Goal: Task Accomplishment & Management: Manage account settings

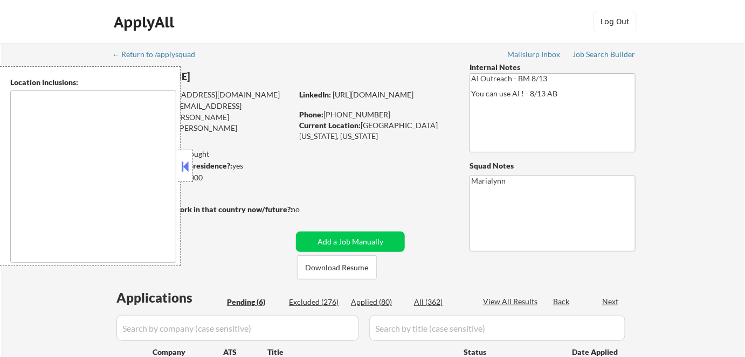
select select ""pending""
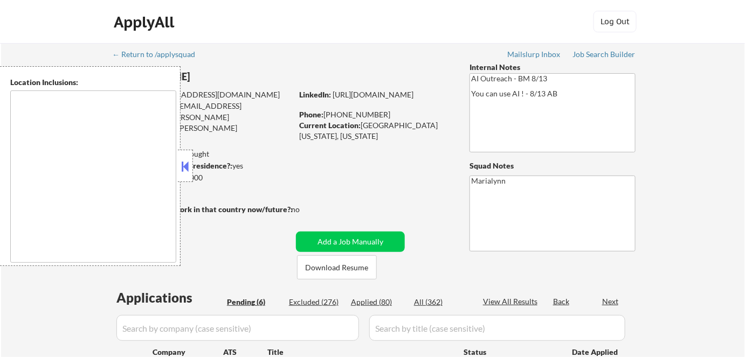
select select ""pending""
click at [189, 168] on button at bounding box center [185, 166] width 12 height 16
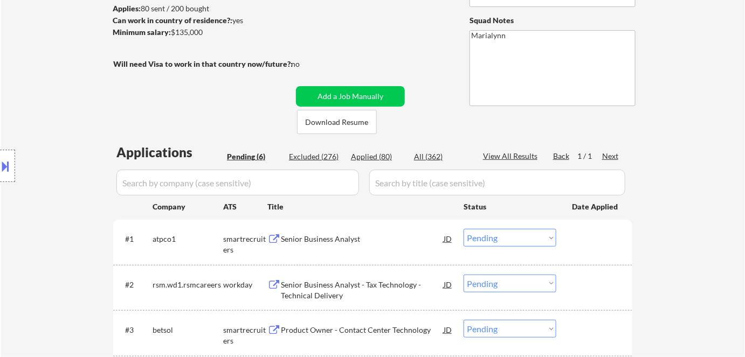
scroll to position [147, 0]
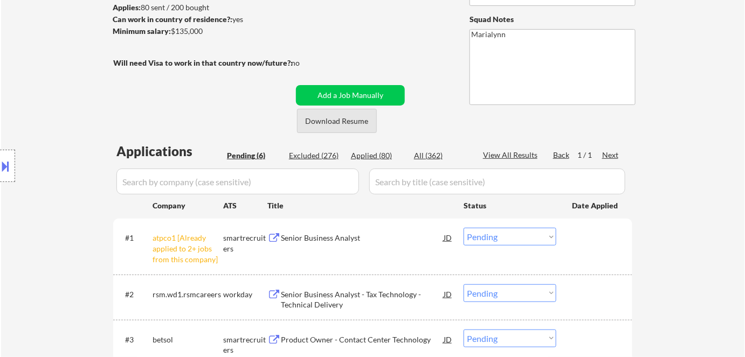
click at [340, 119] on button "Download Resume" at bounding box center [337, 121] width 80 height 24
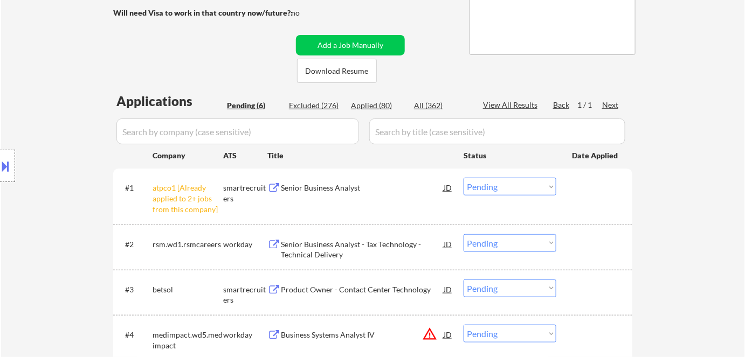
scroll to position [245, 0]
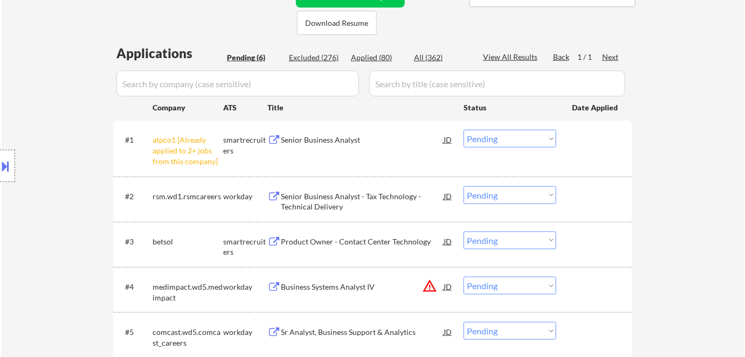
click at [527, 135] on select "Choose an option... Pending Applied Excluded (Questions) Excluded (Expired) Exc…" at bounding box center [510, 139] width 93 height 18
click at [464, 130] on select "Choose an option... Pending Applied Excluded (Questions) Excluded (Expired) Exc…" at bounding box center [510, 139] width 93 height 18
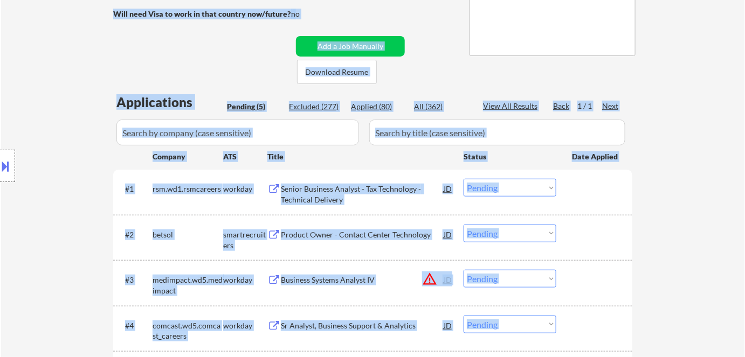
scroll to position [70, 0]
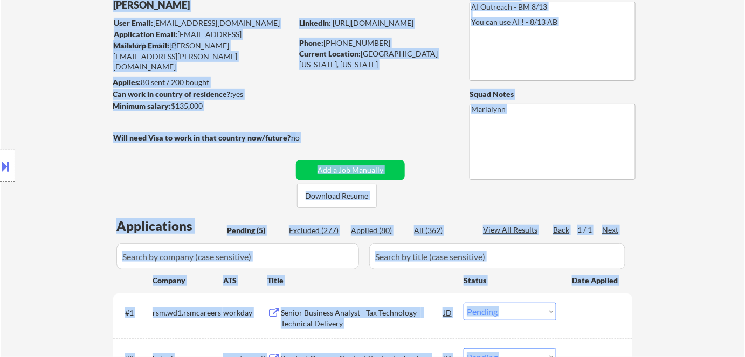
drag, startPoint x: 706, startPoint y: -5, endPoint x: 688, endPoint y: 4, distance: 20.3
click at [688, 4] on div "← Return to /applysquad Mailslurp Inbox Job Search Builder Chung Lee User Email…" at bounding box center [373, 266] width 744 height 590
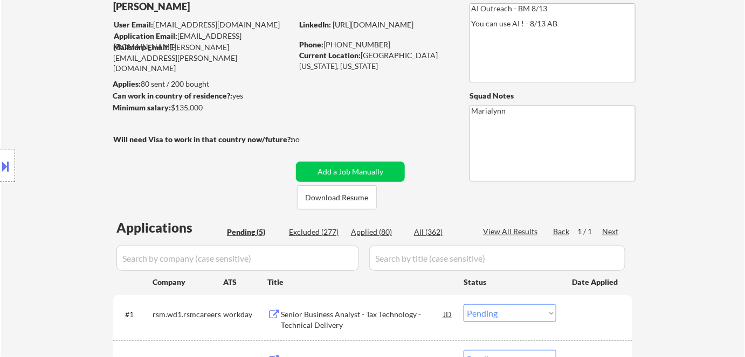
drag, startPoint x: 697, startPoint y: 121, endPoint x: 692, endPoint y: 101, distance: 20.7
click at [697, 121] on div "← Return to /applysquad Mailslurp Inbox Job Search Builder Chung Lee User Email…" at bounding box center [373, 268] width 744 height 590
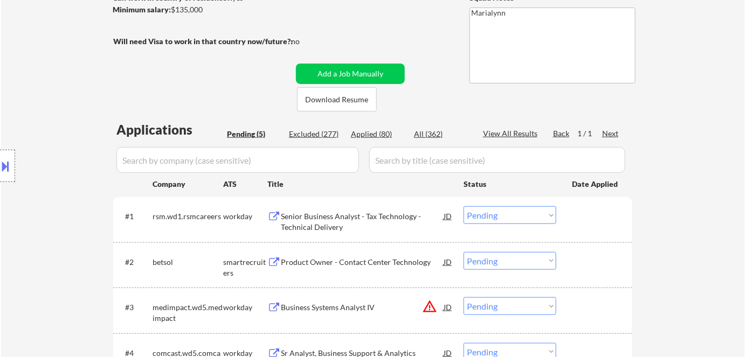
scroll to position [266, 0]
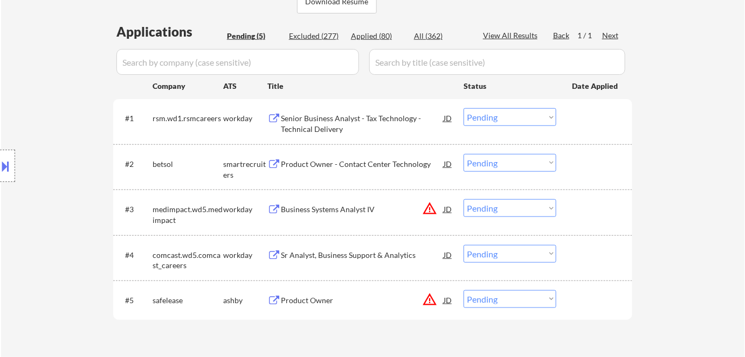
click at [325, 120] on div "Senior Business Analyst - Tax Technology - Technical Delivery" at bounding box center [362, 123] width 163 height 21
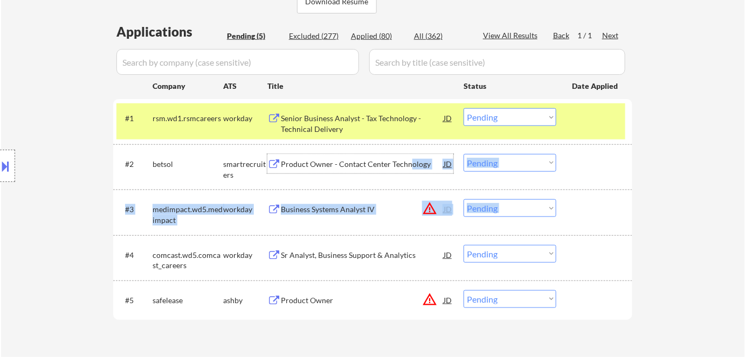
drag, startPoint x: 428, startPoint y: 208, endPoint x: 501, endPoint y: 145, distance: 95.9
click at [482, 185] on div "#2 betsol smartrecruiters Product Owner - Contact Center Technology JD Choose a…" at bounding box center [372, 166] width 519 height 45
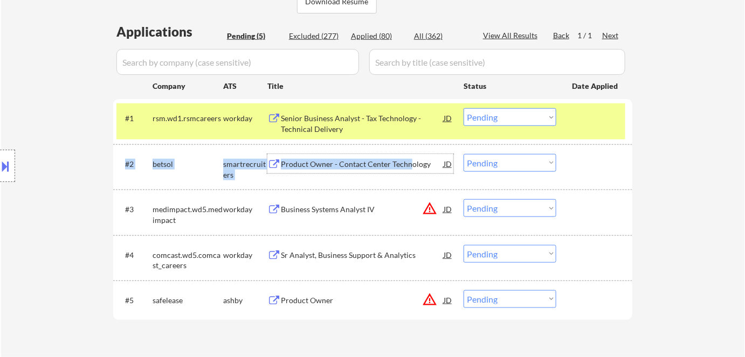
drag, startPoint x: 516, startPoint y: 118, endPoint x: 517, endPoint y: 125, distance: 6.6
click at [516, 118] on select "Choose an option... Pending Applied Excluded (Questions) Excluded (Expired) Exc…" at bounding box center [510, 117] width 93 height 18
click at [464, 108] on select "Choose an option... Pending Applied Excluded (Questions) Excluded (Expired) Exc…" at bounding box center [510, 117] width 93 height 18
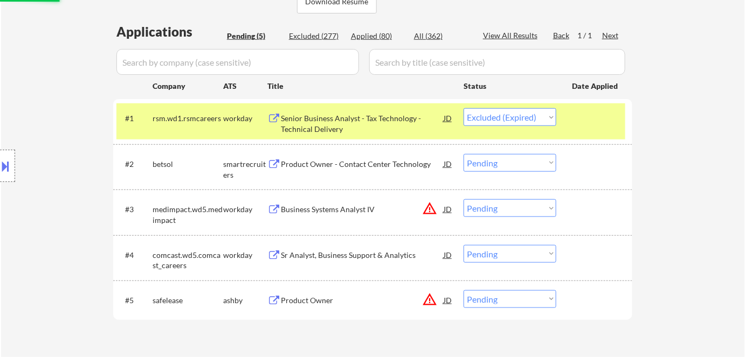
click at [579, 163] on div at bounding box center [595, 163] width 47 height 19
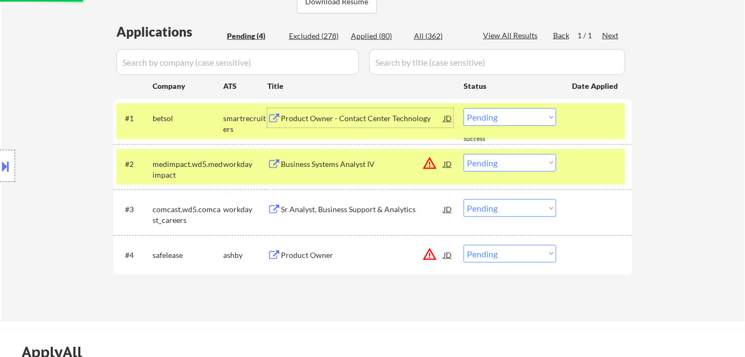
click at [324, 117] on div "Product Owner - Contact Center Technology" at bounding box center [362, 118] width 163 height 11
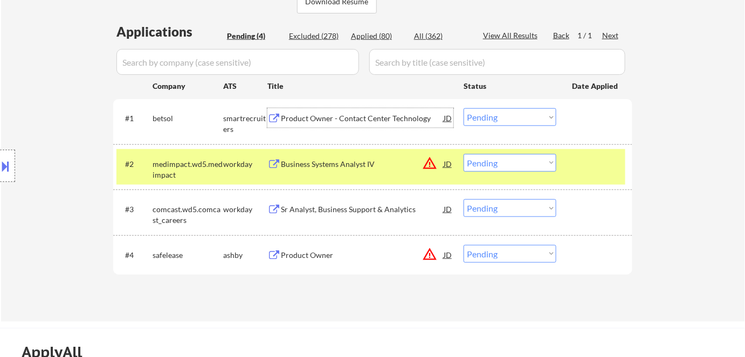
click at [525, 114] on select "Choose an option... Pending Applied Excluded (Questions) Excluded (Expired) Exc…" at bounding box center [510, 117] width 93 height 18
click at [464, 108] on select "Choose an option... Pending Applied Excluded (Questions) Excluded (Expired) Exc…" at bounding box center [510, 117] width 93 height 18
click at [208, 165] on div "medimpact.wd5.medimpact" at bounding box center [188, 169] width 71 height 21
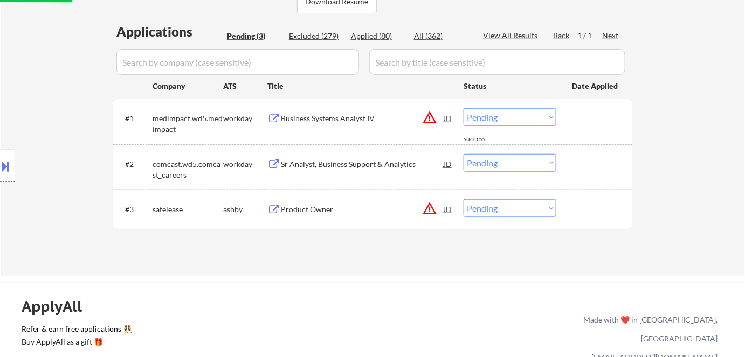
click at [303, 120] on div "Business Systems Analyst IV" at bounding box center [362, 118] width 163 height 11
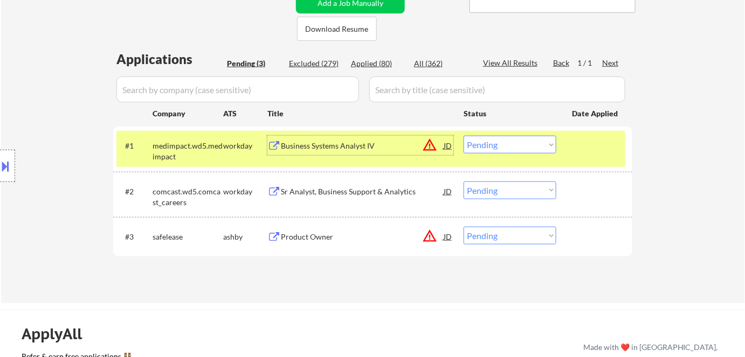
scroll to position [217, 0]
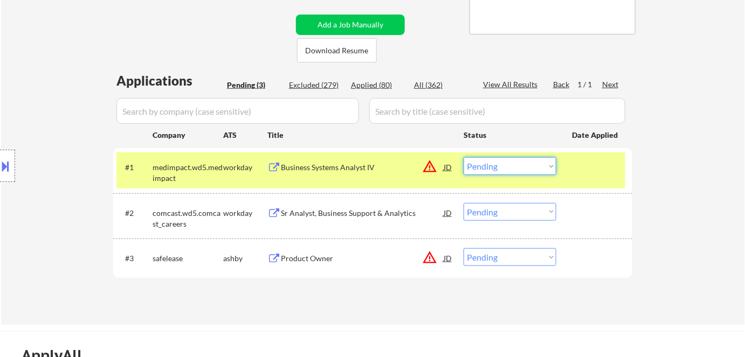
drag, startPoint x: 500, startPoint y: 165, endPoint x: 500, endPoint y: 174, distance: 8.1
click at [500, 166] on select "Choose an option... Pending Applied Excluded (Questions) Excluded (Expired) Exc…" at bounding box center [510, 166] width 93 height 18
click at [464, 157] on select "Choose an option... Pending Applied Excluded (Questions) Excluded (Expired) Exc…" at bounding box center [510, 166] width 93 height 18
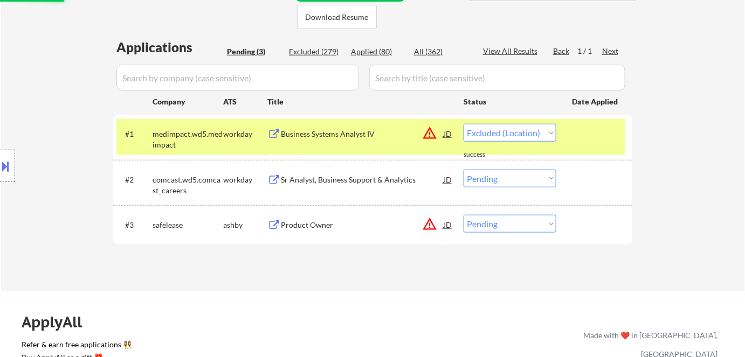
scroll to position [266, 0]
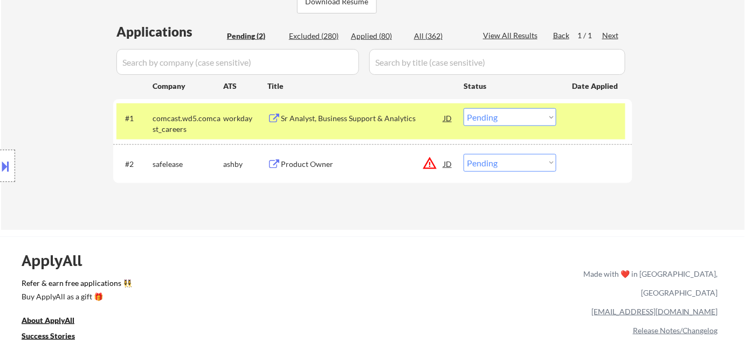
click at [319, 121] on div "Sr Analyst, Business Support & Analytics" at bounding box center [362, 118] width 163 height 11
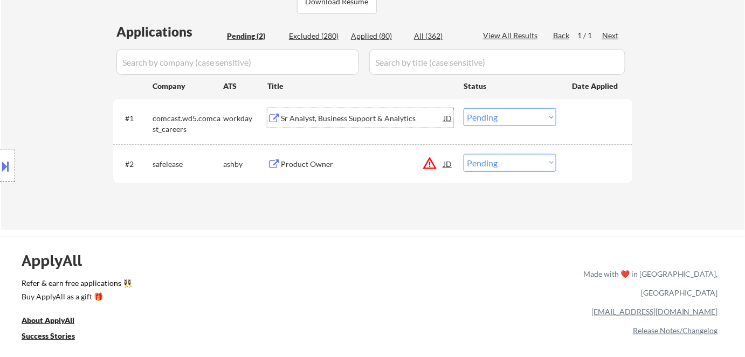
click at [524, 116] on select "Choose an option... Pending Applied Excluded (Questions) Excluded (Expired) Exc…" at bounding box center [510, 117] width 93 height 18
click at [464, 108] on select "Choose an option... Pending Applied Excluded (Questions) Excluded (Expired) Exc…" at bounding box center [510, 117] width 93 height 18
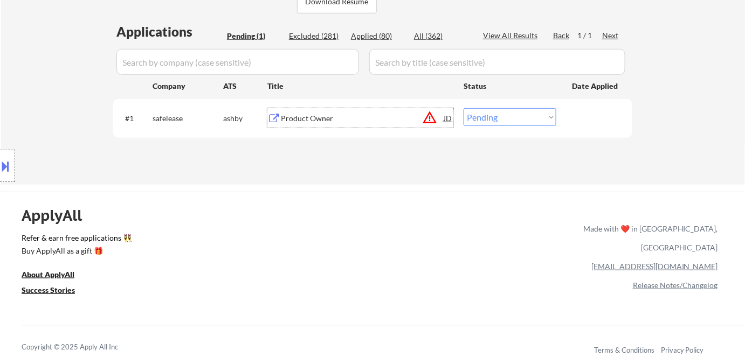
click at [324, 116] on div "Product Owner" at bounding box center [362, 118] width 163 height 11
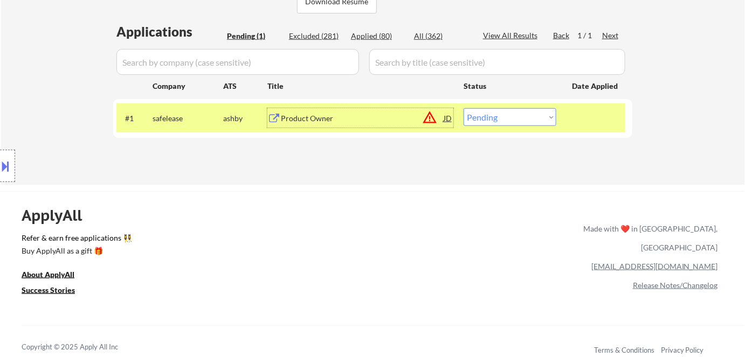
drag, startPoint x: 509, startPoint y: 118, endPoint x: 510, endPoint y: 125, distance: 7.0
click at [509, 118] on select "Choose an option... Pending Applied Excluded (Questions) Excluded (Expired) Exc…" at bounding box center [510, 117] width 93 height 18
select select ""excluded__location_""
click at [464, 108] on select "Choose an option... Pending Applied Excluded (Questions) Excluded (Expired) Exc…" at bounding box center [510, 117] width 93 height 18
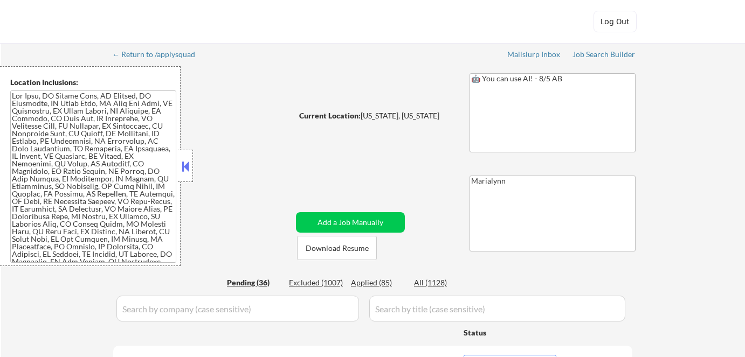
select select ""pending""
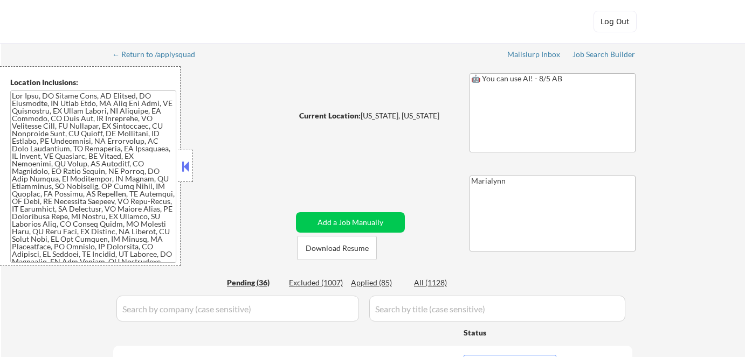
select select ""pending""
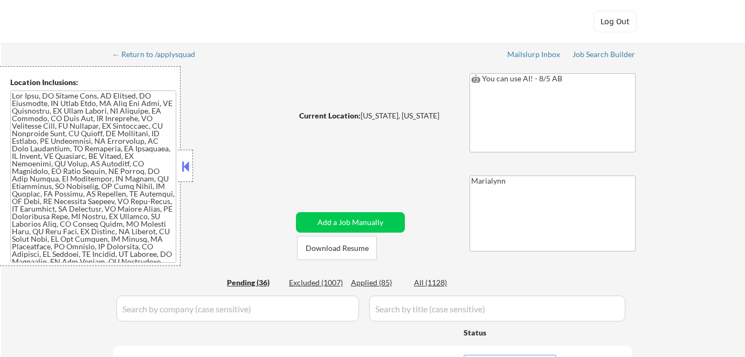
select select ""pending""
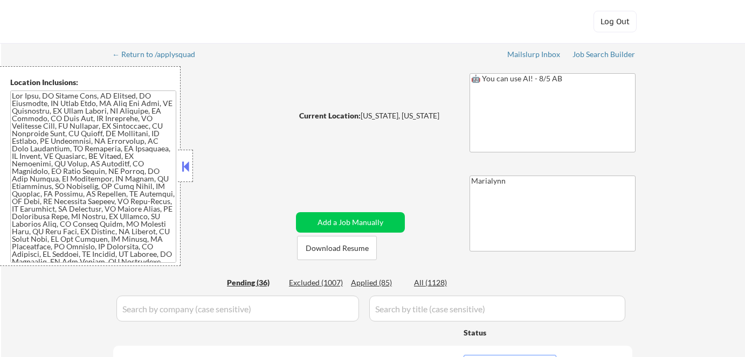
select select ""pending""
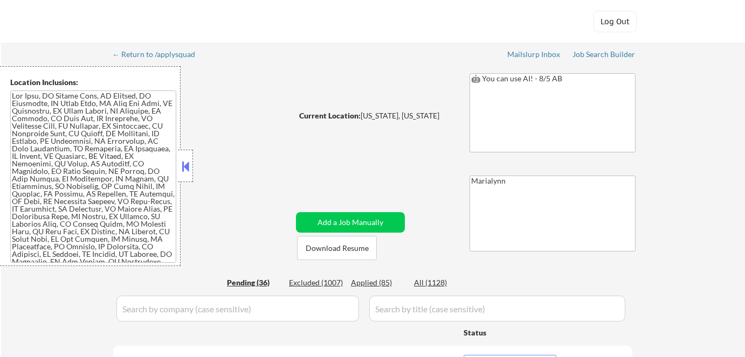
select select ""pending""
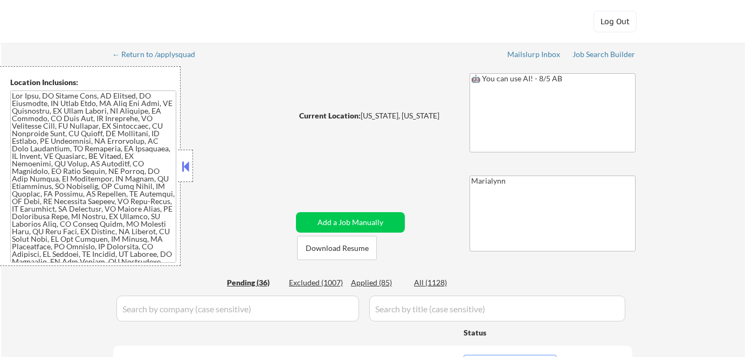
select select ""pending""
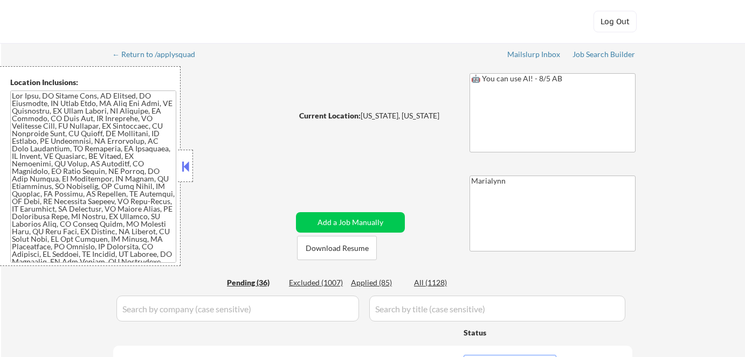
select select ""pending""
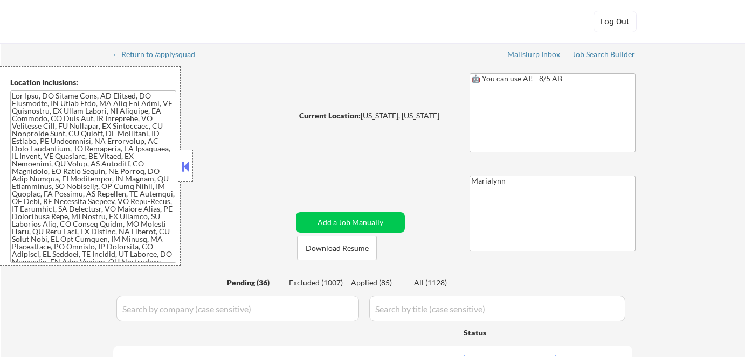
select select ""pending""
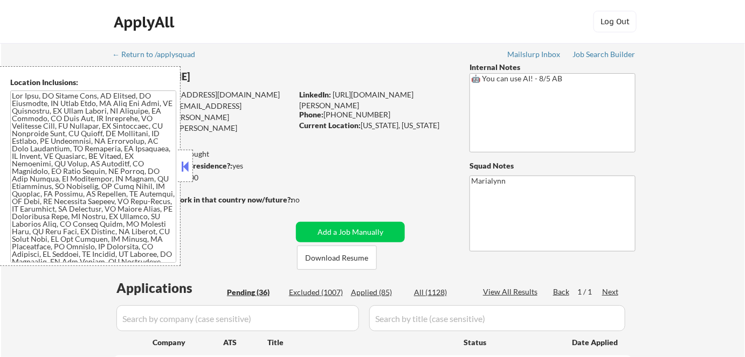
click at [186, 170] on button at bounding box center [185, 166] width 12 height 16
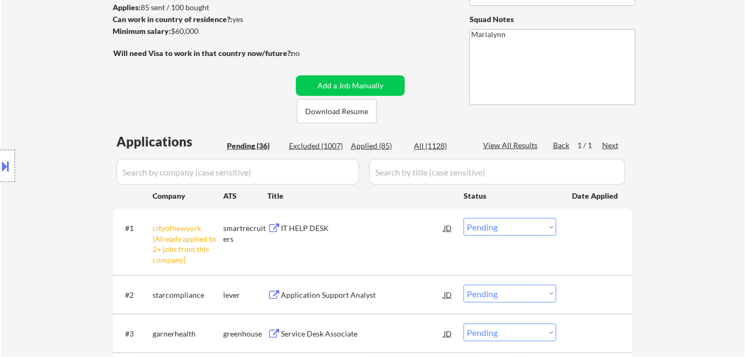
scroll to position [196, 0]
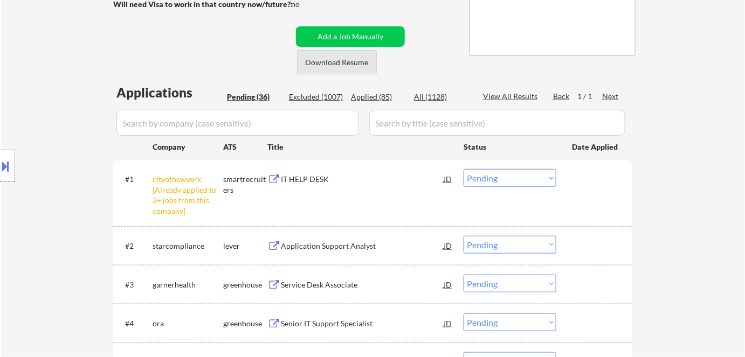
click at [348, 68] on button "Download Resume" at bounding box center [337, 62] width 80 height 24
click at [500, 181] on select "Choose an option... Pending Applied Excluded (Questions) Excluded (Expired) Exc…" at bounding box center [510, 178] width 93 height 18
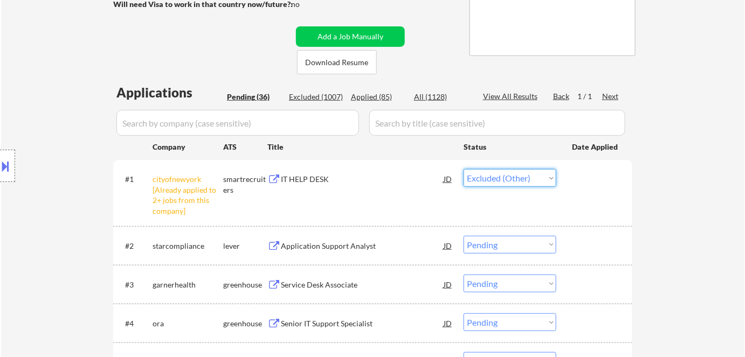
click at [464, 169] on select "Choose an option... Pending Applied Excluded (Questions) Excluded (Expired) Exc…" at bounding box center [510, 178] width 93 height 18
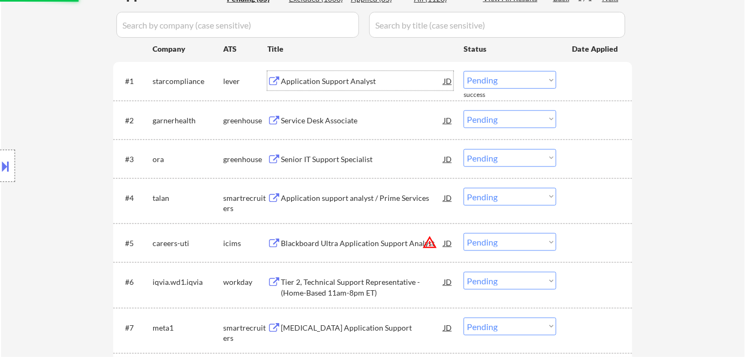
click at [318, 84] on div "Application Support Analyst" at bounding box center [362, 81] width 163 height 11
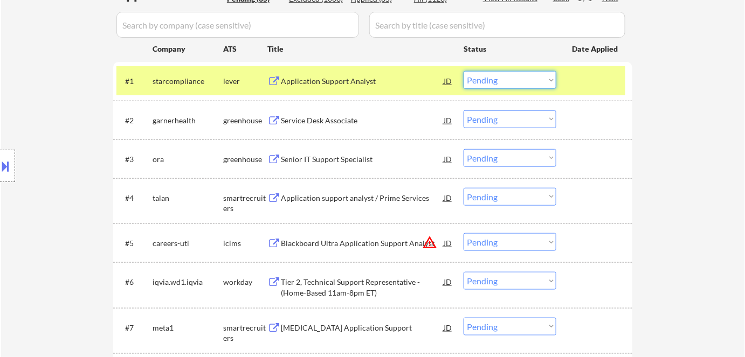
drag, startPoint x: 534, startPoint y: 81, endPoint x: 534, endPoint y: 88, distance: 7.0
click at [534, 81] on select "Choose an option... Pending Applied Excluded (Questions) Excluded (Expired) Exc…" at bounding box center [510, 80] width 93 height 18
click at [464, 71] on select "Choose an option... Pending Applied Excluded (Questions) Excluded (Expired) Exc…" at bounding box center [510, 80] width 93 height 18
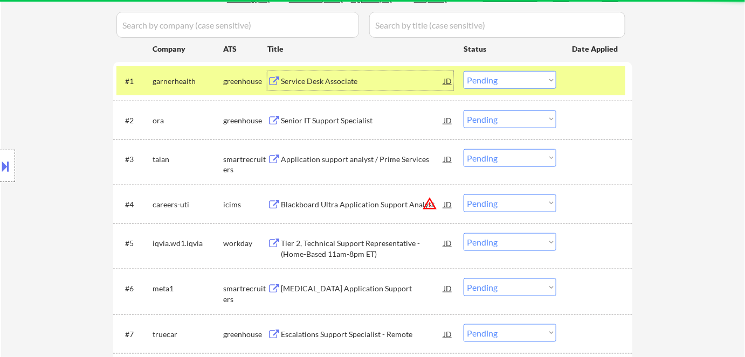
click at [338, 82] on div "Service Desk Associate" at bounding box center [362, 81] width 163 height 11
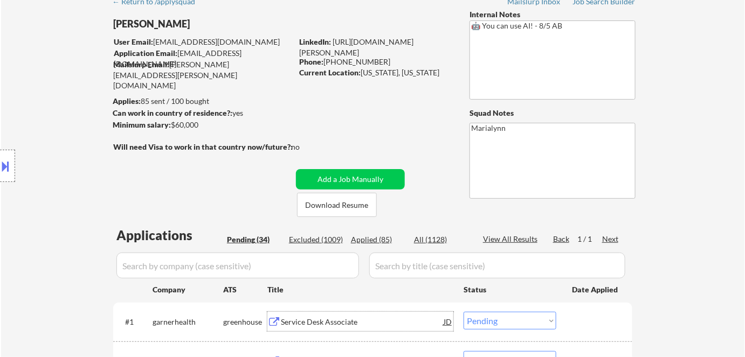
scroll to position [49, 0]
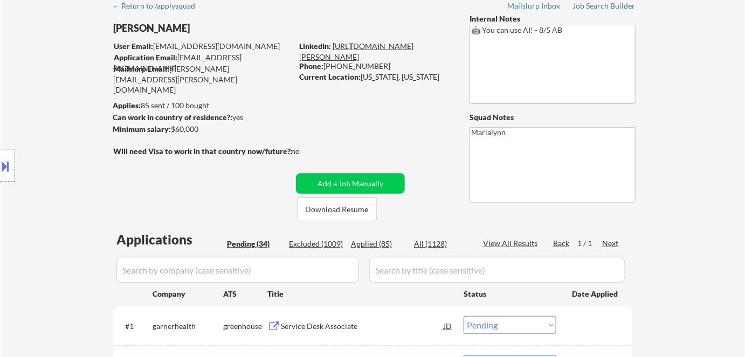
click at [408, 47] on link "https://www.linkedin.com/in/alex-fraum-1a4113a6/" at bounding box center [356, 52] width 114 height 20
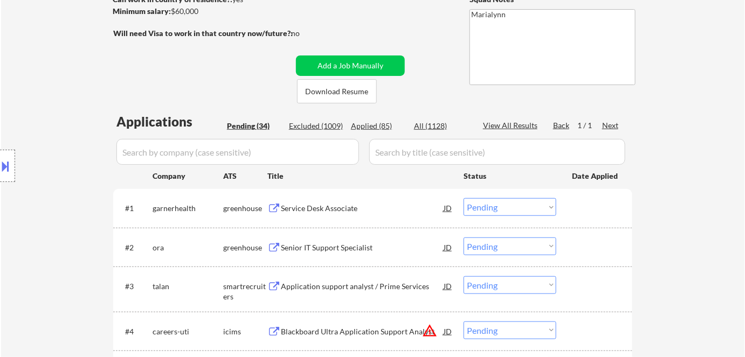
scroll to position [245, 0]
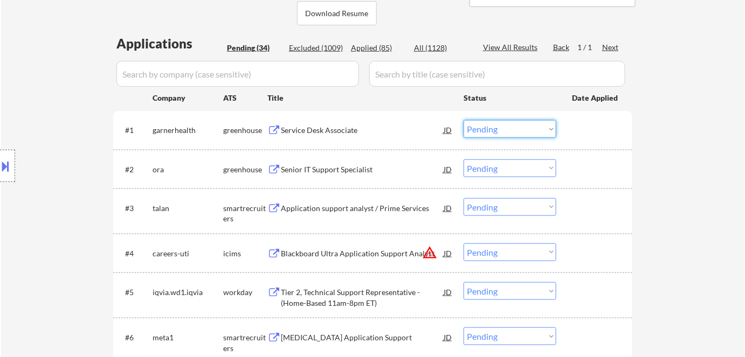
drag, startPoint x: 498, startPoint y: 126, endPoint x: 498, endPoint y: 137, distance: 10.8
click at [498, 126] on select "Choose an option... Pending Applied Excluded (Questions) Excluded (Expired) Exc…" at bounding box center [510, 129] width 93 height 18
click at [464, 120] on select "Choose an option... Pending Applied Excluded (Questions) Excluded (Expired) Exc…" at bounding box center [510, 129] width 93 height 18
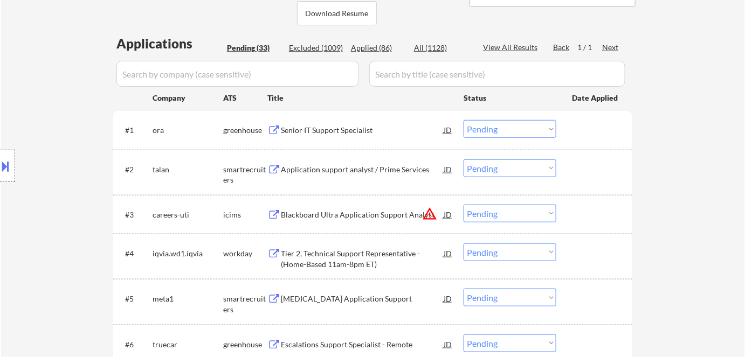
click at [328, 128] on div "Senior IT Support Specialist" at bounding box center [362, 130] width 163 height 11
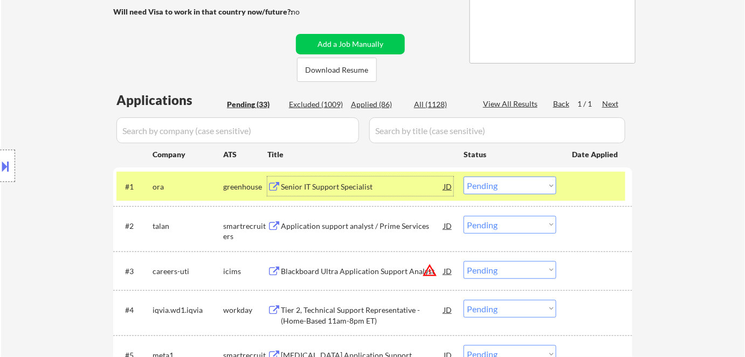
scroll to position [196, 0]
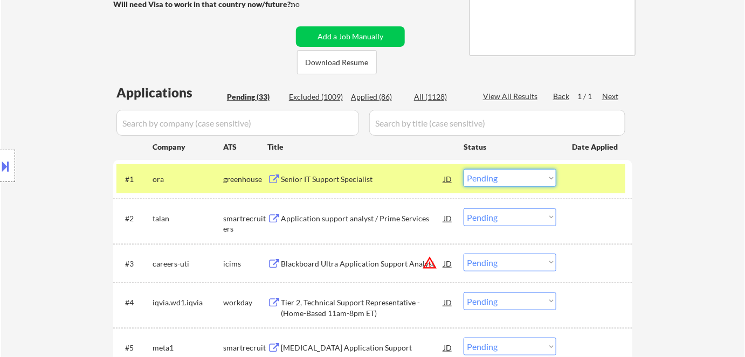
click at [504, 174] on select "Choose an option... Pending Applied Excluded (Questions) Excluded (Expired) Exc…" at bounding box center [510, 178] width 93 height 18
click at [464, 169] on select "Choose an option... Pending Applied Excluded (Questions) Excluded (Expired) Exc…" at bounding box center [510, 178] width 93 height 18
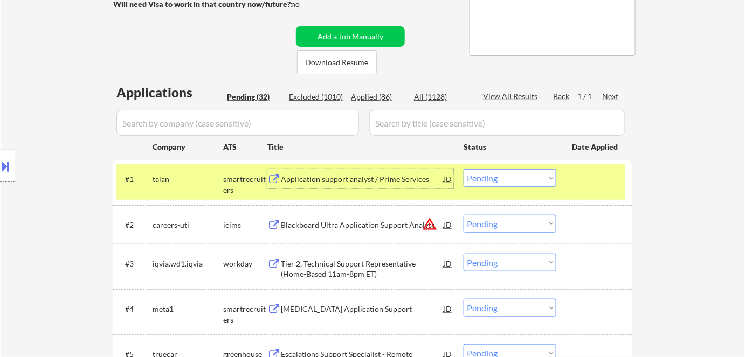
click at [375, 185] on div "Application support analyst / Prime Services" at bounding box center [362, 178] width 163 height 19
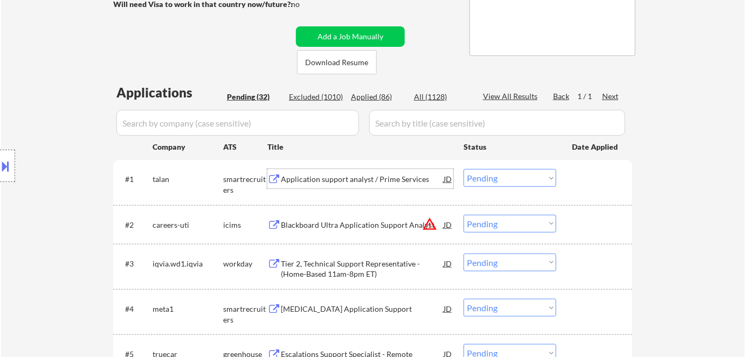
click at [496, 171] on select "Choose an option... Pending Applied Excluded (Questions) Excluded (Expired) Exc…" at bounding box center [510, 178] width 93 height 18
click at [464, 169] on select "Choose an option... Pending Applied Excluded (Questions) Excluded (Expired) Exc…" at bounding box center [510, 178] width 93 height 18
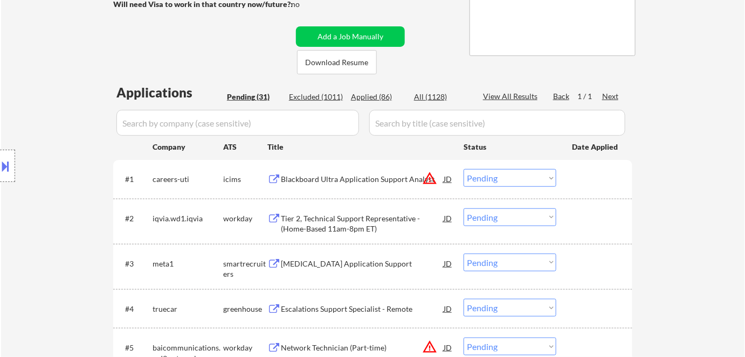
click at [327, 180] on div "Blackboard Ultra Application Support Analyst" at bounding box center [362, 179] width 163 height 11
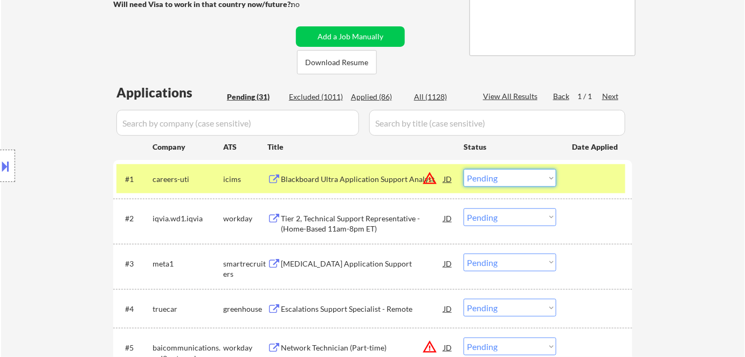
click at [535, 176] on select "Choose an option... Pending Applied Excluded (Questions) Excluded (Expired) Exc…" at bounding box center [510, 178] width 93 height 18
click at [464, 169] on select "Choose an option... Pending Applied Excluded (Questions) Excluded (Expired) Exc…" at bounding box center [510, 178] width 93 height 18
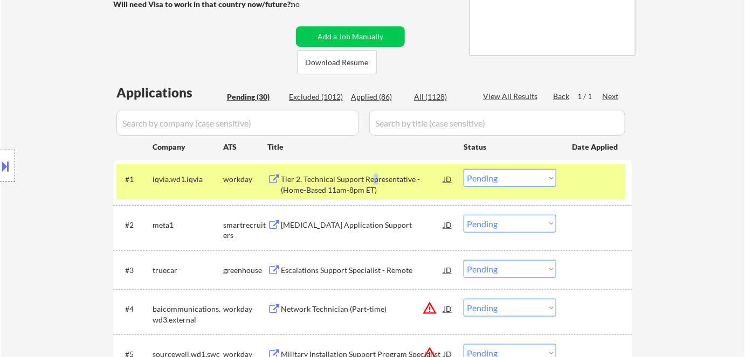
click at [374, 184] on div "Tier 2, Technical Support Representative - (Home-Based 11am-8pm ET)" at bounding box center [362, 184] width 163 height 21
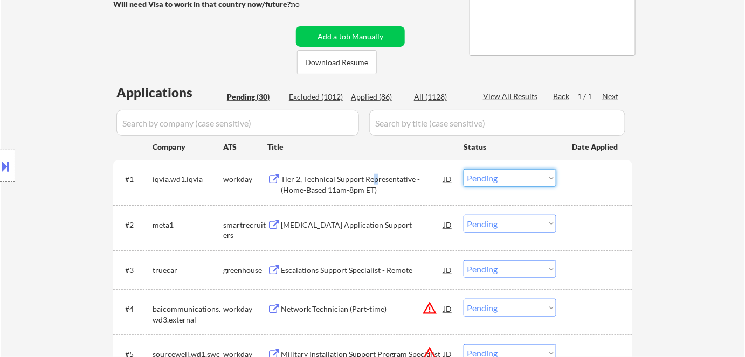
click at [535, 184] on select "Choose an option... Pending Applied Excluded (Questions) Excluded (Expired) Exc…" at bounding box center [510, 178] width 93 height 18
click at [464, 169] on select "Choose an option... Pending Applied Excluded (Questions) Excluded (Expired) Exc…" at bounding box center [510, 178] width 93 height 18
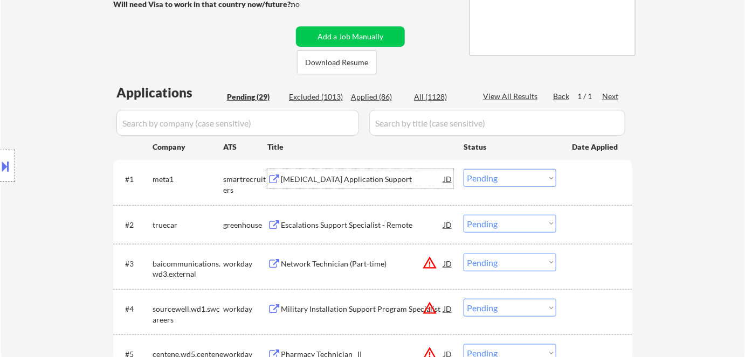
click at [336, 185] on div "Synapse Application Support" at bounding box center [362, 178] width 163 height 19
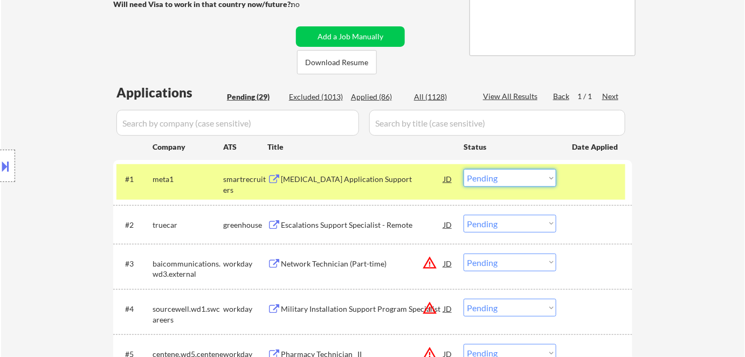
drag, startPoint x: 530, startPoint y: 175, endPoint x: 530, endPoint y: 186, distance: 11.3
click at [530, 175] on select "Choose an option... Pending Applied Excluded (Questions) Excluded (Expired) Exc…" at bounding box center [510, 178] width 93 height 18
click at [464, 169] on select "Choose an option... Pending Applied Excluded (Questions) Excluded (Expired) Exc…" at bounding box center [510, 178] width 93 height 18
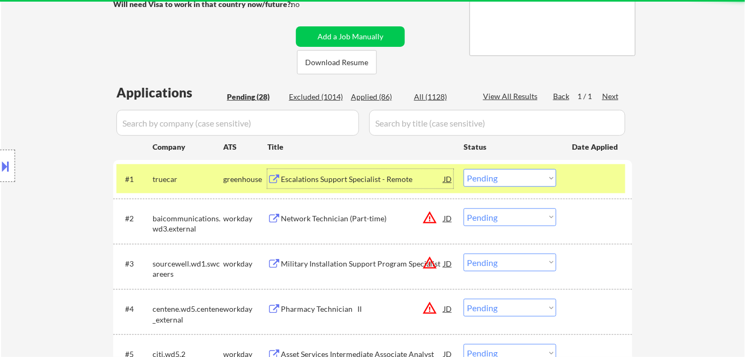
click at [325, 182] on div "Escalations Support Specialist - Remote" at bounding box center [362, 179] width 163 height 11
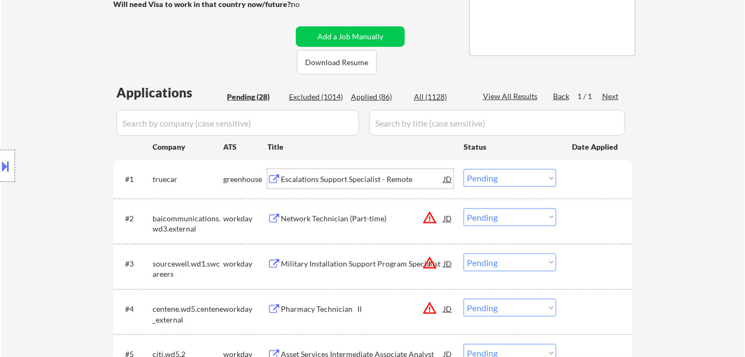
click at [494, 178] on select "Choose an option... Pending Applied Excluded (Questions) Excluded (Expired) Exc…" at bounding box center [510, 178] width 93 height 18
click at [464, 169] on select "Choose an option... Pending Applied Excluded (Questions) Excluded (Expired) Exc…" at bounding box center [510, 178] width 93 height 18
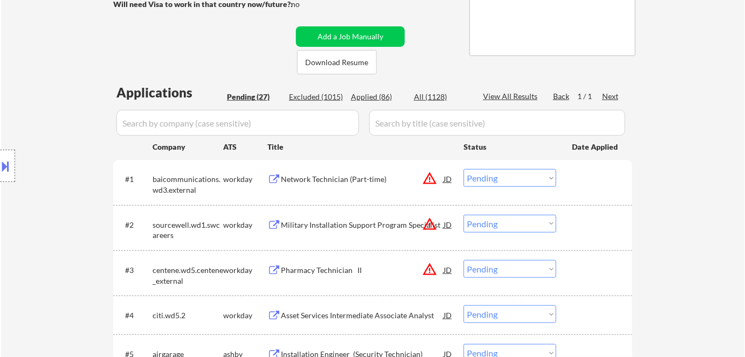
click at [354, 180] on div "Network Technician (Part-time)" at bounding box center [362, 179] width 163 height 11
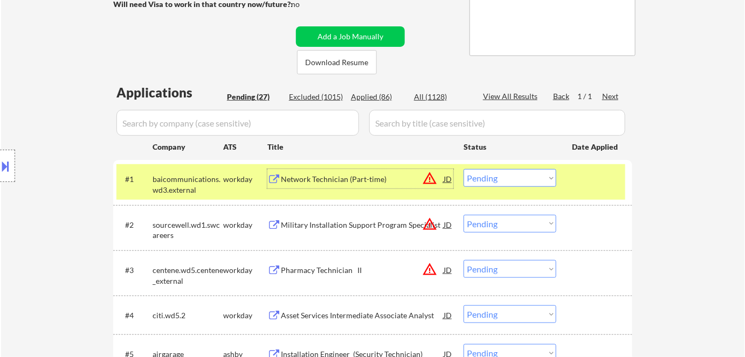
click at [483, 178] on select "Choose an option... Pending Applied Excluded (Questions) Excluded (Expired) Exc…" at bounding box center [510, 178] width 93 height 18
click at [464, 169] on select "Choose an option... Pending Applied Excluded (Questions) Excluded (Expired) Exc…" at bounding box center [510, 178] width 93 height 18
select select ""pending""
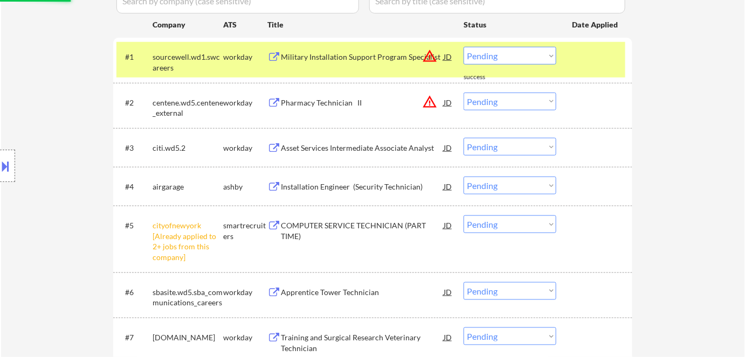
scroll to position [343, 0]
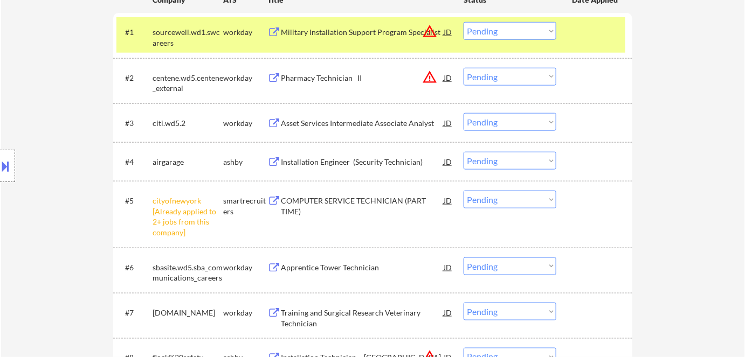
click at [504, 203] on select "Choose an option... Pending Applied Excluded (Questions) Excluded (Expired) Exc…" at bounding box center [510, 200] width 93 height 18
click at [464, 191] on select "Choose an option... Pending Applied Excluded (Questions) Excluded (Expired) Exc…" at bounding box center [510, 200] width 93 height 18
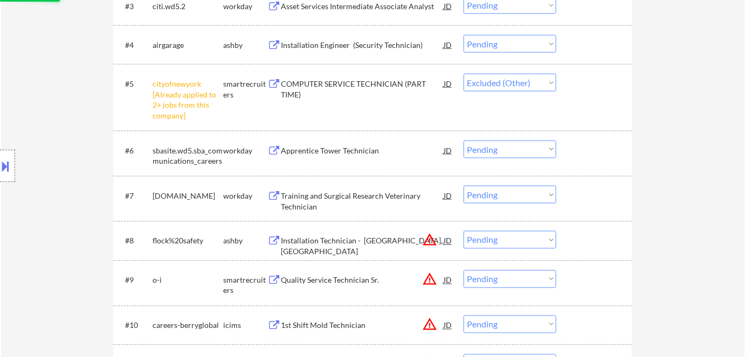
scroll to position [539, 0]
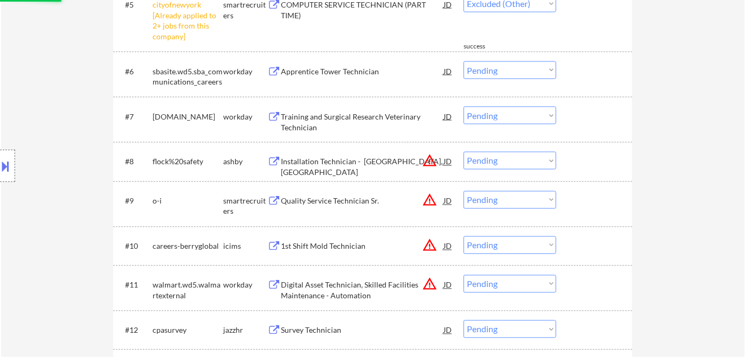
select select ""pending""
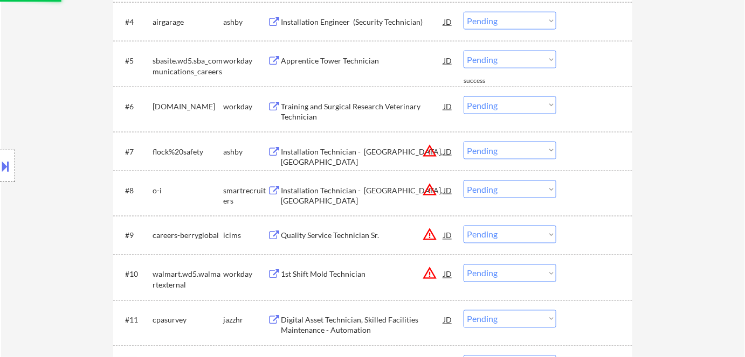
scroll to position [392, 0]
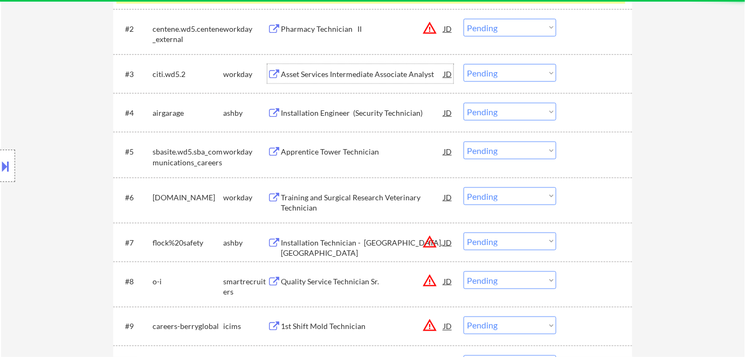
click at [336, 68] on div "Asset Services Intermediate Associate Analyst" at bounding box center [362, 73] width 163 height 19
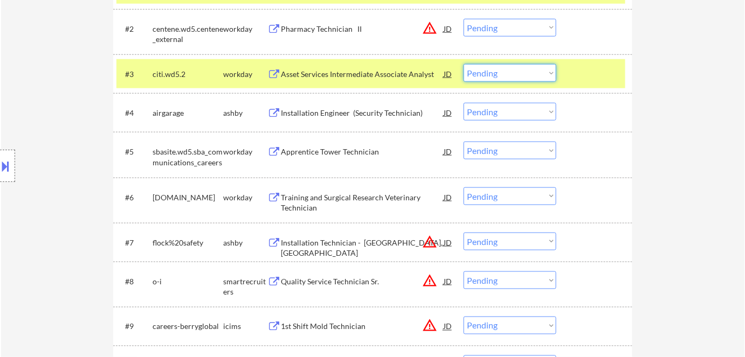
drag, startPoint x: 496, startPoint y: 72, endPoint x: 500, endPoint y: 81, distance: 9.9
click at [497, 74] on select "Choose an option... Pending Applied Excluded (Questions) Excluded (Expired) Exc…" at bounding box center [510, 73] width 93 height 18
click at [464, 64] on select "Choose an option... Pending Applied Excluded (Questions) Excluded (Expired) Exc…" at bounding box center [510, 73] width 93 height 18
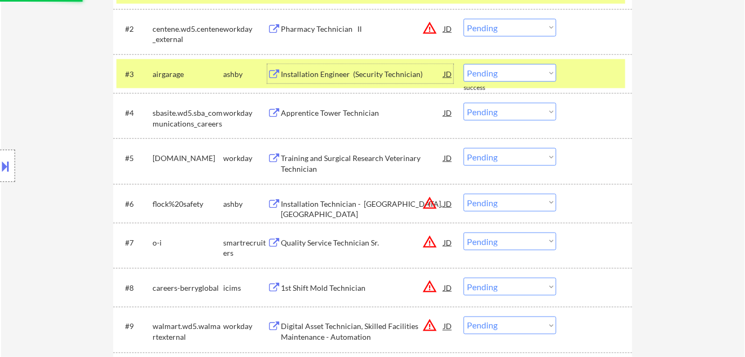
click at [360, 73] on div "Installation Engineer (Security Technician)" at bounding box center [362, 74] width 163 height 11
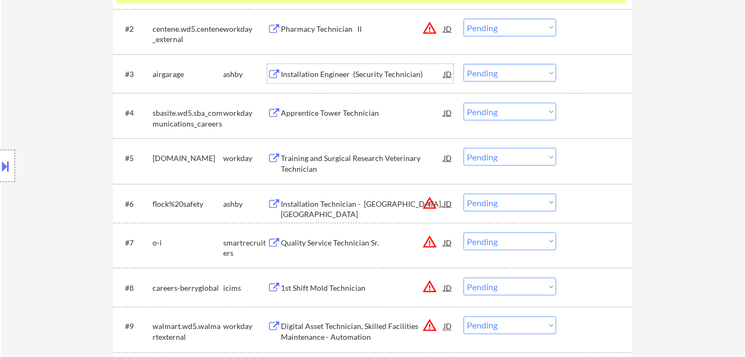
drag, startPoint x: 497, startPoint y: 75, endPoint x: 503, endPoint y: 81, distance: 8.0
click at [501, 78] on select "Choose an option... Pending Applied Excluded (Questions) Excluded (Expired) Exc…" at bounding box center [510, 73] width 93 height 18
click at [464, 64] on select "Choose an option... Pending Applied Excluded (Questions) Excluded (Expired) Exc…" at bounding box center [510, 73] width 93 height 18
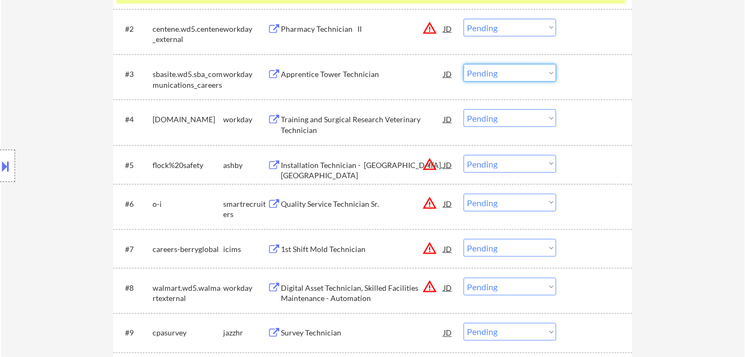
click at [492, 71] on select "Choose an option... Pending Applied Excluded (Questions) Excluded (Expired) Exc…" at bounding box center [510, 73] width 93 height 18
click at [464, 64] on select "Choose an option... Pending Applied Excluded (Questions) Excluded (Expired) Exc…" at bounding box center [510, 73] width 93 height 18
click at [490, 23] on select "Choose an option... Pending Applied Excluded (Questions) Excluded (Expired) Exc…" at bounding box center [510, 28] width 93 height 18
select select ""pending""
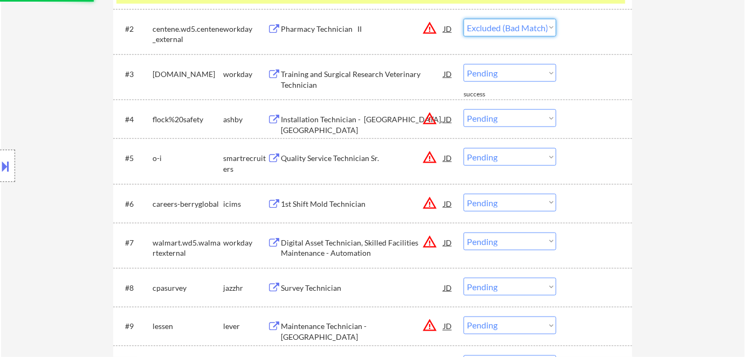
click at [464, 19] on select "Choose an option... Pending Applied Excluded (Questions) Excluded (Expired) Exc…" at bounding box center [510, 28] width 93 height 18
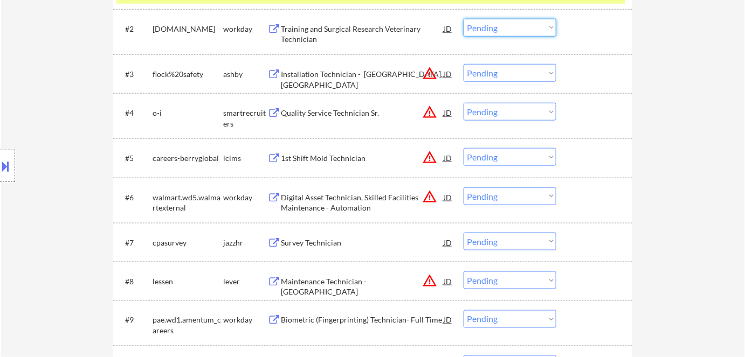
click at [507, 25] on select "Choose an option... Pending Applied Excluded (Questions) Excluded (Expired) Exc…" at bounding box center [510, 28] width 93 height 18
click at [464, 19] on select "Choose an option... Pending Applied Excluded (Questions) Excluded (Expired) Exc…" at bounding box center [510, 28] width 93 height 18
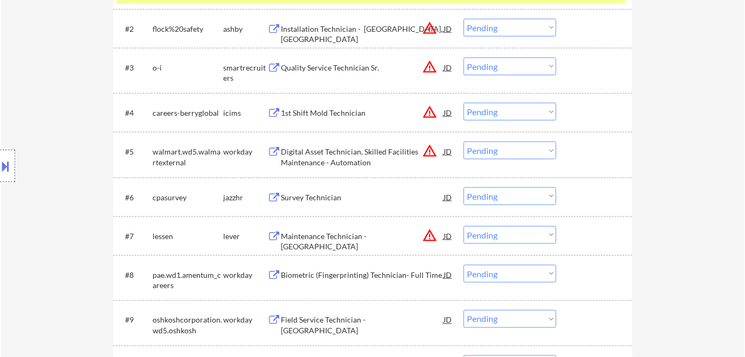
click at [500, 25] on select "Choose an option... Pending Applied Excluded (Questions) Excluded (Expired) Exc…" at bounding box center [510, 28] width 93 height 18
click at [464, 19] on select "Choose an option... Pending Applied Excluded (Questions) Excluded (Expired) Exc…" at bounding box center [510, 28] width 93 height 18
select select ""pending""
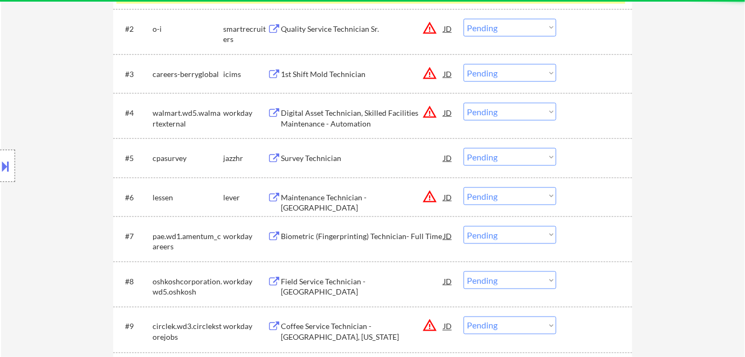
drag, startPoint x: 499, startPoint y: 26, endPoint x: 500, endPoint y: 36, distance: 9.8
click at [499, 26] on select "Choose an option... Pending Applied Excluded (Questions) Excluded (Expired) Exc…" at bounding box center [510, 28] width 93 height 18
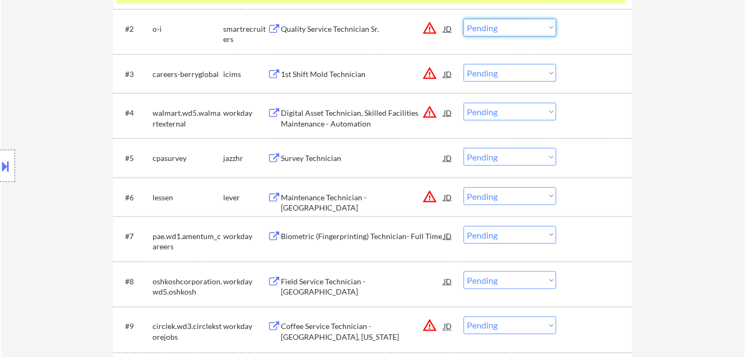
click at [677, 65] on div "← Return to /applysquad Mailslurp Inbox Job Search Builder Alexander Fraum User…" at bounding box center [373, 250] width 744 height 1199
click at [372, 112] on div "Digital Asset Technician, Skilled Facilities Maintenance - Automation" at bounding box center [362, 118] width 163 height 21
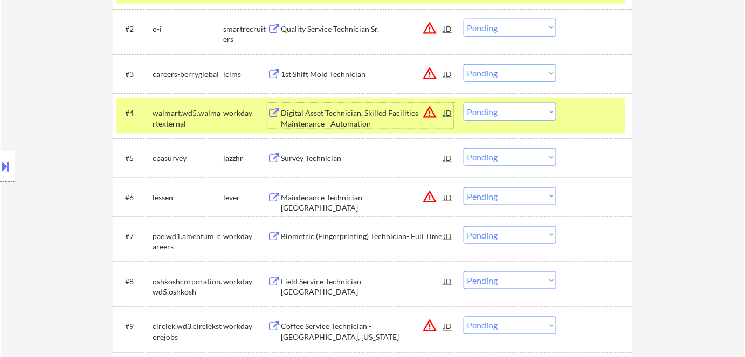
click at [512, 111] on select "Choose an option... Pending Applied Excluded (Questions) Excluded (Expired) Exc…" at bounding box center [510, 112] width 93 height 18
click at [464, 103] on select "Choose an option... Pending Applied Excluded (Questions) Excluded (Expired) Exc…" at bounding box center [510, 112] width 93 height 18
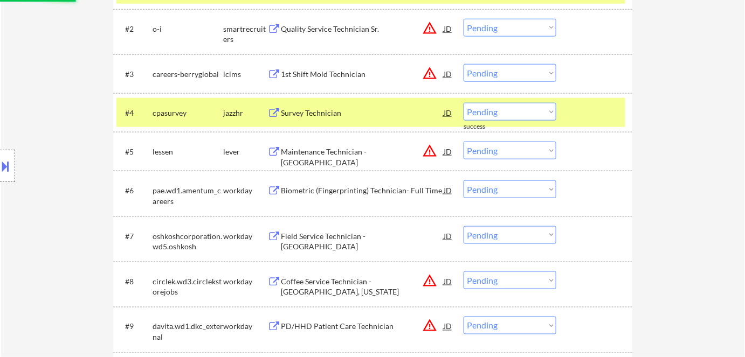
drag, startPoint x: 507, startPoint y: 110, endPoint x: 507, endPoint y: 120, distance: 9.2
click at [507, 110] on select "Choose an option... Pending Applied Excluded (Questions) Excluded (Expired) Exc…" at bounding box center [510, 112] width 93 height 18
click at [464, 103] on select "Choose an option... Pending Applied Excluded (Questions) Excluded (Expired) Exc…" at bounding box center [510, 112] width 93 height 18
select select ""pending""
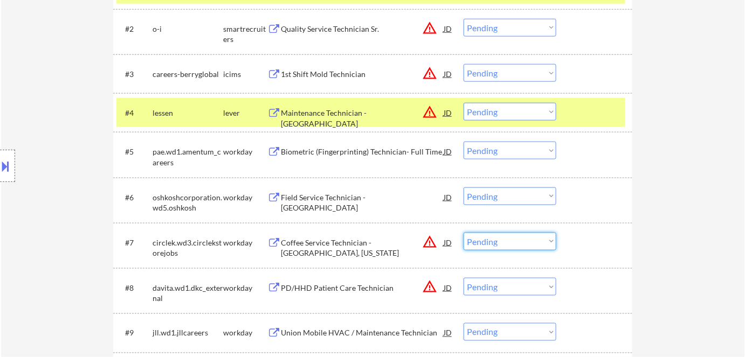
click at [504, 243] on select "Choose an option... Pending Applied Excluded (Questions) Excluded (Expired) Exc…" at bounding box center [510, 242] width 93 height 18
click at [464, 233] on select "Choose an option... Pending Applied Excluded (Questions) Excluded (Expired) Exc…" at bounding box center [510, 242] width 93 height 18
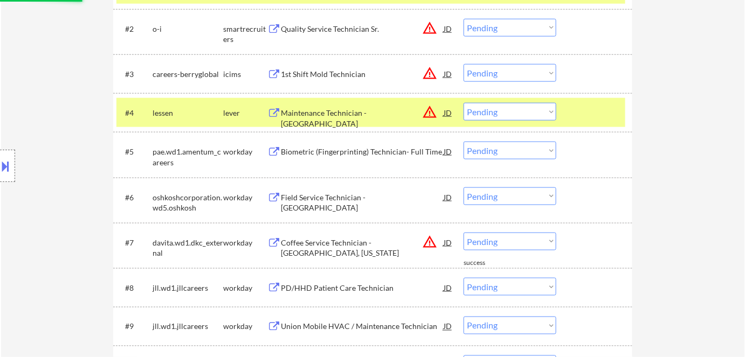
click at [490, 285] on select "Choose an option... Pending Applied Excluded (Questions) Excluded (Expired) Exc…" at bounding box center [510, 287] width 93 height 18
click at [674, 254] on div "← Return to /applysquad Mailslurp Inbox Job Search Builder Alexander Fraum User…" at bounding box center [373, 185] width 744 height 1069
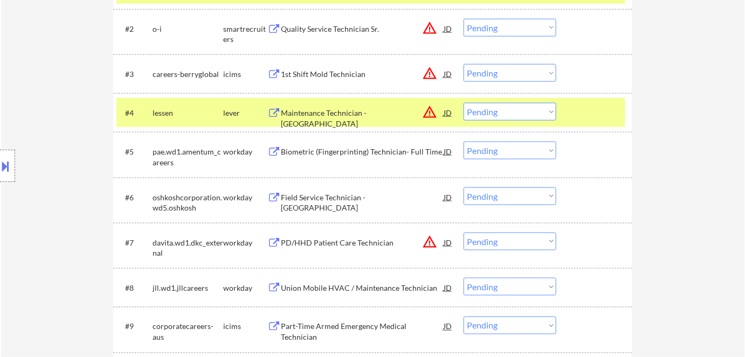
click at [486, 241] on select "Choose an option... Pending Applied Excluded (Questions) Excluded (Expired) Exc…" at bounding box center [510, 242] width 93 height 18
click at [464, 233] on select "Choose an option... Pending Applied Excluded (Questions) Excluded (Expired) Exc…" at bounding box center [510, 242] width 93 height 18
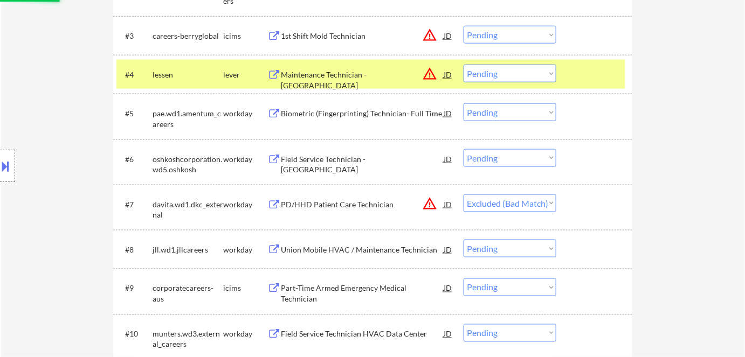
scroll to position [490, 0]
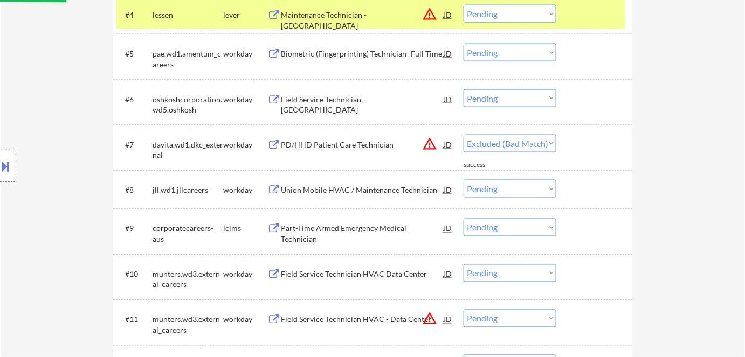
select select ""pending""
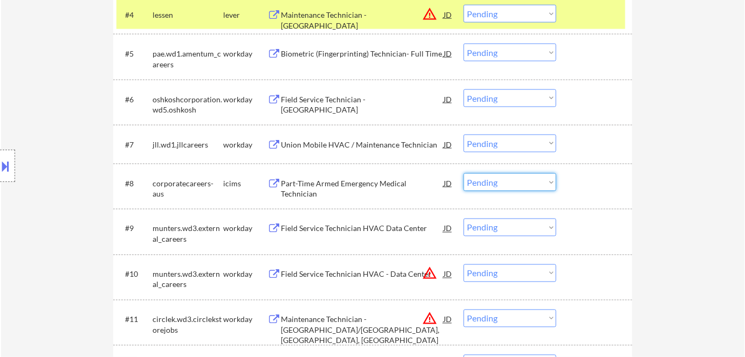
click at [502, 183] on select "Choose an option... Pending Applied Excluded (Questions) Excluded (Expired) Exc…" at bounding box center [510, 183] width 93 height 18
click at [464, 174] on select "Choose an option... Pending Applied Excluded (Questions) Excluded (Expired) Exc…" at bounding box center [510, 183] width 93 height 18
select select ""pending""
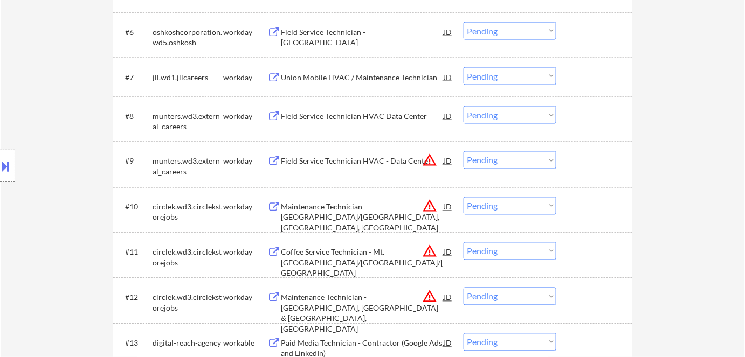
scroll to position [637, 0]
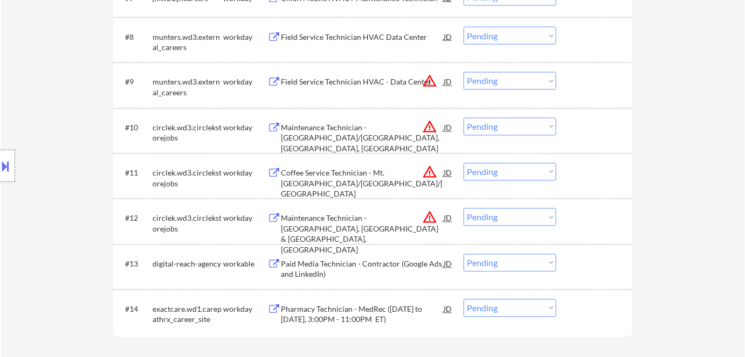
click at [527, 167] on select "Choose an option... Pending Applied Excluded (Questions) Excluded (Expired) Exc…" at bounding box center [510, 172] width 93 height 18
click at [464, 163] on select "Choose an option... Pending Applied Excluded (Questions) Excluded (Expired) Exc…" at bounding box center [510, 172] width 93 height 18
select select ""pending""
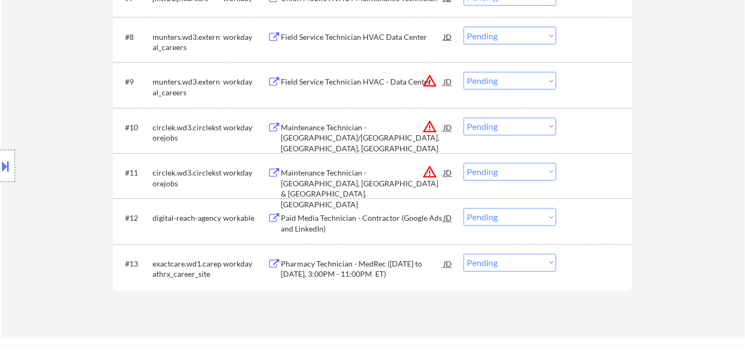
drag, startPoint x: 506, startPoint y: 263, endPoint x: 507, endPoint y: 269, distance: 6.6
click at [506, 263] on select "Choose an option... Pending Applied Excluded (Questions) Excluded (Expired) Exc…" at bounding box center [510, 263] width 93 height 18
select select ""excluded__bad_match_""
click at [464, 254] on select "Choose an option... Pending Applied Excluded (Questions) Excluded (Expired) Exc…" at bounding box center [510, 263] width 93 height 18
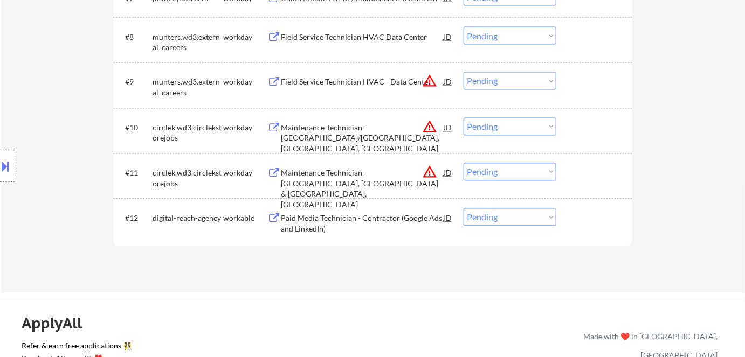
click at [386, 223] on div "Paid Media Technician - Contractor (Google Ads and LinkedIn)" at bounding box center [362, 223] width 163 height 21
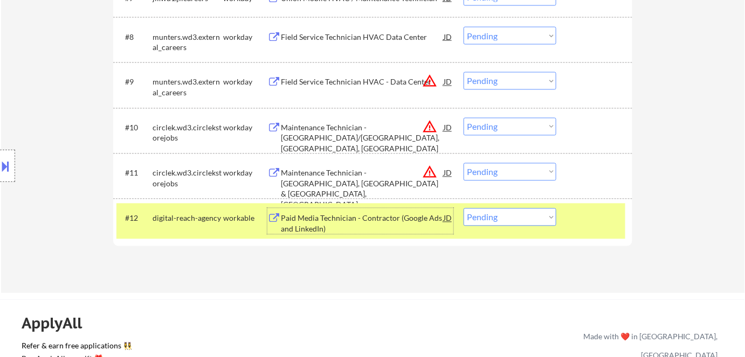
click at [498, 216] on select "Choose an option... Pending Applied Excluded (Questions) Excluded (Expired) Exc…" at bounding box center [510, 218] width 93 height 18
select select ""excluded__bad_match_""
click at [464, 209] on select "Choose an option... Pending Applied Excluded (Questions) Excluded (Expired) Exc…" at bounding box center [510, 218] width 93 height 18
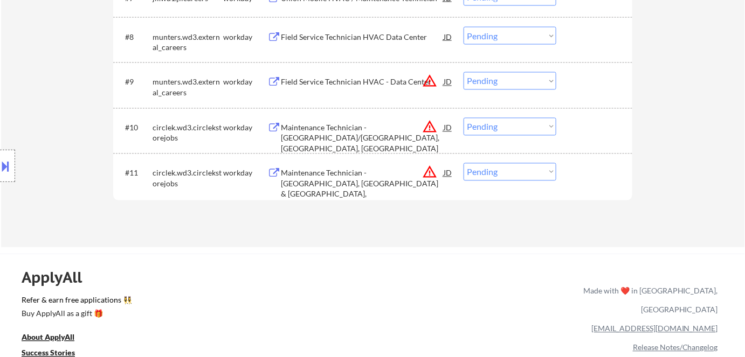
click at [330, 174] on div "Maintenance Technician - New Albany, IN & Evansville, IN" at bounding box center [362, 189] width 163 height 42
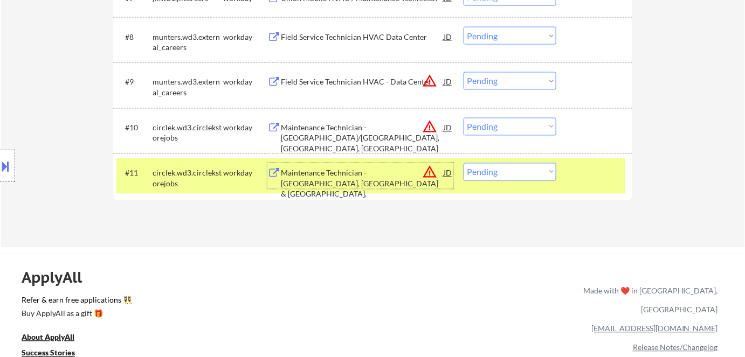
click at [520, 177] on select "Choose an option... Pending Applied Excluded (Questions) Excluded (Expired) Exc…" at bounding box center [510, 172] width 93 height 18
select select ""excluded__bad_match_""
click at [464, 163] on select "Choose an option... Pending Applied Excluded (Questions) Excluded (Expired) Exc…" at bounding box center [510, 172] width 93 height 18
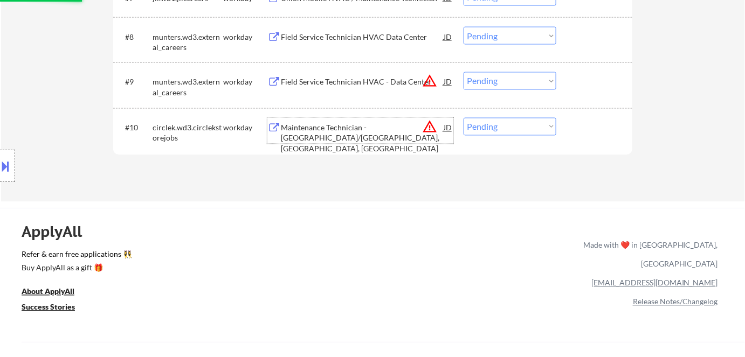
click at [327, 133] on div "Maintenance Technician - Belleville/Shiloh, Fairview Heights, IL" at bounding box center [362, 139] width 163 height 32
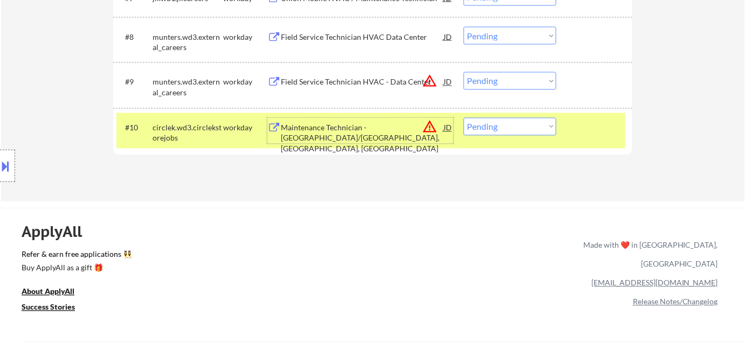
click at [520, 128] on select "Choose an option... Pending Applied Excluded (Questions) Excluded (Expired) Exc…" at bounding box center [510, 127] width 93 height 18
select select ""excluded__bad_match_""
click at [464, 118] on select "Choose an option... Pending Applied Excluded (Questions) Excluded (Expired) Exc…" at bounding box center [510, 127] width 93 height 18
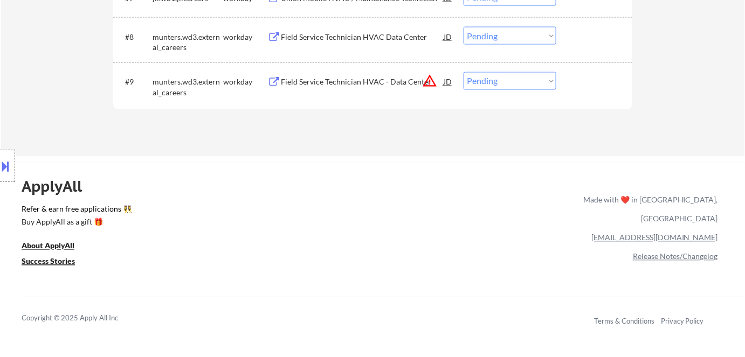
click at [336, 81] on div "Field Service Technician HVAC - Data Center" at bounding box center [362, 82] width 163 height 11
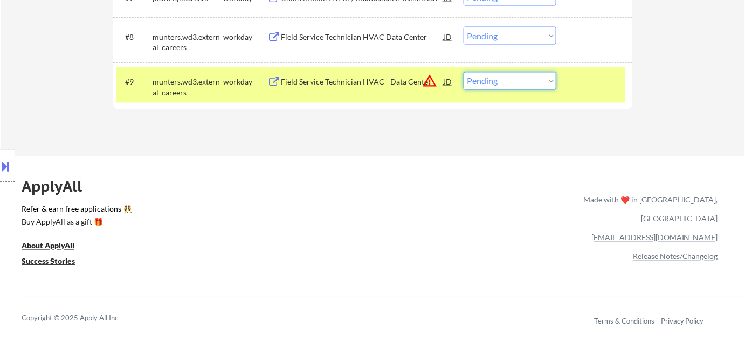
drag, startPoint x: 507, startPoint y: 83, endPoint x: 509, endPoint y: 88, distance: 5.8
click at [507, 85] on select "Choose an option... Pending Applied Excluded (Questions) Excluded (Expired) Exc…" at bounding box center [510, 81] width 93 height 18
select select ""excluded__bad_match_""
click at [464, 72] on select "Choose an option... Pending Applied Excluded (Questions) Excluded (Expired) Exc…" at bounding box center [510, 81] width 93 height 18
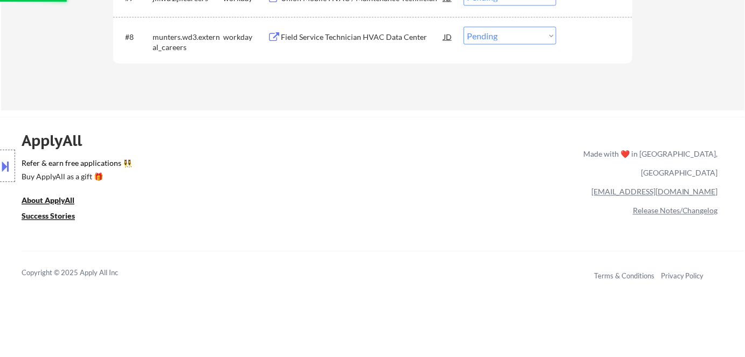
scroll to position [441, 0]
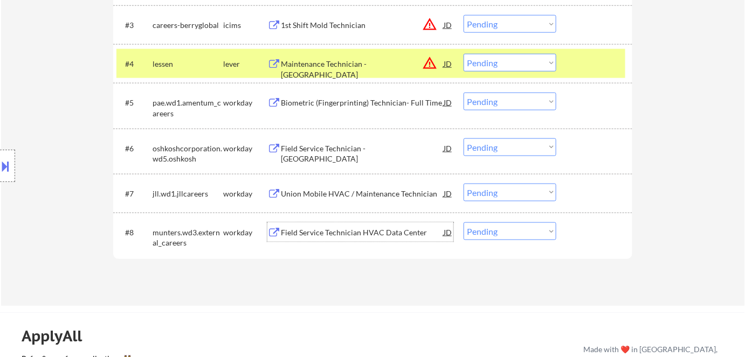
click at [336, 229] on div "Field Service Technician HVAC Data Center" at bounding box center [362, 232] width 163 height 11
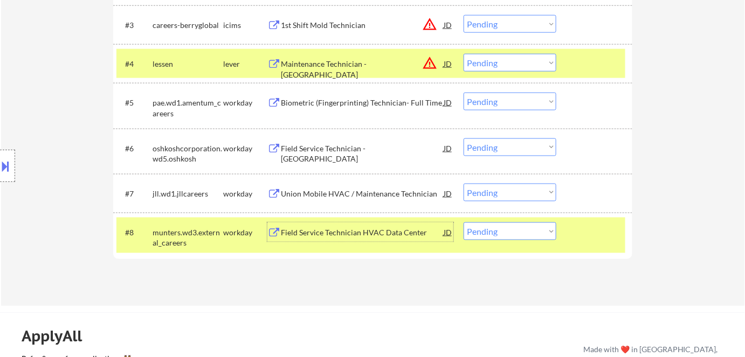
drag, startPoint x: 499, startPoint y: 225, endPoint x: 505, endPoint y: 229, distance: 6.8
click at [499, 226] on select "Choose an option... Pending Applied Excluded (Questions) Excluded (Expired) Exc…" at bounding box center [510, 232] width 93 height 18
select select ""excluded__expired_""
click at [464, 223] on select "Choose an option... Pending Applied Excluded (Questions) Excluded (Expired) Exc…" at bounding box center [510, 232] width 93 height 18
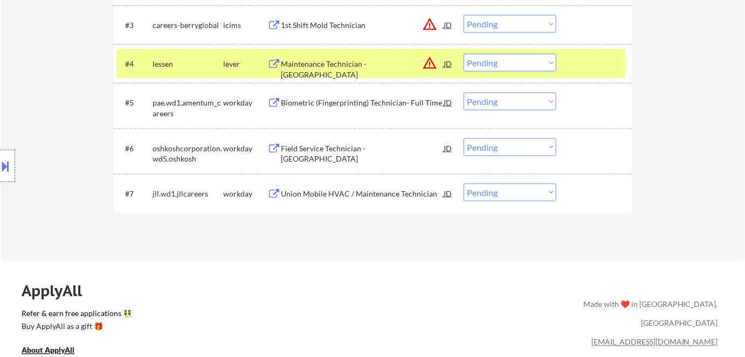
click at [316, 198] on div "Union Mobile HVAC / Maintenance Technician" at bounding box center [362, 194] width 163 height 11
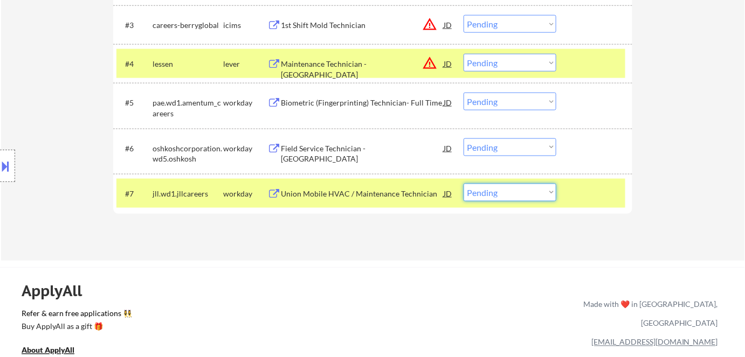
click at [514, 195] on select "Choose an option... Pending Applied Excluded (Questions) Excluded (Expired) Exc…" at bounding box center [510, 193] width 93 height 18
select select ""excluded__bad_match_""
click at [464, 184] on select "Choose an option... Pending Applied Excluded (Questions) Excluded (Expired) Exc…" at bounding box center [510, 193] width 93 height 18
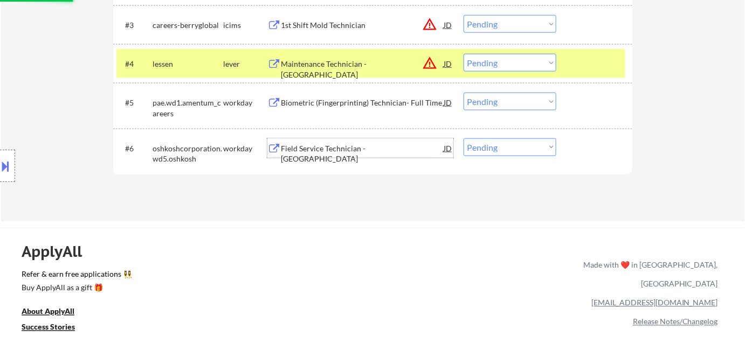
click at [338, 152] on div "Field Service Technician - Airport Jetway" at bounding box center [362, 153] width 163 height 21
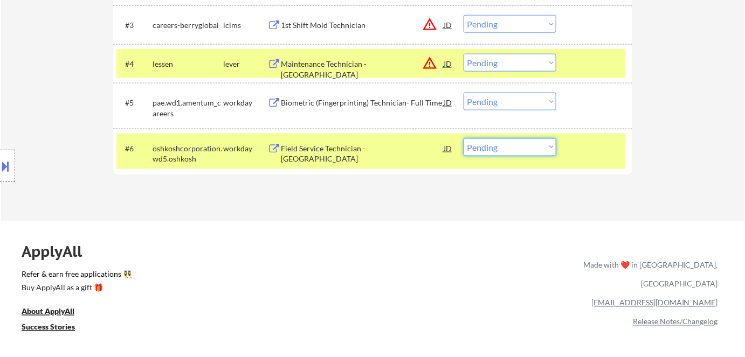
click at [504, 151] on select "Choose an option... Pending Applied Excluded (Questions) Excluded (Expired) Exc…" at bounding box center [510, 148] width 93 height 18
select select ""excluded__expired_""
click at [464, 139] on select "Choose an option... Pending Applied Excluded (Questions) Excluded (Expired) Exc…" at bounding box center [510, 148] width 93 height 18
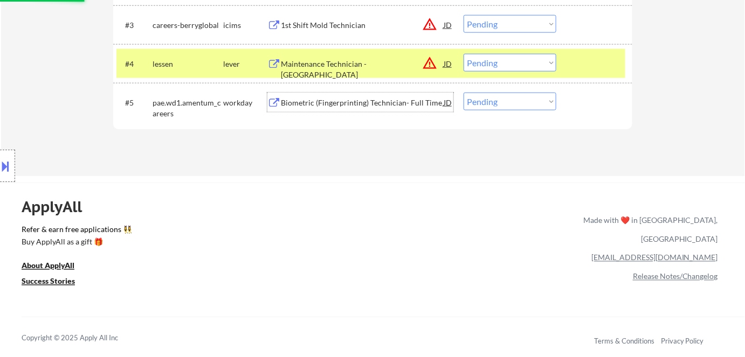
click at [299, 104] on div "Biometric (Fingerprinting) Technician- Full Time" at bounding box center [362, 103] width 163 height 11
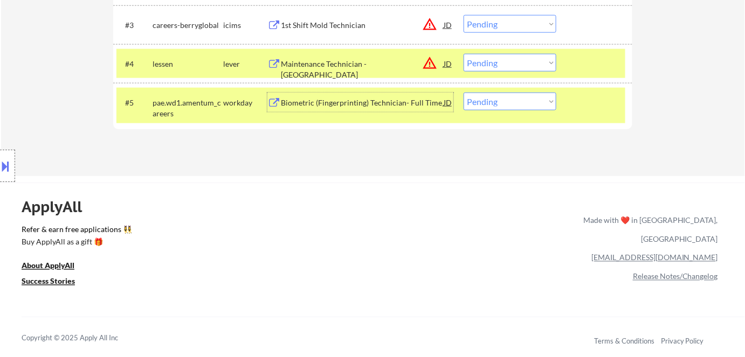
click at [520, 99] on select "Choose an option... Pending Applied Excluded (Questions) Excluded (Expired) Exc…" at bounding box center [510, 102] width 93 height 18
select select ""excluded__expired_""
click at [464, 93] on select "Choose an option... Pending Applied Excluded (Questions) Excluded (Expired) Exc…" at bounding box center [510, 102] width 93 height 18
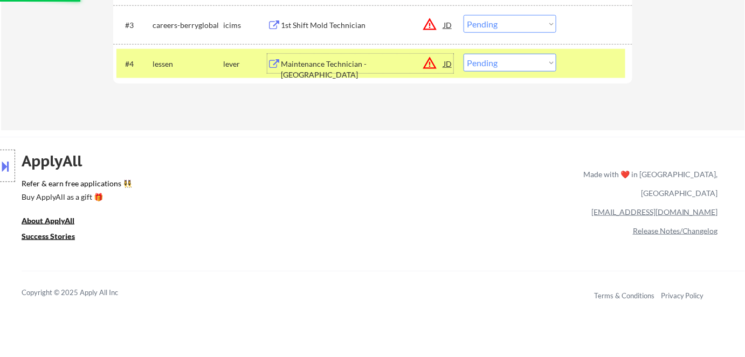
click at [297, 72] on div "Maintenance Technician - Mansfield" at bounding box center [362, 63] width 163 height 19
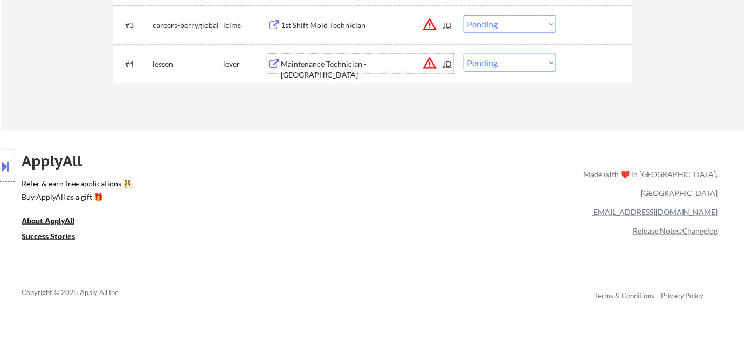
click at [495, 66] on select "Choose an option... Pending Applied Excluded (Questions) Excluded (Expired) Exc…" at bounding box center [510, 63] width 93 height 18
select select ""excluded__bad_match_""
click at [464, 54] on select "Choose an option... Pending Applied Excluded (Questions) Excluded (Expired) Exc…" at bounding box center [510, 63] width 93 height 18
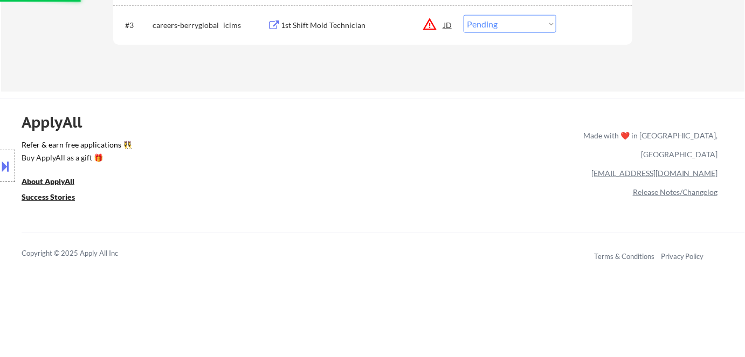
scroll to position [245, 0]
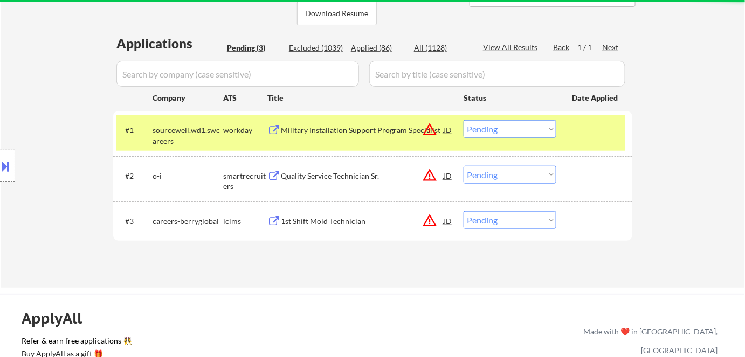
click at [310, 226] on div "1st Shift Mold Technician" at bounding box center [362, 220] width 163 height 19
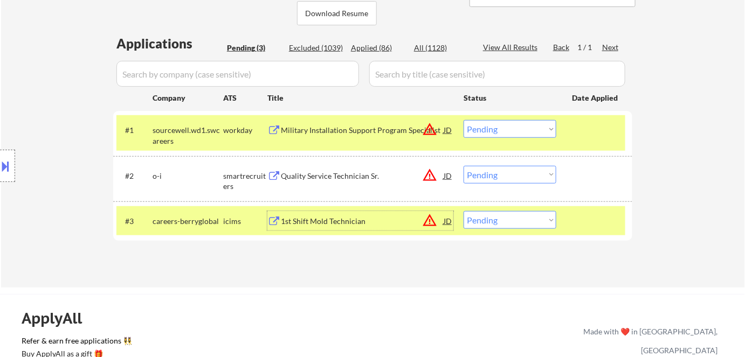
click at [510, 220] on select "Choose an option... Pending Applied Excluded (Questions) Excluded (Expired) Exc…" at bounding box center [510, 220] width 93 height 18
select select ""excluded__expired_""
click at [464, 211] on select "Choose an option... Pending Applied Excluded (Questions) Excluded (Expired) Exc…" at bounding box center [510, 220] width 93 height 18
click at [313, 178] on div "Quality Service Technician Sr." at bounding box center [362, 176] width 163 height 11
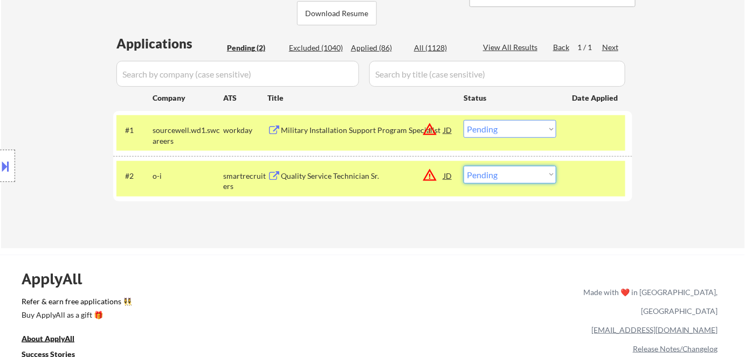
drag, startPoint x: 523, startPoint y: 176, endPoint x: 525, endPoint y: 183, distance: 6.8
click at [524, 177] on select "Choose an option... Pending Applied Excluded (Questions) Excluded (Expired) Exc…" at bounding box center [510, 175] width 93 height 18
select select ""excluded__bad_match_""
click at [464, 166] on select "Choose an option... Pending Applied Excluded (Questions) Excluded (Expired) Exc…" at bounding box center [510, 175] width 93 height 18
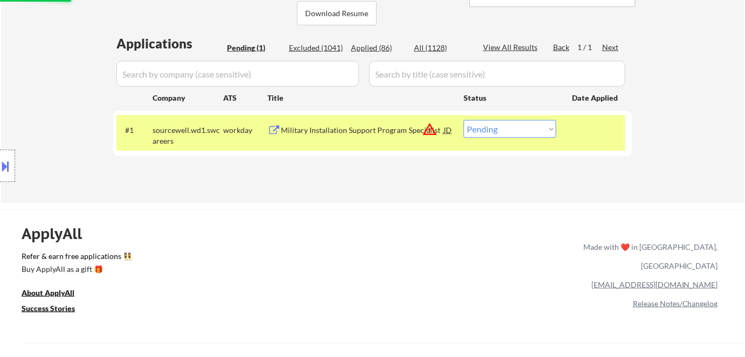
click at [350, 129] on div "Military Installation Support Program Specialist" at bounding box center [362, 130] width 163 height 11
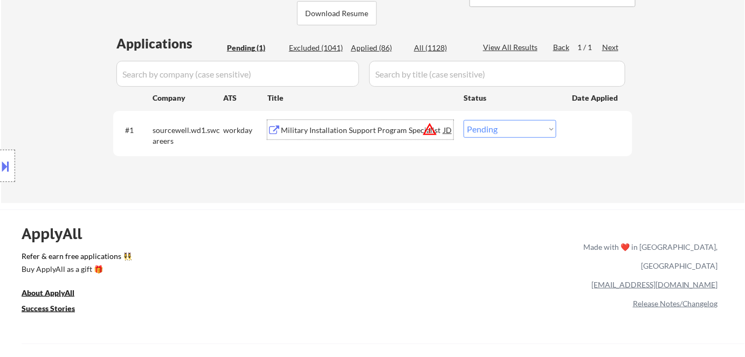
drag, startPoint x: 527, startPoint y: 131, endPoint x: 530, endPoint y: 137, distance: 6.8
click at [527, 131] on select "Choose an option... Pending Applied Excluded (Questions) Excluded (Expired) Exc…" at bounding box center [510, 129] width 93 height 18
select select ""excluded__bad_match_""
click at [464, 120] on select "Choose an option... Pending Applied Excluded (Questions) Excluded (Expired) Exc…" at bounding box center [510, 129] width 93 height 18
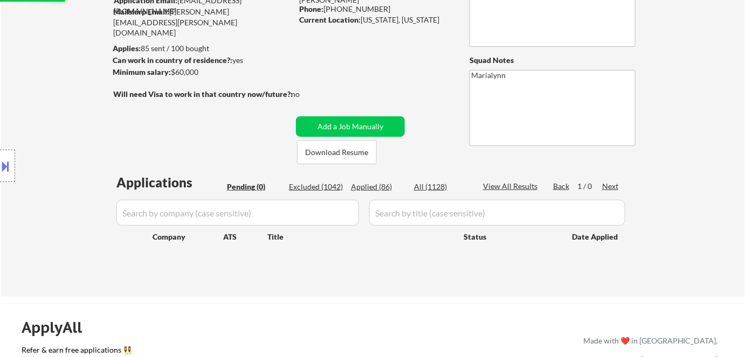
scroll to position [98, 0]
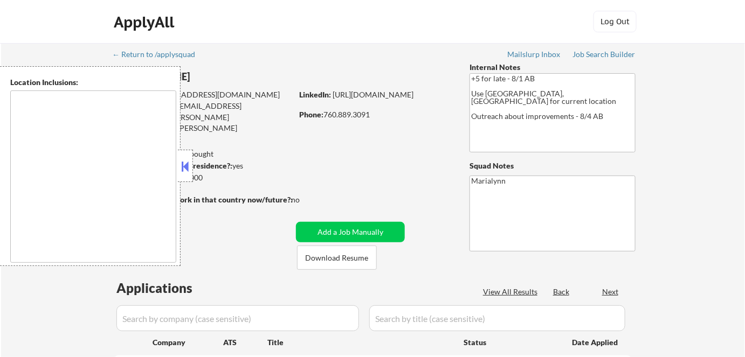
select select ""pending""
type textarea "San Francisco, CA Daly City, CA South San Francisco, CA Brisbane, CA Colma, CA …"
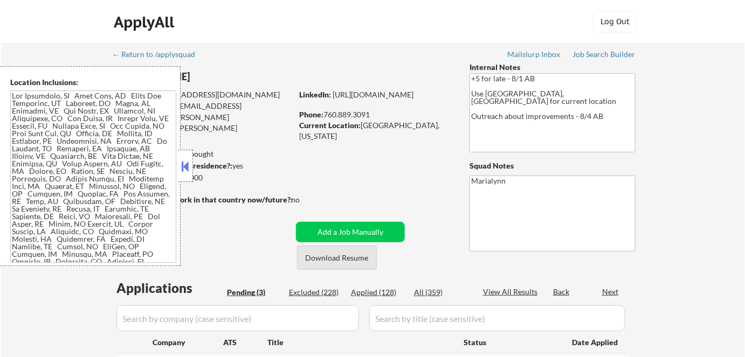
drag, startPoint x: 324, startPoint y: 255, endPoint x: 306, endPoint y: 239, distance: 24.8
click at [324, 253] on button "Download Resume" at bounding box center [337, 258] width 80 height 24
click at [188, 163] on button at bounding box center [185, 166] width 12 height 16
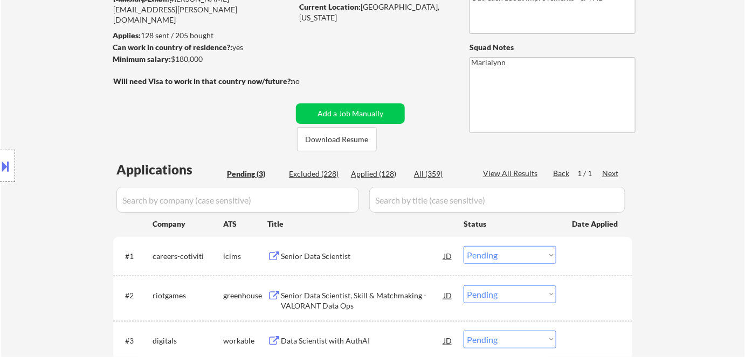
scroll to position [196, 0]
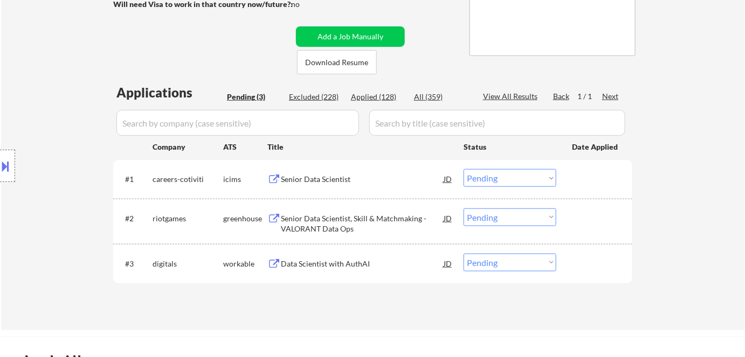
click at [342, 176] on div "Senior Data Scientist" at bounding box center [362, 179] width 163 height 11
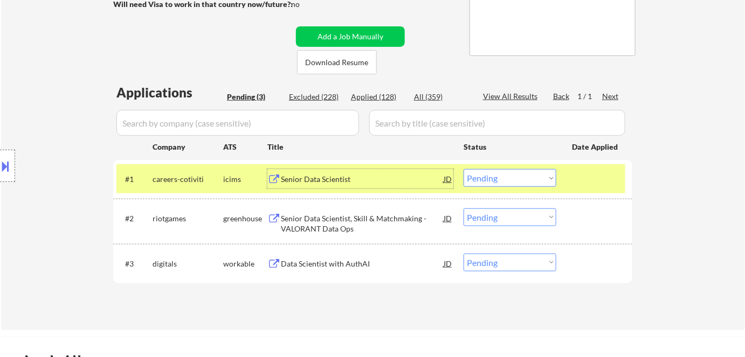
click at [362, 227] on div "Senior Data Scientist, Skill & Matchmaking - VALORANT Data Ops" at bounding box center [362, 223] width 163 height 21
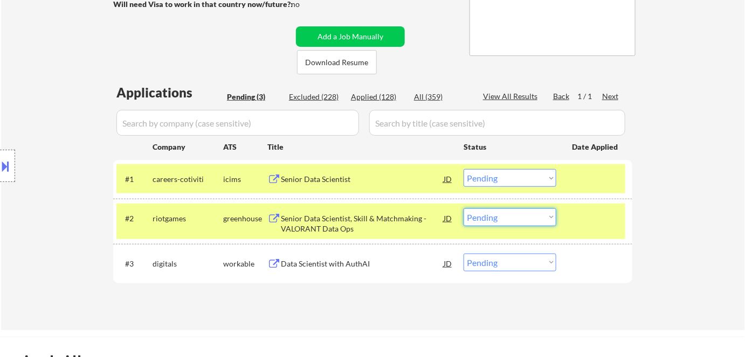
click at [512, 217] on select "Choose an option... Pending Applied Excluded (Questions) Excluded (Expired) Exc…" at bounding box center [510, 218] width 93 height 18
click at [464, 209] on select "Choose an option... Pending Applied Excluded (Questions) Excluded (Expired) Exc…" at bounding box center [510, 218] width 93 height 18
select select ""pending""
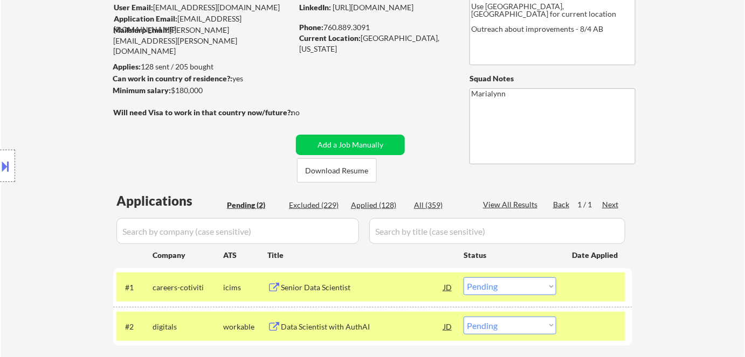
scroll to position [245, 0]
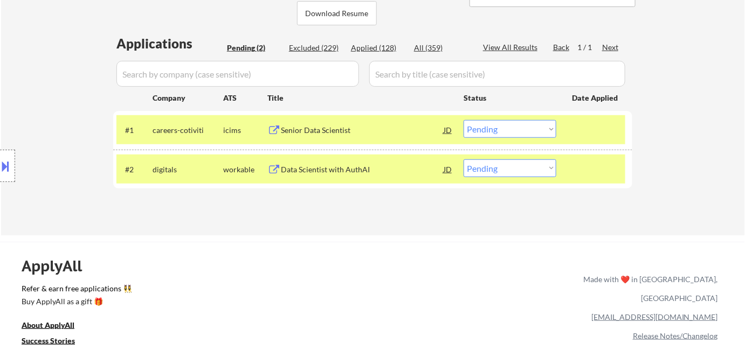
drag, startPoint x: 499, startPoint y: 126, endPoint x: 500, endPoint y: 137, distance: 11.4
click at [500, 127] on select "Choose an option... Pending Applied Excluded (Questions) Excluded (Expired) Exc…" at bounding box center [510, 129] width 93 height 18
click at [464, 120] on select "Choose an option... Pending Applied Excluded (Questions) Excluded (Expired) Exc…" at bounding box center [510, 129] width 93 height 18
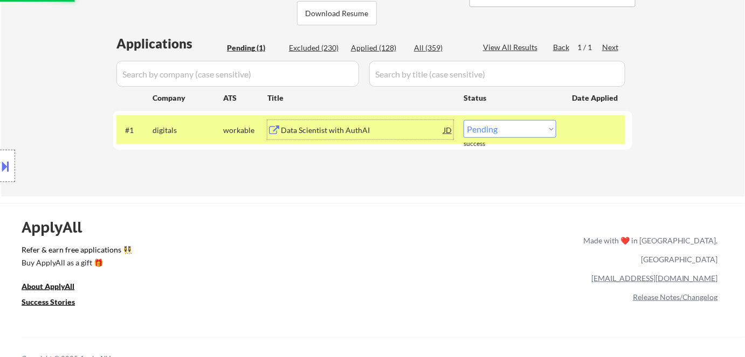
click at [301, 131] on div "Data Scientist with AuthAI" at bounding box center [362, 130] width 163 height 11
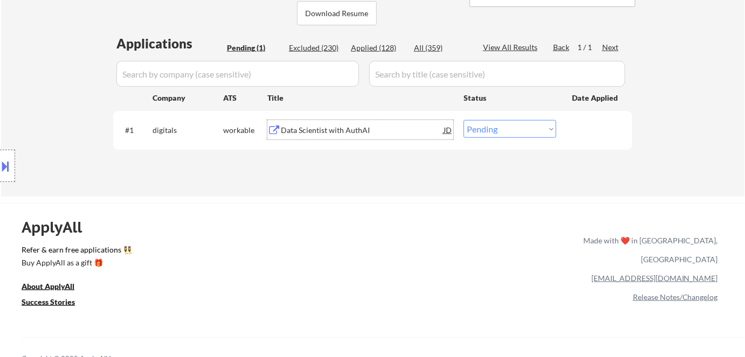
click at [496, 127] on select "Choose an option... Pending Applied Excluded (Questions) Excluded (Expired) Exc…" at bounding box center [510, 129] width 93 height 18
select select ""excluded__bad_match_""
click at [464, 120] on select "Choose an option... Pending Applied Excluded (Questions) Excluded (Expired) Exc…" at bounding box center [510, 129] width 93 height 18
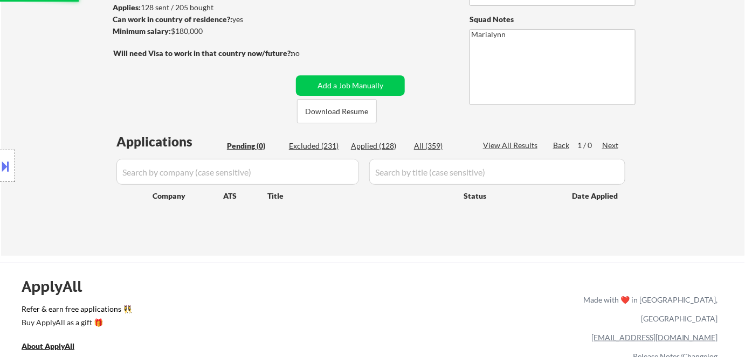
scroll to position [98, 0]
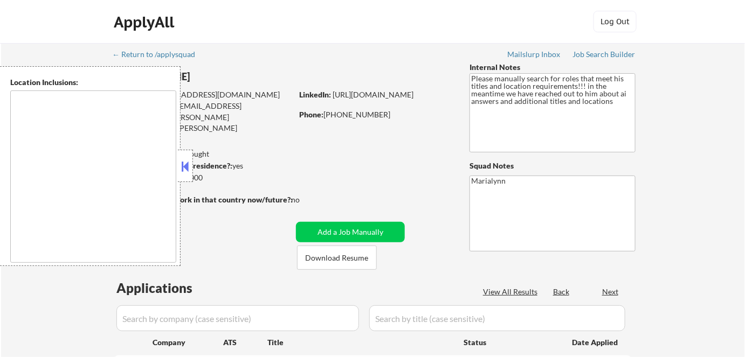
select select ""pending""
type textarea "Seattle, WA Mercer Island, WA Shoreline, WA Tukwila, WA Burien, WA SeaTac, WA W…"
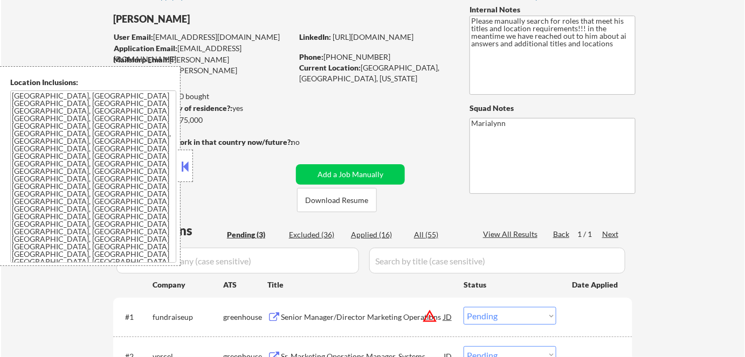
scroll to position [196, 0]
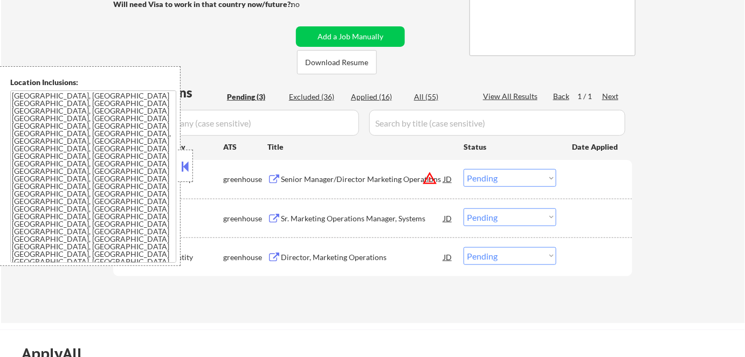
click at [184, 165] on button at bounding box center [185, 166] width 12 height 16
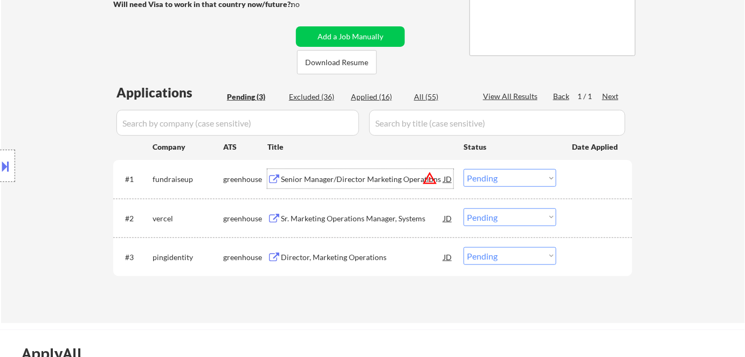
click at [323, 180] on div "Senior Manager/Director Marketing Operations" at bounding box center [362, 179] width 163 height 11
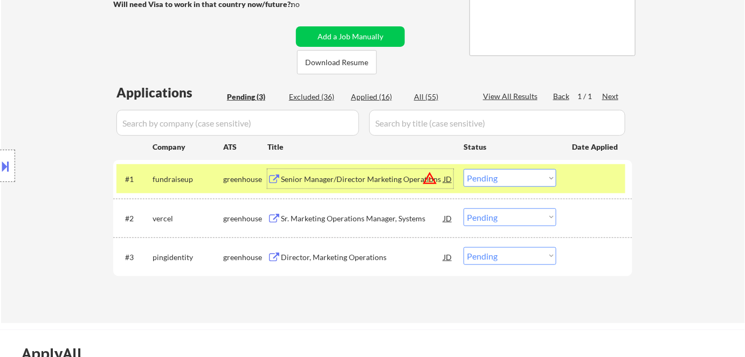
click at [447, 178] on div "JD" at bounding box center [448, 178] width 11 height 19
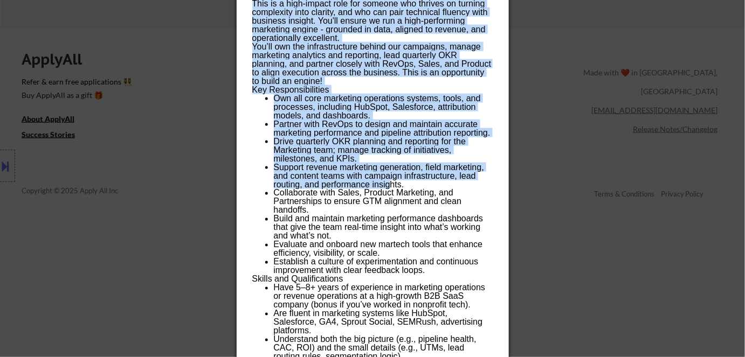
scroll to position [714, 0]
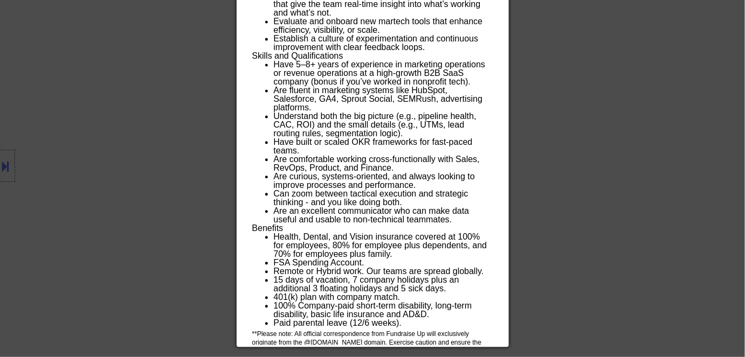
drag, startPoint x: 250, startPoint y: 46, endPoint x: 450, endPoint y: 342, distance: 357.4
copy div "Senior Manager/Director Marketing Operations fundraiseup USA (EST and CST) - Re…"
click at [121, 105] on div at bounding box center [372, 178] width 745 height 357
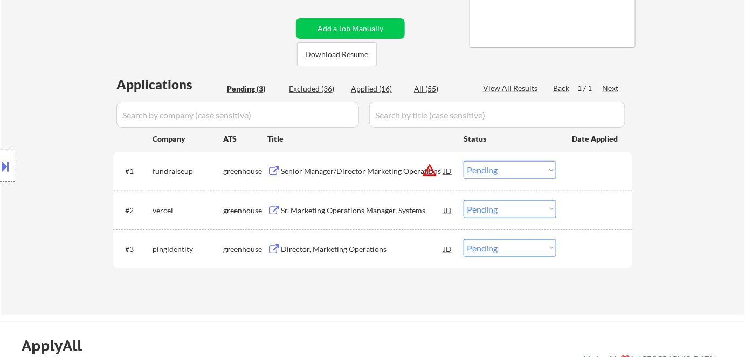
scroll to position [175, 0]
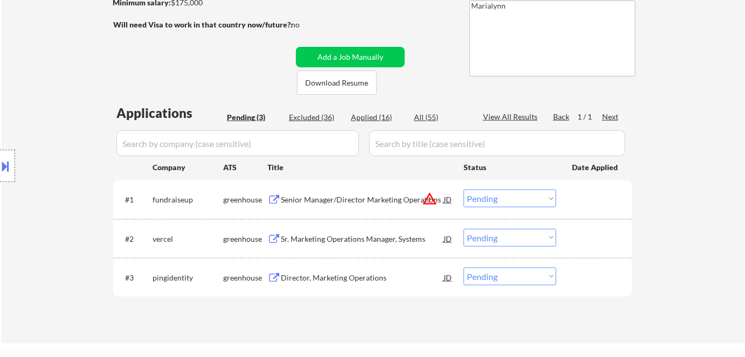
click at [497, 195] on select "Choose an option... Pending Applied Excluded (Questions) Excluded (Expired) Exc…" at bounding box center [510, 199] width 93 height 18
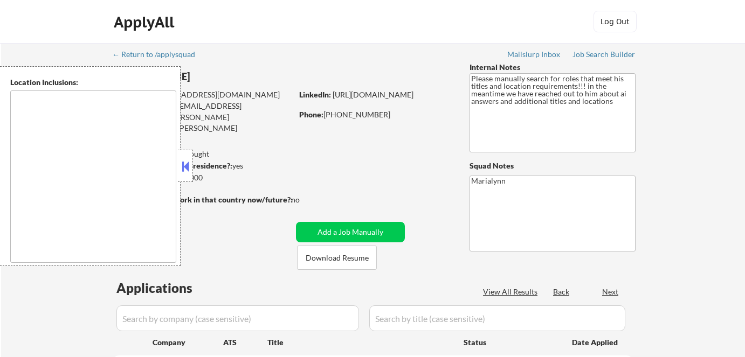
scroll to position [175, 0]
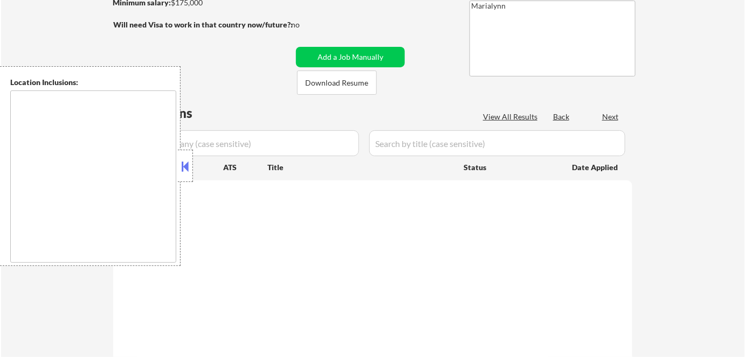
select select ""pending""
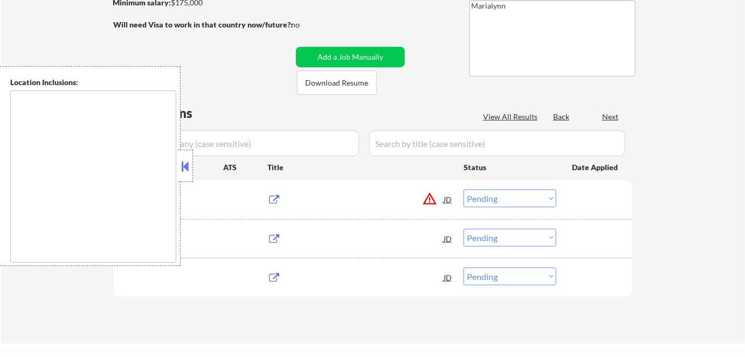
type textarea "[GEOGRAPHIC_DATA], [GEOGRAPHIC_DATA] [GEOGRAPHIC_DATA], [GEOGRAPHIC_DATA] [GEOG…"
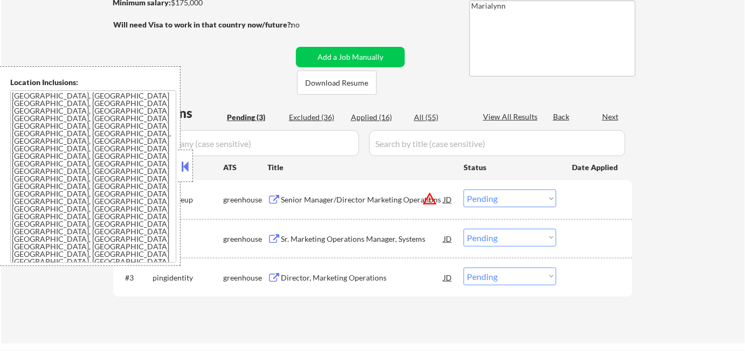
drag, startPoint x: 184, startPoint y: 167, endPoint x: 224, endPoint y: 178, distance: 41.8
click at [184, 168] on button at bounding box center [185, 166] width 12 height 16
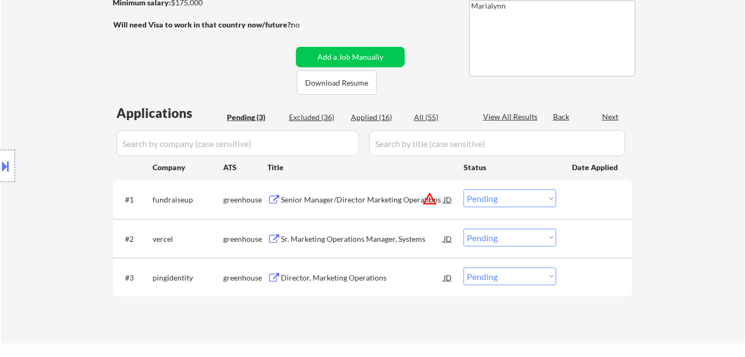
drag, startPoint x: 485, startPoint y: 201, endPoint x: 495, endPoint y: 206, distance: 11.8
click at [486, 201] on select "Choose an option... Pending Applied Excluded (Questions) Excluded (Expired) Exc…" at bounding box center [510, 199] width 93 height 18
click at [464, 190] on select "Choose an option... Pending Applied Excluded (Questions) Excluded (Expired) Exc…" at bounding box center [510, 199] width 93 height 18
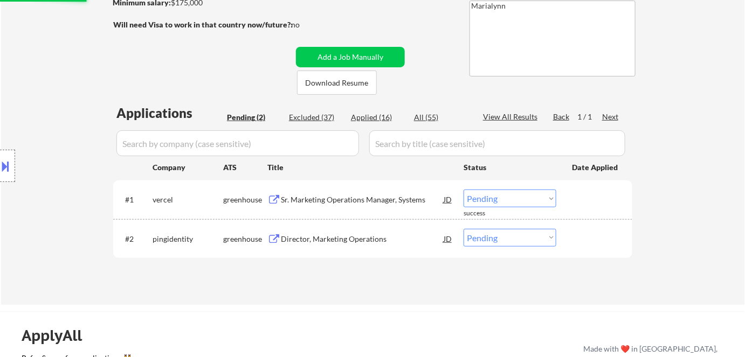
click at [312, 198] on div "Sr. Marketing Operations Manager, Systems" at bounding box center [362, 200] width 163 height 11
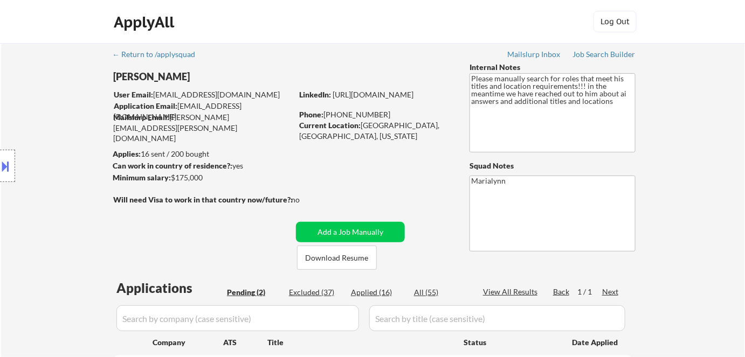
scroll to position [0, 0]
click at [352, 264] on button "Download Resume" at bounding box center [337, 258] width 80 height 24
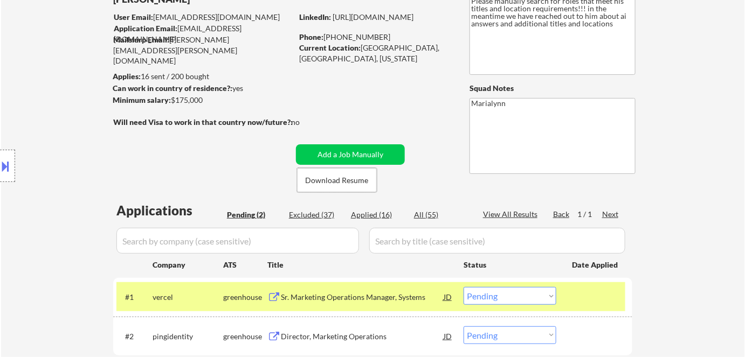
scroll to position [196, 0]
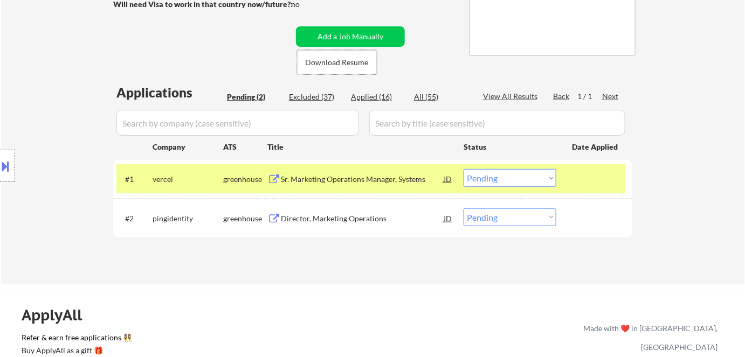
click at [505, 176] on select "Choose an option... Pending Applied Excluded (Questions) Excluded (Expired) Exc…" at bounding box center [510, 178] width 93 height 18
click at [464, 169] on select "Choose an option... Pending Applied Excluded (Questions) Excluded (Expired) Exc…" at bounding box center [510, 178] width 93 height 18
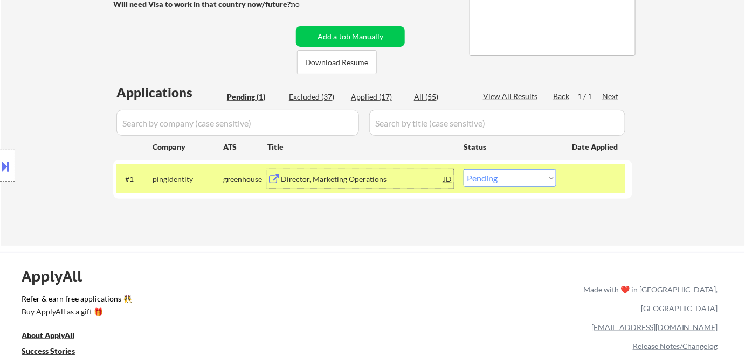
click at [314, 183] on div "Director, Marketing Operations" at bounding box center [362, 179] width 163 height 11
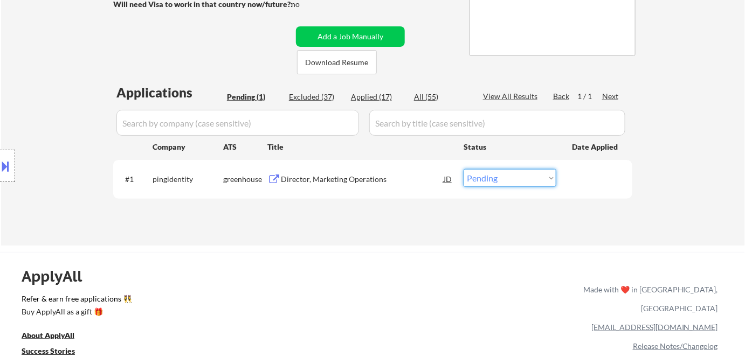
drag, startPoint x: 483, startPoint y: 177, endPoint x: 484, endPoint y: 186, distance: 9.2
click at [483, 177] on select "Choose an option... Pending Applied Excluded (Questions) Excluded (Expired) Exc…" at bounding box center [510, 178] width 93 height 18
select select ""excluded__salary_""
click at [464, 169] on select "Choose an option... Pending Applied Excluded (Questions) Excluded (Expired) Exc…" at bounding box center [510, 178] width 93 height 18
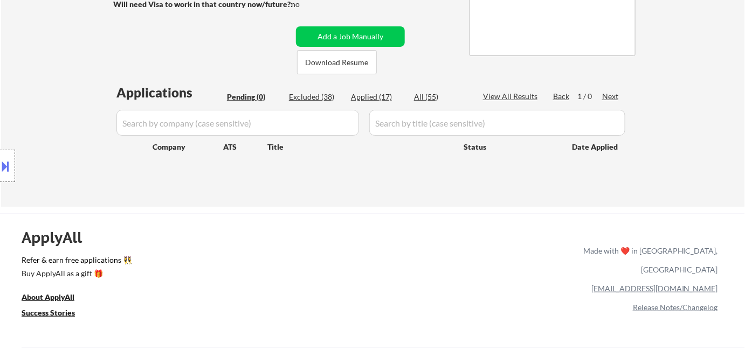
click at [9, 163] on button at bounding box center [6, 166] width 12 height 18
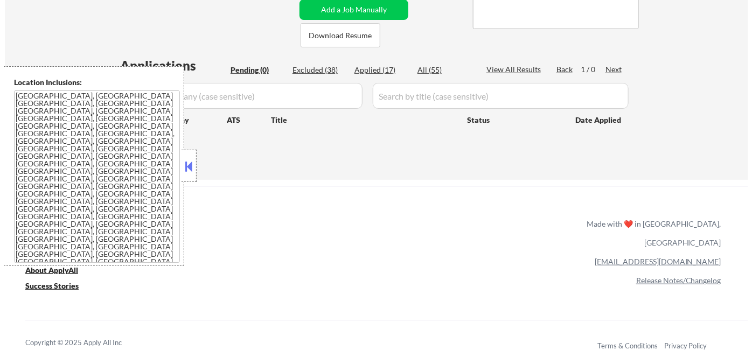
scroll to position [49, 0]
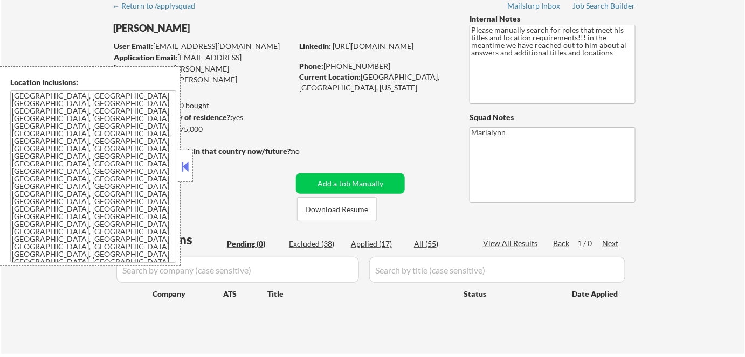
click at [322, 107] on div "← Return to /applysquad Mailslurp Inbox Job Search Builder Steve Bassler User E…" at bounding box center [373, 170] width 538 height 351
click at [348, 179] on button "Add a Job Manually" at bounding box center [350, 184] width 109 height 20
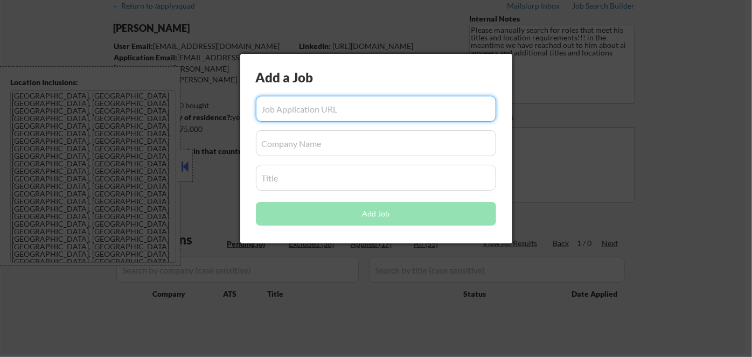
click at [330, 111] on input "input" at bounding box center [376, 109] width 240 height 26
paste input "https://job-boards.greenhouse.io/fundraiseup/jobs/4600257005"
type input "https://job-boards.greenhouse.io/fundraiseup/jobs/4600257005"
click at [582, 169] on div at bounding box center [376, 178] width 752 height 357
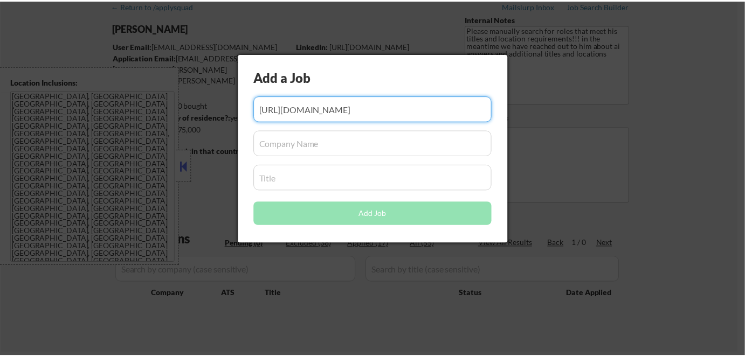
scroll to position [0, 0]
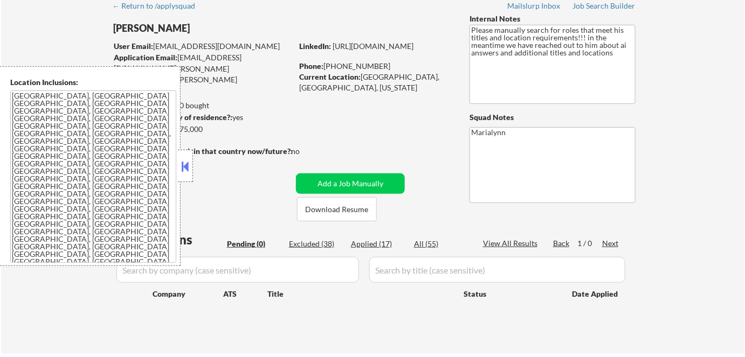
click at [182, 171] on button at bounding box center [185, 166] width 12 height 16
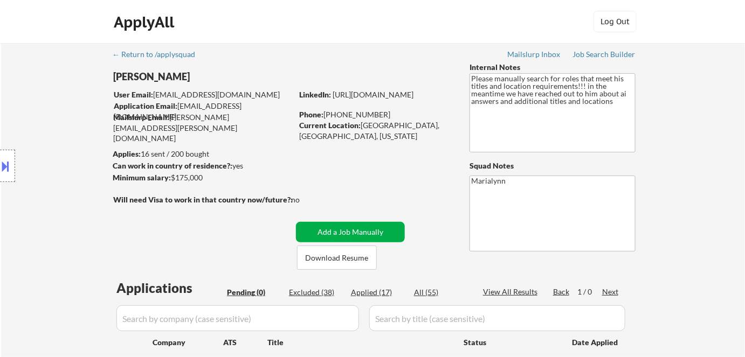
click at [391, 227] on button "Add a Job Manually" at bounding box center [350, 232] width 109 height 20
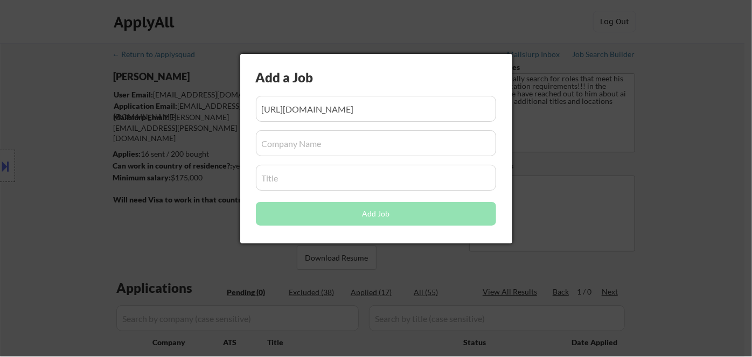
scroll to position [0, 15]
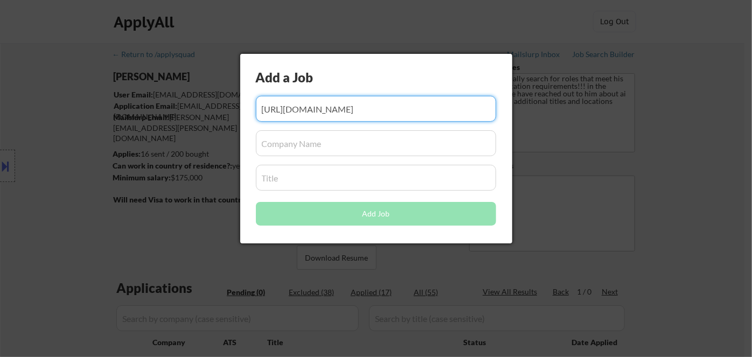
click at [699, 191] on div at bounding box center [376, 178] width 752 height 357
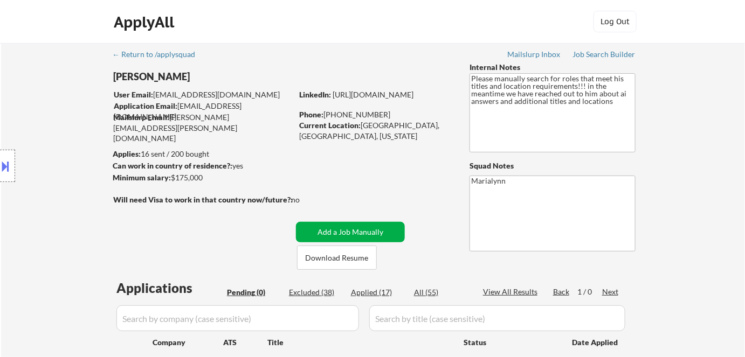
click at [343, 232] on button "Add a Job Manually" at bounding box center [350, 232] width 109 height 20
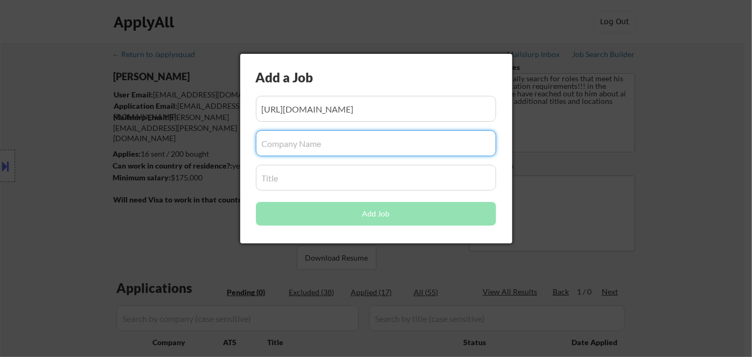
click at [292, 147] on input "input" at bounding box center [376, 143] width 240 height 26
paste input "Fundraise Up"
type input "Fundraise Up"
click at [329, 304] on div at bounding box center [376, 178] width 752 height 357
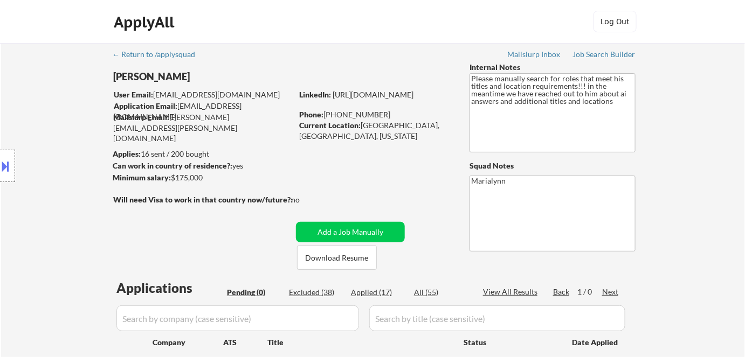
click at [313, 322] on input "input" at bounding box center [237, 319] width 243 height 26
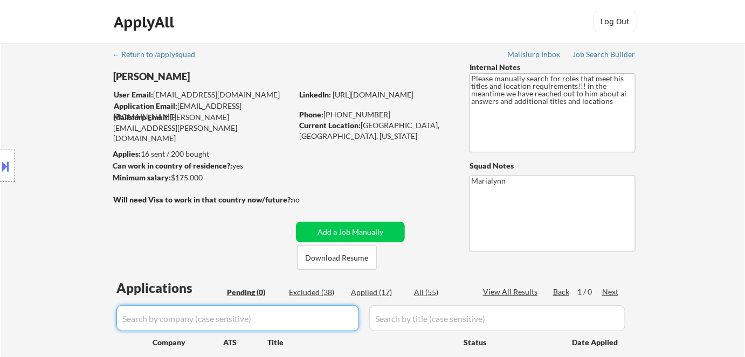
paste input "Fundraise Up"
type input "Fundraise Up"
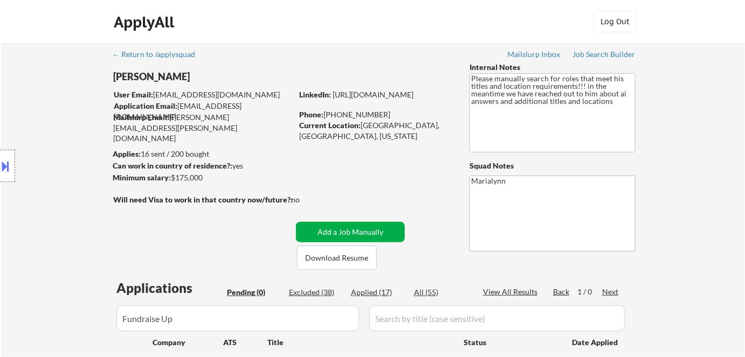
click at [388, 230] on button "Add a Job Manually" at bounding box center [350, 232] width 109 height 20
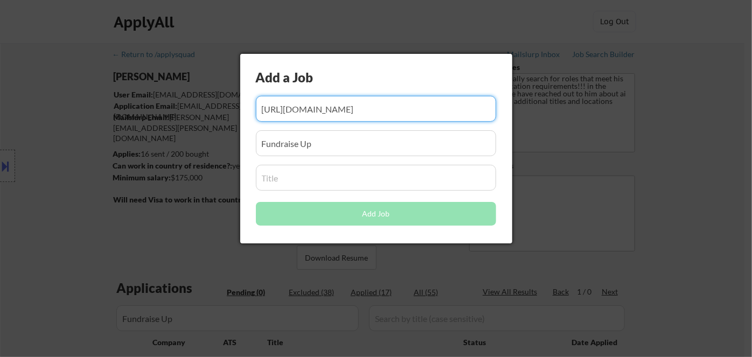
click at [344, 181] on input "input" at bounding box center [376, 178] width 240 height 26
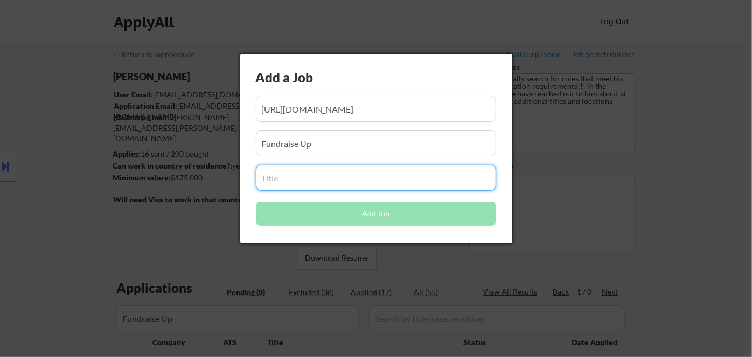
paste input "Senior Manager/Director - Marketing Operations"
type input "Senior Manager/Director - Marketing Operations"
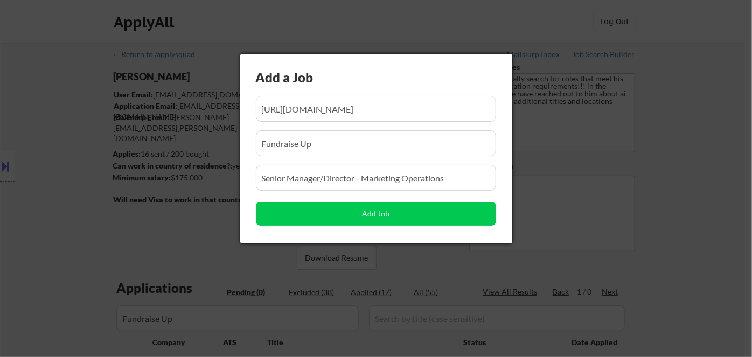
click at [578, 234] on div at bounding box center [376, 178] width 752 height 357
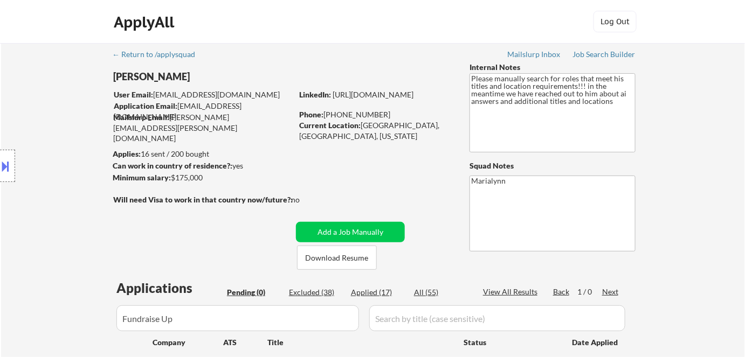
click at [446, 319] on input "input" at bounding box center [497, 319] width 256 height 26
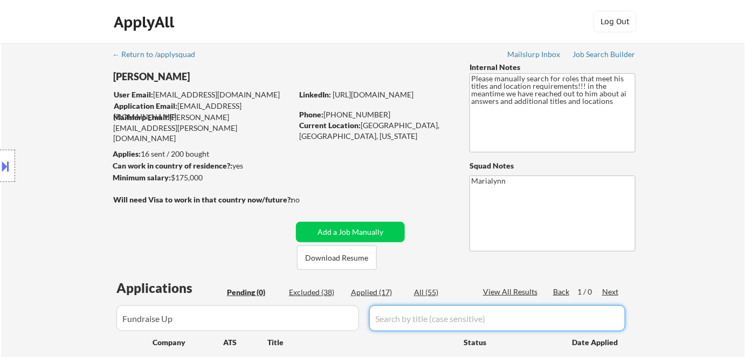
paste input "Senior Manager/Director - Marketing Operations"
type input "Senior Manager/Director - Marketing Operations"
click at [364, 292] on div "Applied (17)" at bounding box center [378, 292] width 54 height 11
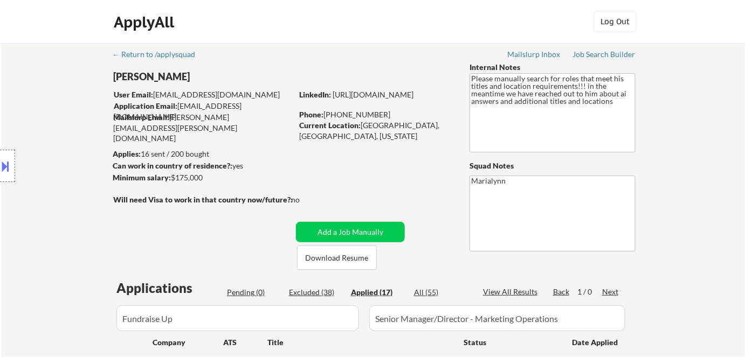
click at [418, 291] on div "All (55)" at bounding box center [441, 292] width 54 height 11
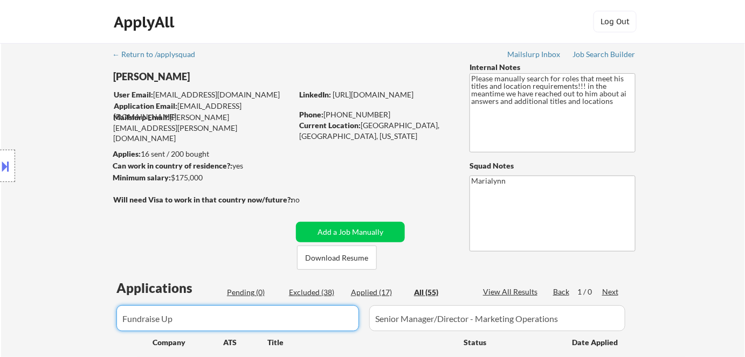
drag, startPoint x: 184, startPoint y: 319, endPoint x: 0, endPoint y: 276, distance: 188.8
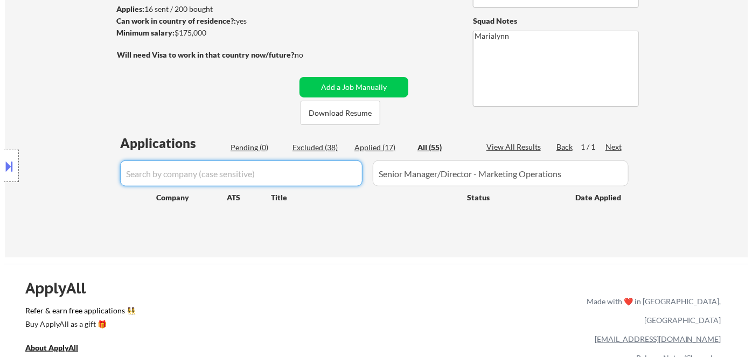
scroll to position [147, 0]
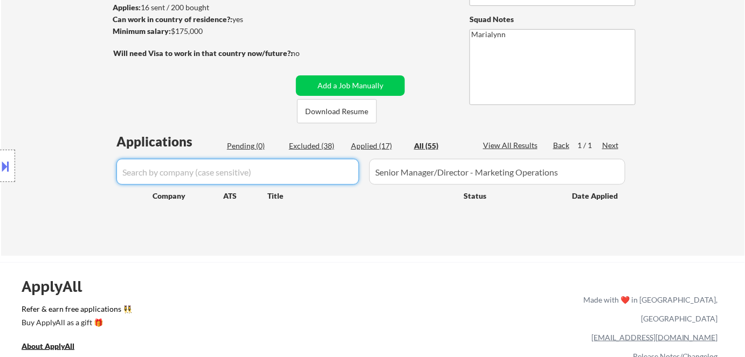
click at [376, 148] on div "Applied (17)" at bounding box center [378, 146] width 54 height 11
type input "Fundraise Up"
click at [418, 164] on input "input" at bounding box center [497, 172] width 256 height 26
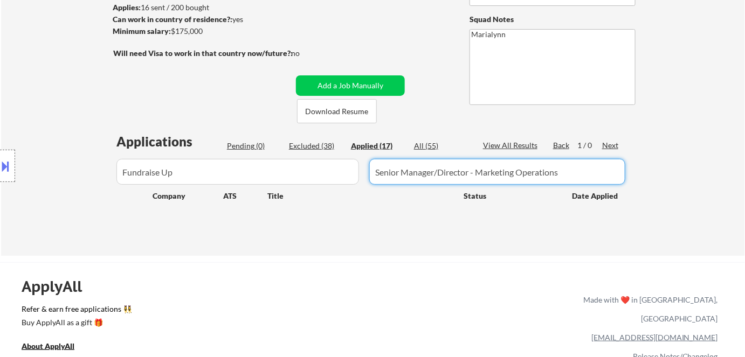
drag, startPoint x: 569, startPoint y: 175, endPoint x: 178, endPoint y: 162, distance: 390.5
click at [203, 165] on div at bounding box center [372, 172] width 519 height 26
click at [430, 147] on div "All (55)" at bounding box center [441, 146] width 54 height 11
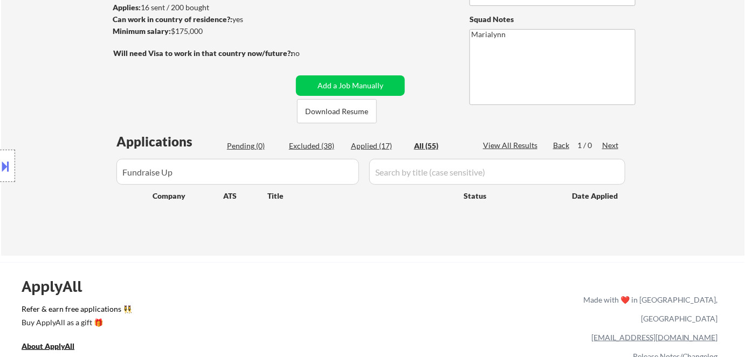
click at [375, 144] on div "Applied (17)" at bounding box center [378, 146] width 54 height 11
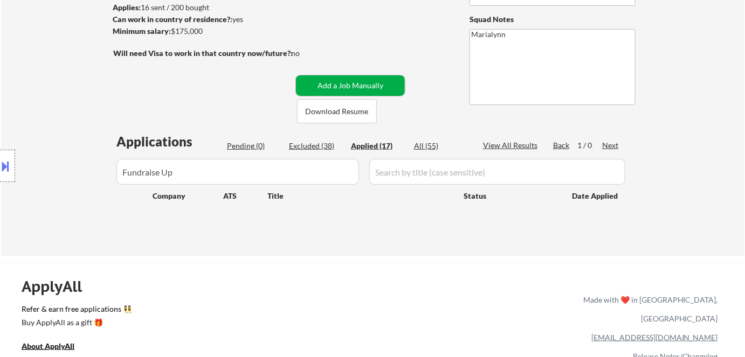
click at [388, 85] on button "Add a Job Manually" at bounding box center [350, 85] width 109 height 20
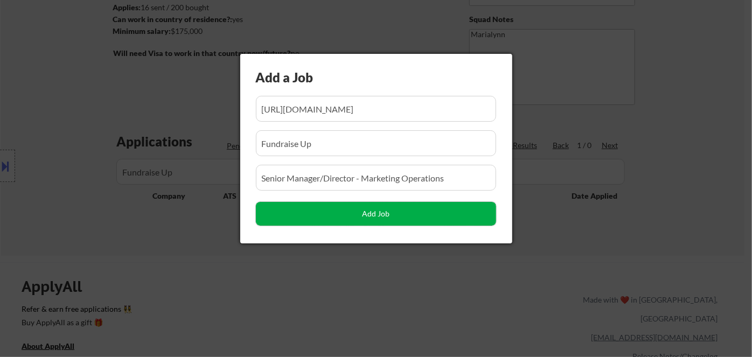
scroll to position [0, 0]
click at [324, 208] on button "Add Job" at bounding box center [376, 214] width 240 height 24
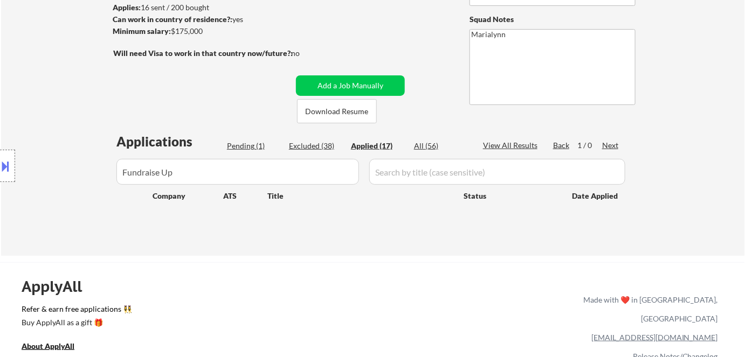
click at [229, 144] on div "Pending (1)" at bounding box center [254, 146] width 54 height 11
select select ""pending""
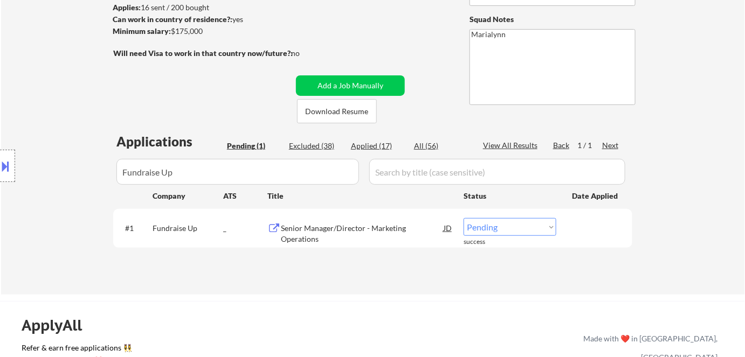
click at [445, 227] on div "JD" at bounding box center [448, 227] width 11 height 19
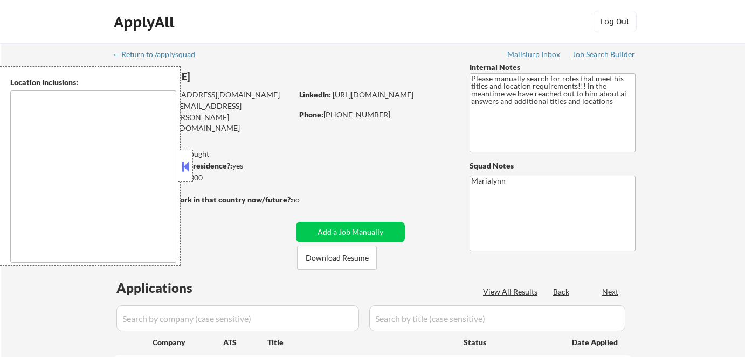
scroll to position [190, 0]
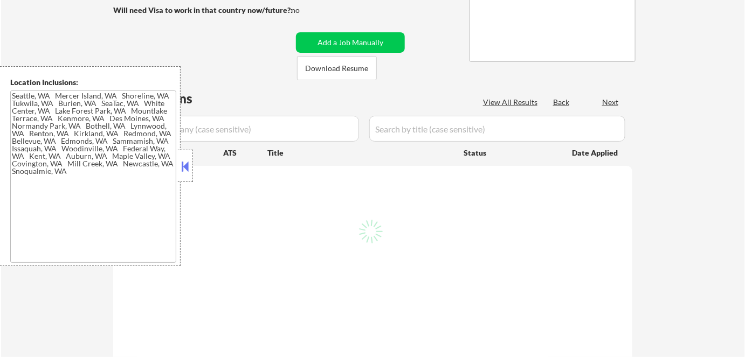
type textarea "[GEOGRAPHIC_DATA], [GEOGRAPHIC_DATA] [GEOGRAPHIC_DATA], [GEOGRAPHIC_DATA] [GEOG…"
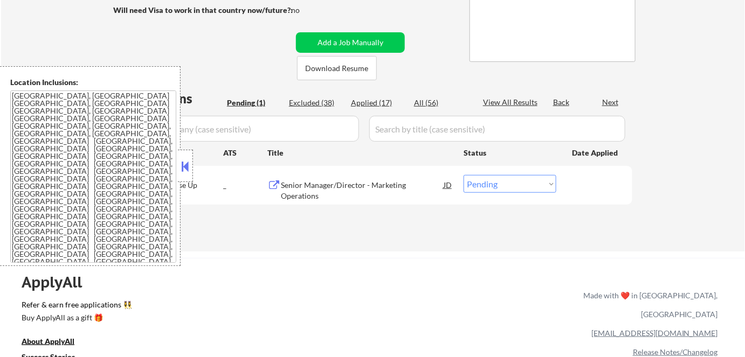
drag, startPoint x: 186, startPoint y: 168, endPoint x: 201, endPoint y: 178, distance: 17.5
click at [186, 168] on button at bounding box center [185, 166] width 12 height 16
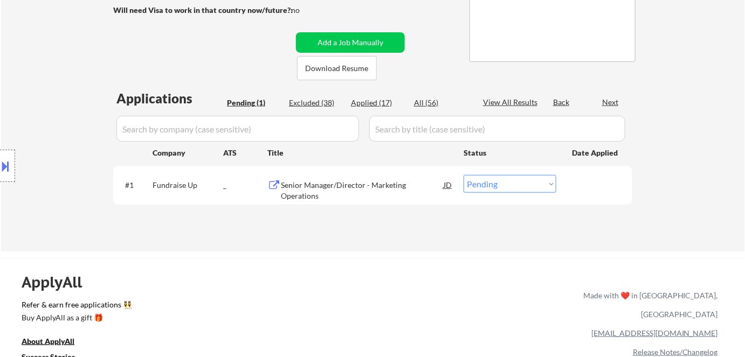
scroll to position [147, 0]
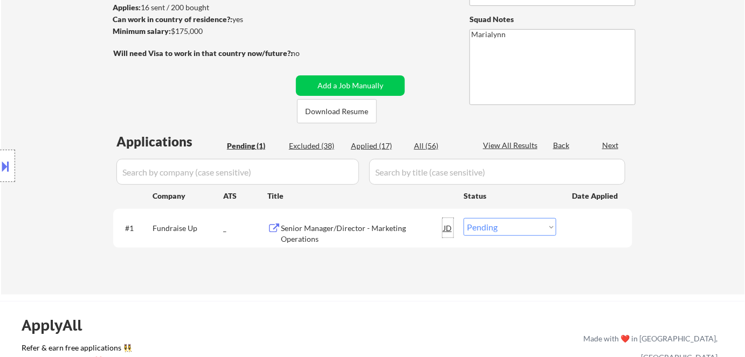
click at [444, 232] on div "JD" at bounding box center [448, 227] width 11 height 19
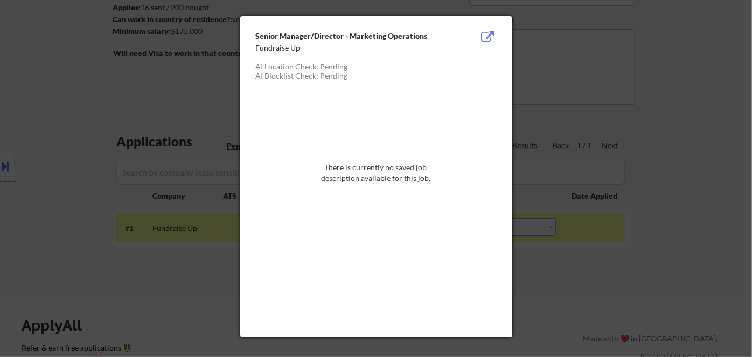
drag, startPoint x: 667, startPoint y: 64, endPoint x: 420, endPoint y: 67, distance: 246.9
click at [667, 64] on div at bounding box center [376, 178] width 752 height 357
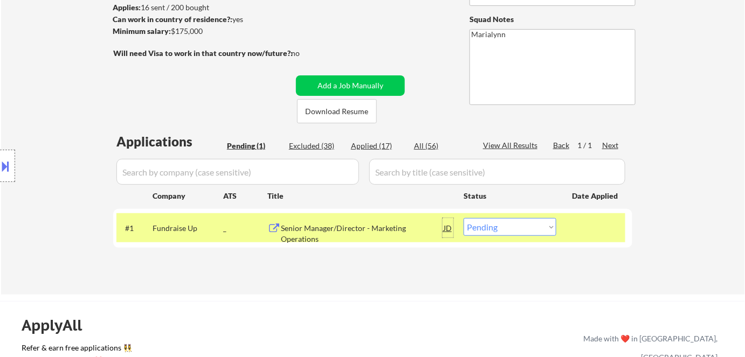
click at [448, 229] on div "JD" at bounding box center [448, 227] width 11 height 19
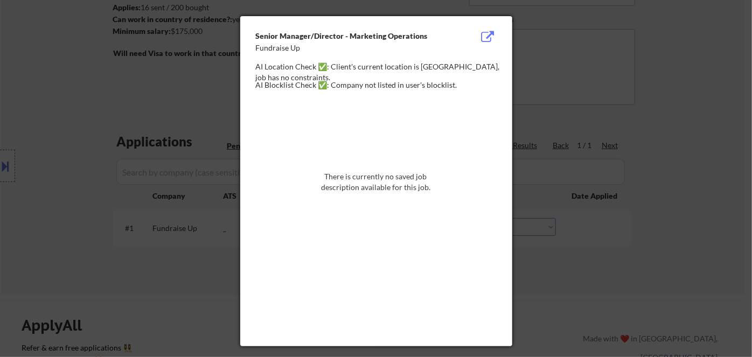
click at [176, 253] on div at bounding box center [376, 178] width 752 height 357
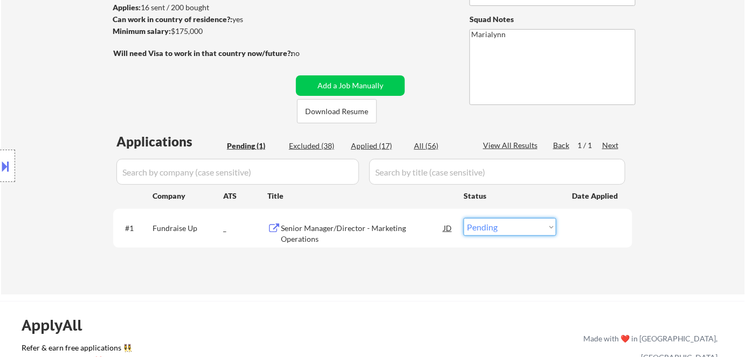
click at [487, 227] on select "Choose an option... Pending Applied Excluded (Questions) Excluded (Expired) Exc…" at bounding box center [510, 227] width 93 height 18
select select ""applied""
click at [464, 218] on select "Choose an option... Pending Applied Excluded (Questions) Excluded (Expired) Exc…" at bounding box center [510, 227] width 93 height 18
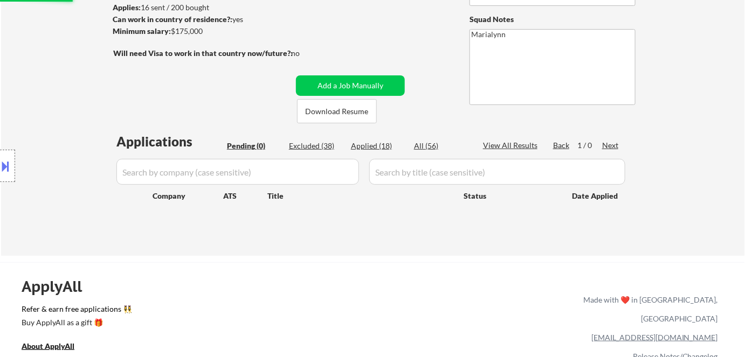
click at [367, 146] on div "Applied (18)" at bounding box center [378, 146] width 54 height 11
select select ""applied""
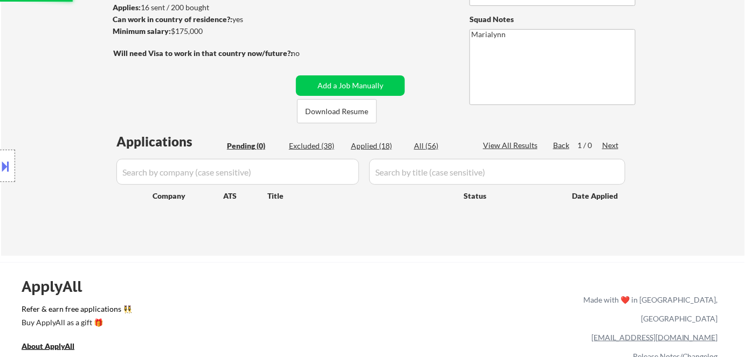
select select ""applied""
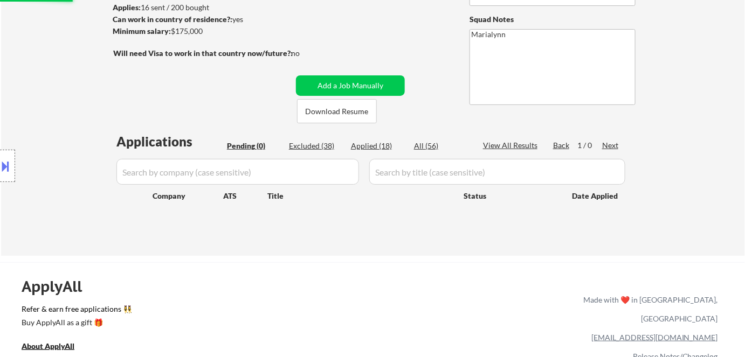
select select ""applied""
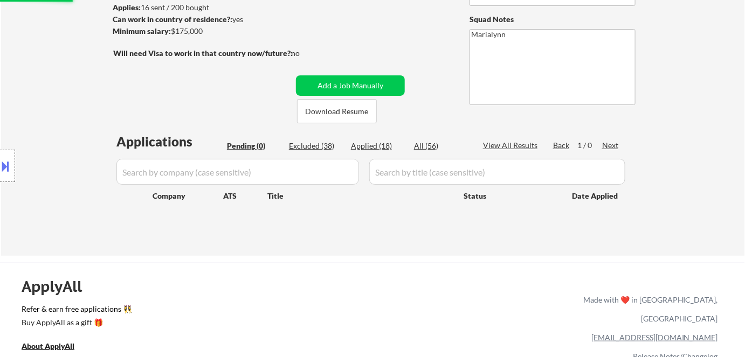
select select ""applied""
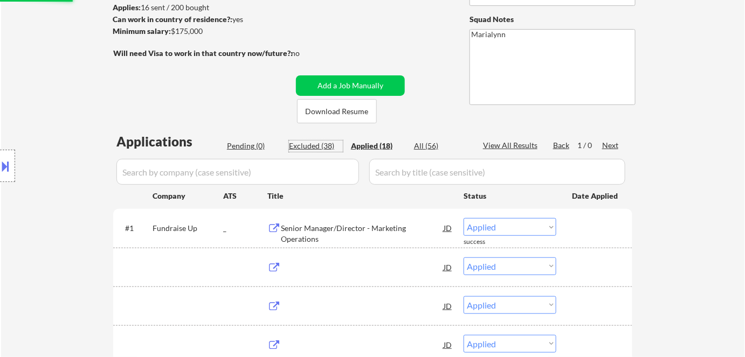
click at [313, 145] on div "Excluded (38)" at bounding box center [316, 146] width 54 height 11
click at [365, 145] on div "Applied (18)" at bounding box center [378, 146] width 54 height 11
select select ""excluded""
select select ""excluded__location_""
select select ""excluded__salary_""
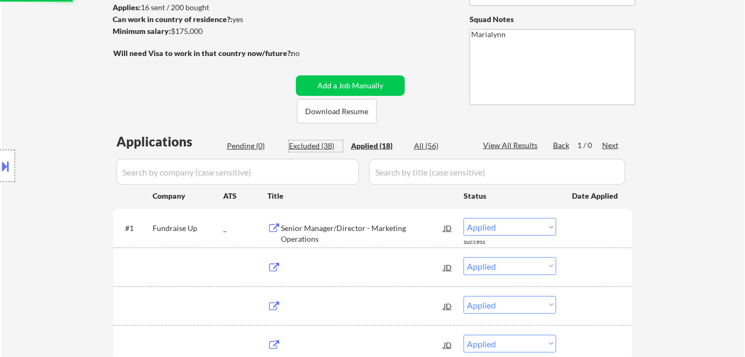
select select ""excluded__bad_match_""
select select ""excluded__salary_""
select select ""excluded__expired_""
select select ""excluded__location_""
select select ""excluded__salary_""
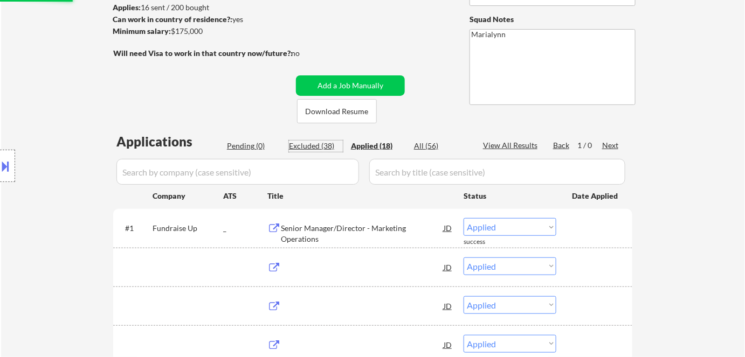
select select ""excluded__salary_""
select select ""excluded__location_""
select select ""excluded""
select select ""excluded__salary_""
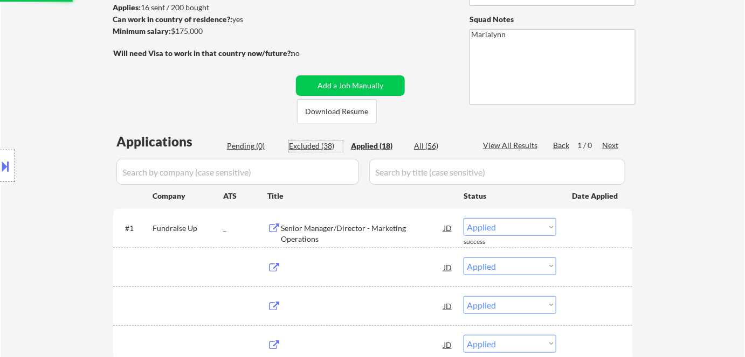
select select ""excluded__salary_""
select select ""excluded__expired_""
select select ""excluded__salary_""
select select ""excluded__expired_""
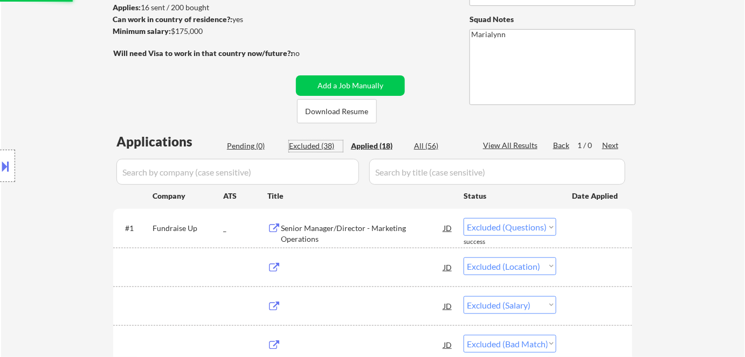
select select ""excluded__location_""
select select ""excluded__bad_match_""
select select ""excluded__expired_""
select select ""excluded__bad_match_""
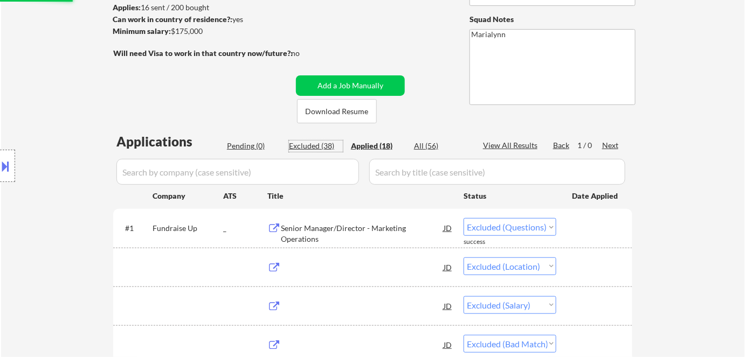
select select ""excluded__expired_""
select select ""excluded__bad_match_""
select select ""excluded__salary_""
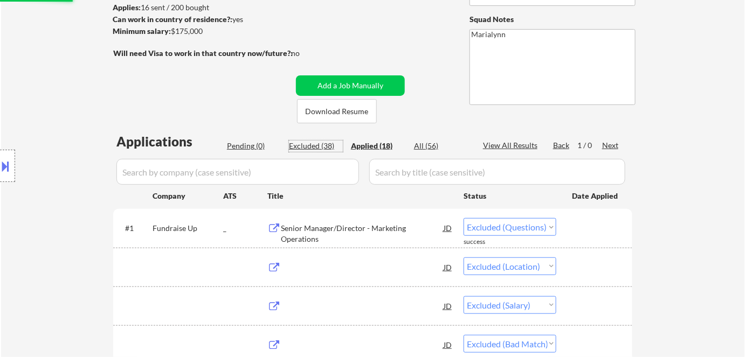
select select ""excluded__bad_match_""
select select ""excluded__salary_""
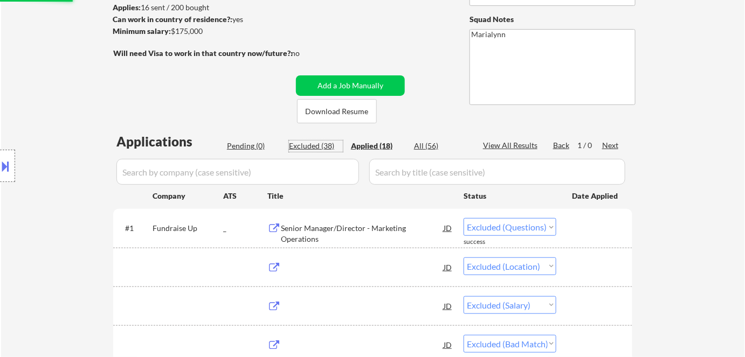
select select ""excluded__bad_match_""
select select ""excluded__expired_""
select select ""excluded__salary_""
select select ""excluded__bad_match_""
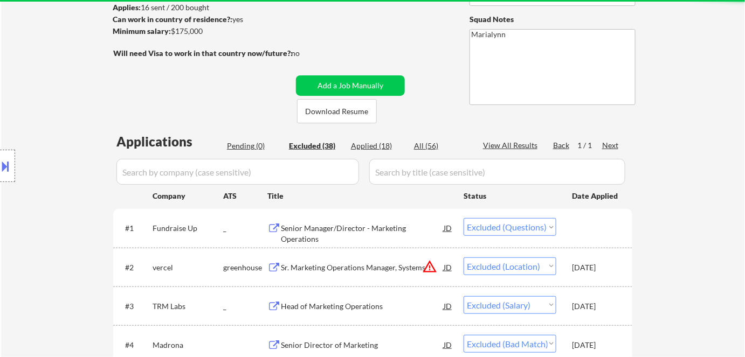
select select ""applied""
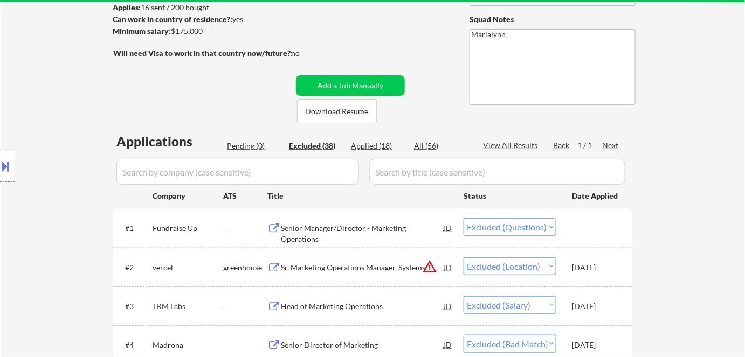
select select ""applied""
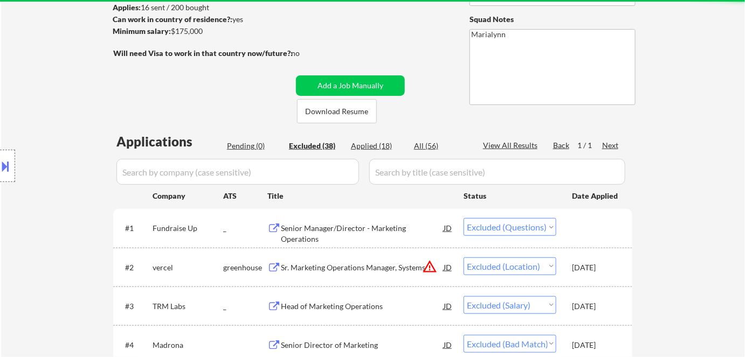
select select ""applied""
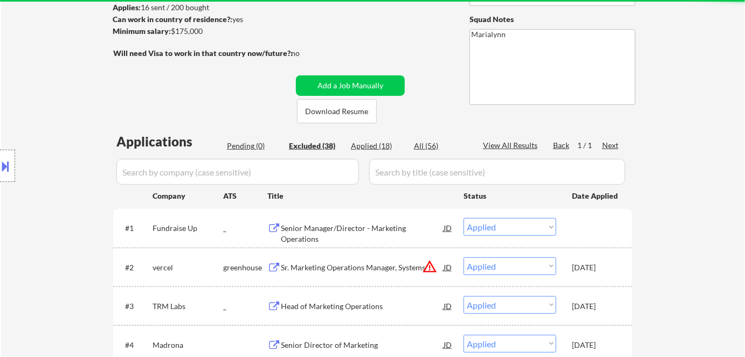
select select ""applied""
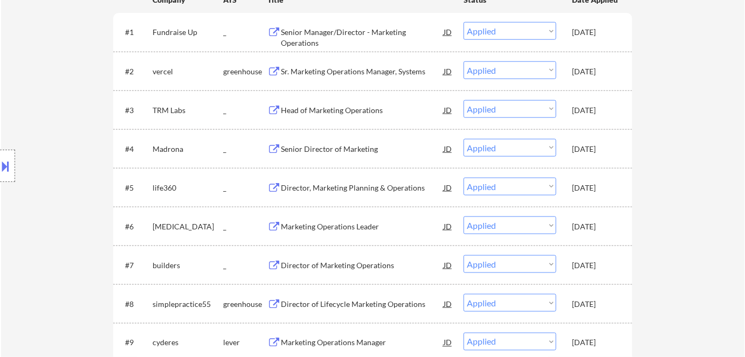
scroll to position [196, 0]
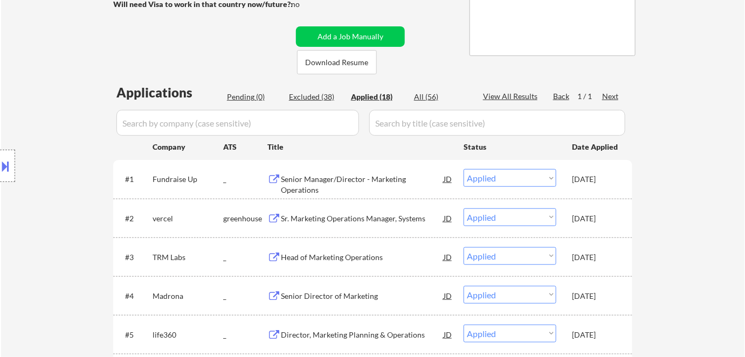
click at [443, 178] on div "JD" at bounding box center [448, 178] width 11 height 19
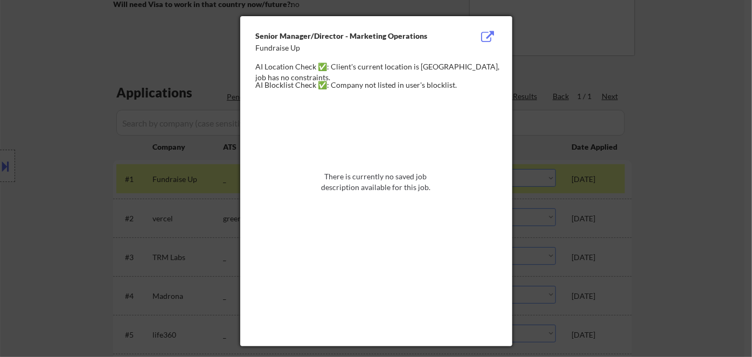
click at [59, 115] on div at bounding box center [376, 178] width 752 height 357
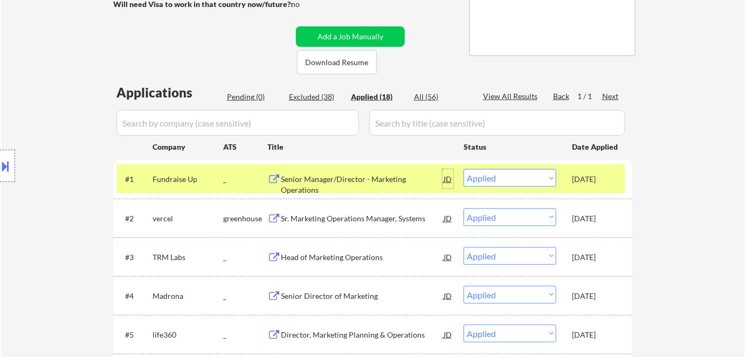
click at [448, 178] on div "JD" at bounding box center [448, 178] width 11 height 19
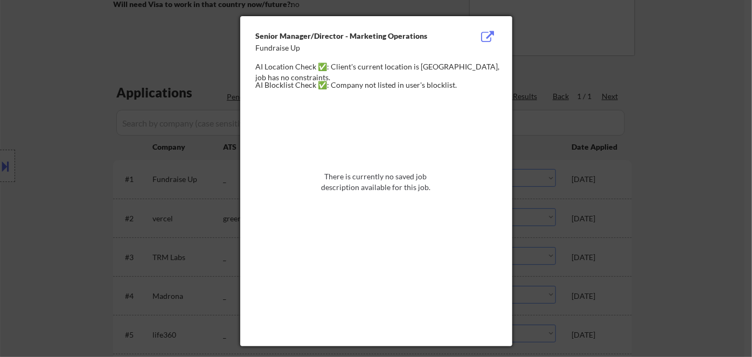
click at [694, 176] on div at bounding box center [376, 178] width 752 height 357
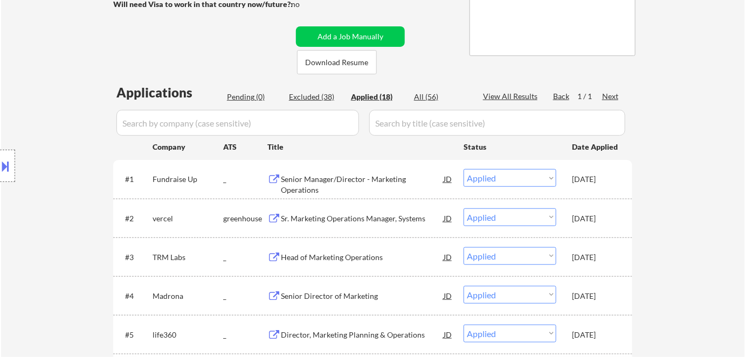
click at [368, 181] on div "Senior Manager/Director - Marketing Operations" at bounding box center [362, 184] width 163 height 21
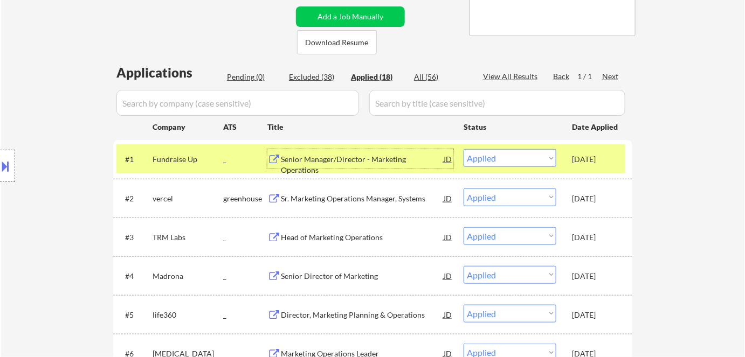
scroll to position [147, 0]
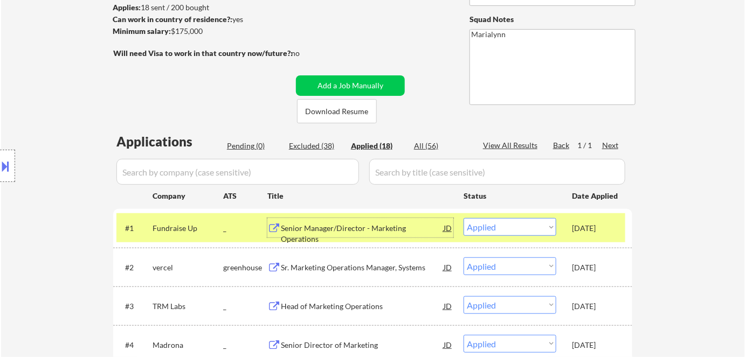
click at [222, 172] on input "input" at bounding box center [237, 172] width 243 height 26
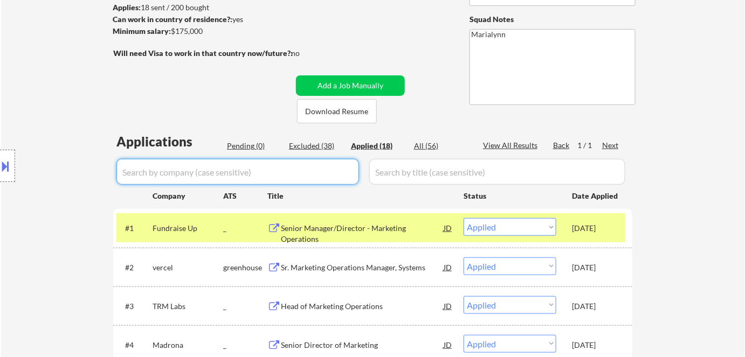
paste input "coder"
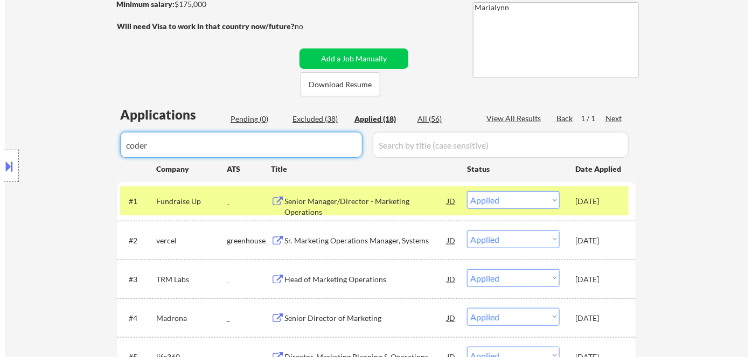
scroll to position [196, 0]
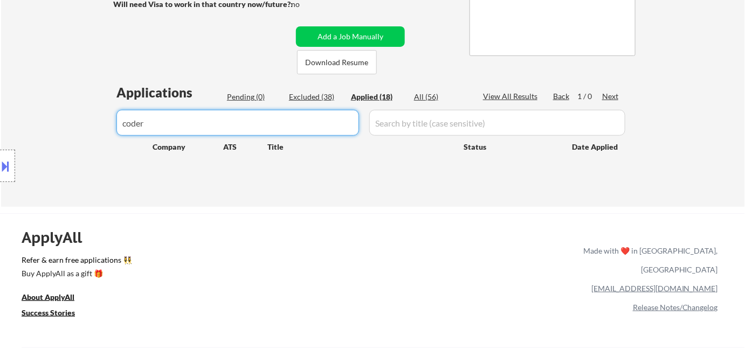
type input "coder"
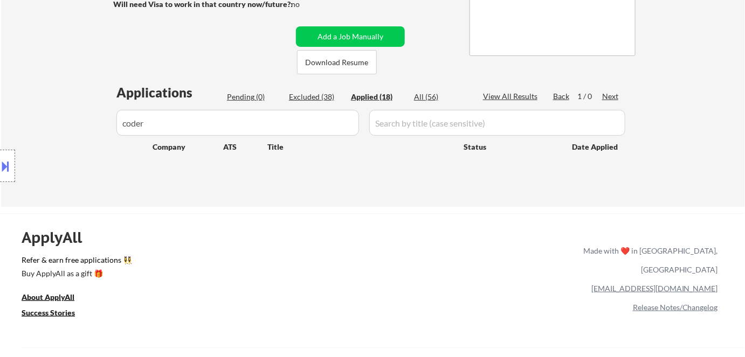
click at [395, 124] on input "input" at bounding box center [497, 123] width 256 height 26
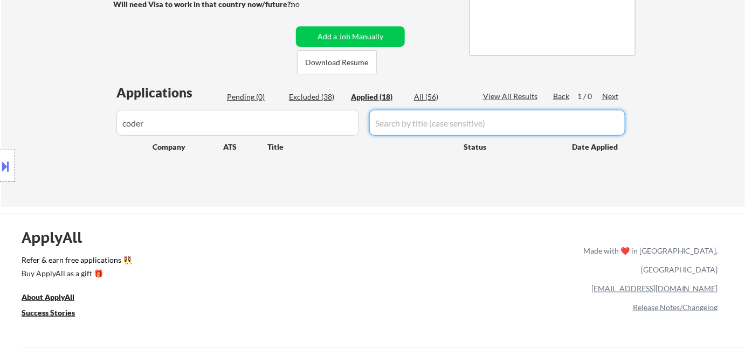
paste input "Senior Marketing Operations Manager (Technology)"
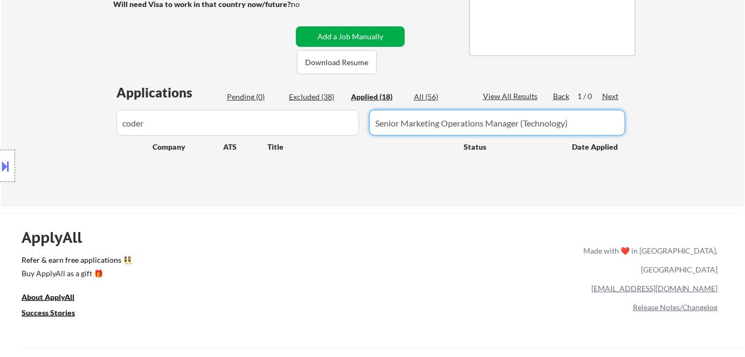
type input "Senior Marketing Operations Manager (Technology)"
click at [361, 32] on button "Add a Job Manually" at bounding box center [350, 36] width 109 height 20
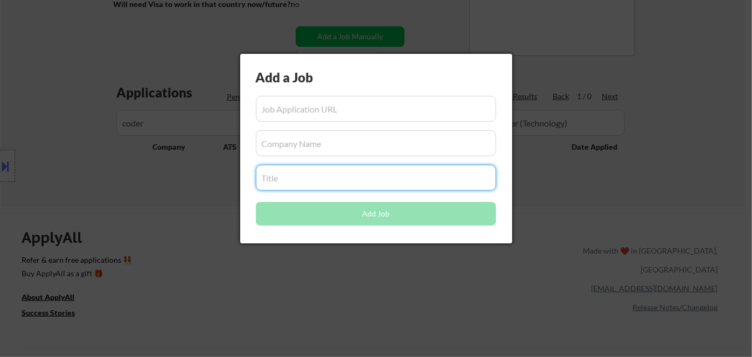
click at [310, 178] on input "input" at bounding box center [376, 178] width 240 height 26
paste input "Senior Marketing Operations Manager (Technology)"
type input "Senior Marketing Operations Manager (Technology)"
drag, startPoint x: 188, startPoint y: 250, endPoint x: 208, endPoint y: 216, distance: 40.1
click at [189, 248] on div at bounding box center [376, 178] width 752 height 357
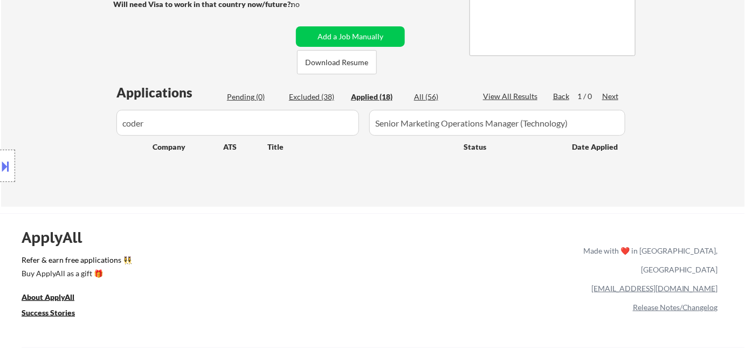
drag, startPoint x: 188, startPoint y: 120, endPoint x: 26, endPoint y: 125, distance: 162.3
click at [26, 125] on div "Location Inclusions: Seattle, WA Mercer Island, WA Shoreline, WA Tukwila, WA Bu…" at bounding box center [96, 166] width 193 height 200
click at [150, 128] on div "Location Inclusions: Seattle, WA Mercer Island, WA Shoreline, WA Tukwila, WA Bu…" at bounding box center [96, 166] width 193 height 200
click at [153, 122] on div "Location Inclusions: Seattle, WA Mercer Island, WA Shoreline, WA Tukwila, WA Bu…" at bounding box center [96, 166] width 193 height 200
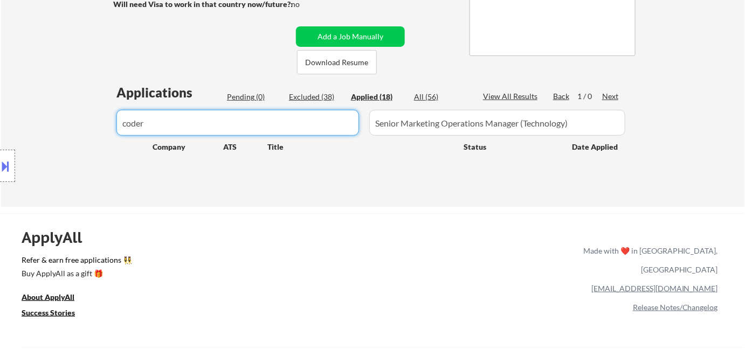
click at [250, 123] on input "input" at bounding box center [237, 123] width 243 height 26
drag, startPoint x: 230, startPoint y: 122, endPoint x: 65, endPoint y: 112, distance: 165.3
click at [370, 31] on button "Add a Job Manually" at bounding box center [350, 36] width 109 height 20
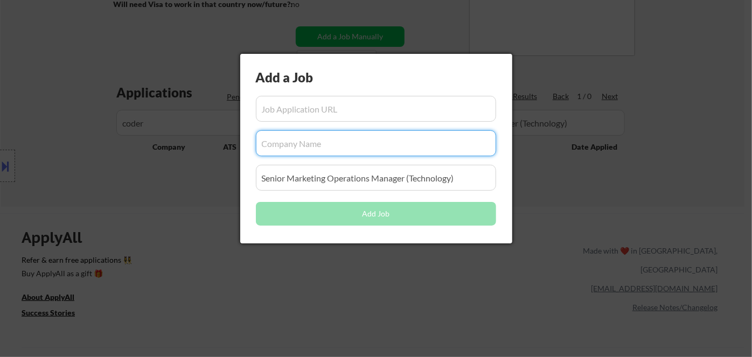
click at [359, 150] on input "input" at bounding box center [376, 143] width 240 height 26
paste input "coder"
type input "coder"
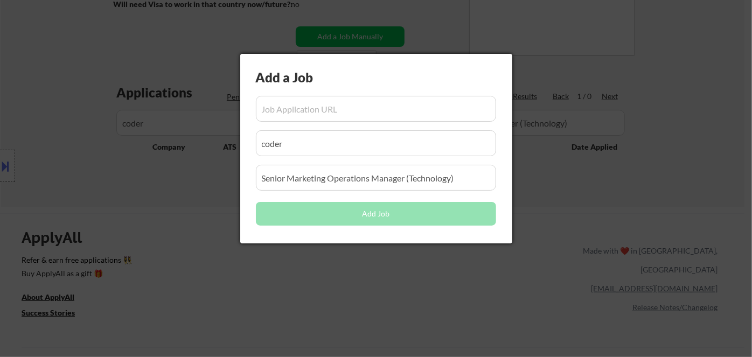
click at [317, 282] on div at bounding box center [376, 178] width 752 height 357
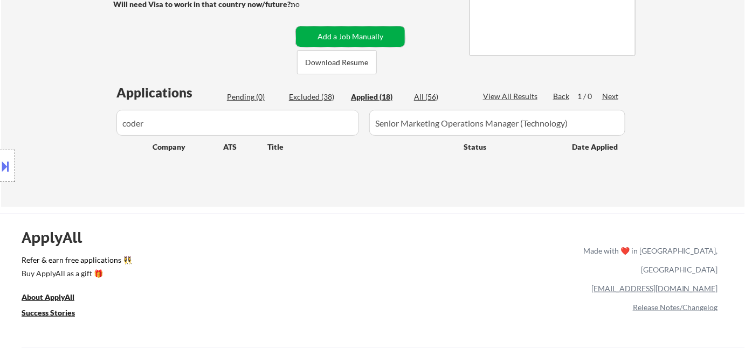
click at [343, 27] on button "Add a Job Manually" at bounding box center [350, 36] width 109 height 20
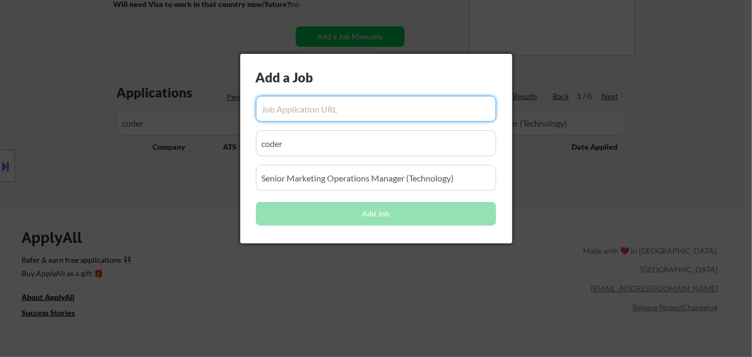
click at [319, 111] on input "input" at bounding box center [376, 109] width 240 height 26
paste input "https://jobs.ashbyhq.com/coder/8339c7f1-8454-4860-ac1d-33fcb2e551e6"
type input "https://jobs.ashbyhq.com/coder/8339c7f1-8454-4860-ac1d-33fcb2e551e6"
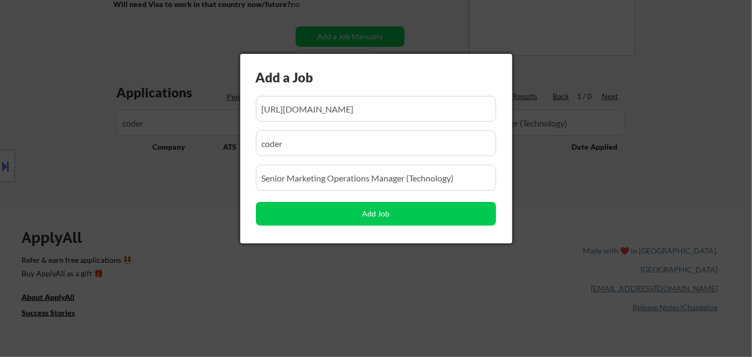
scroll to position [0, 0]
drag, startPoint x: 243, startPoint y: 274, endPoint x: 264, endPoint y: 253, distance: 29.3
click at [243, 272] on div at bounding box center [376, 178] width 752 height 357
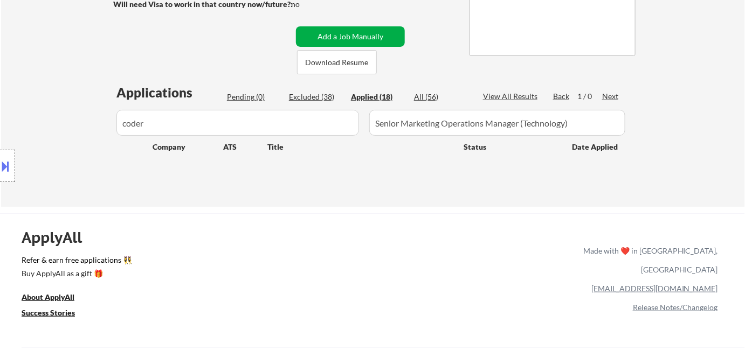
click at [376, 32] on button "Add a Job Manually" at bounding box center [350, 36] width 109 height 20
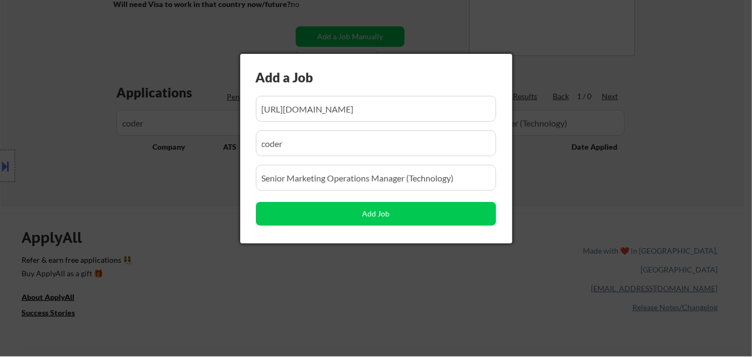
scroll to position [0, 56]
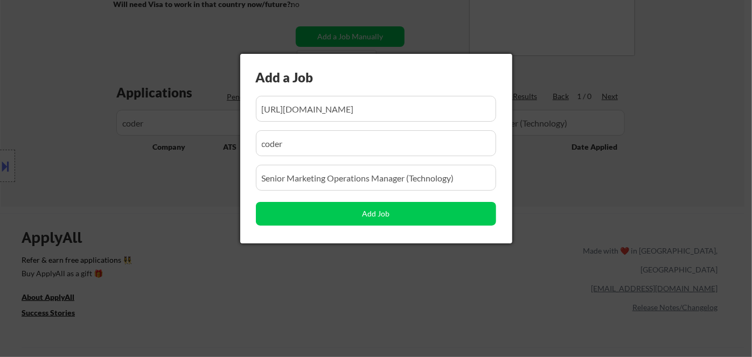
click at [276, 265] on div at bounding box center [376, 178] width 752 height 357
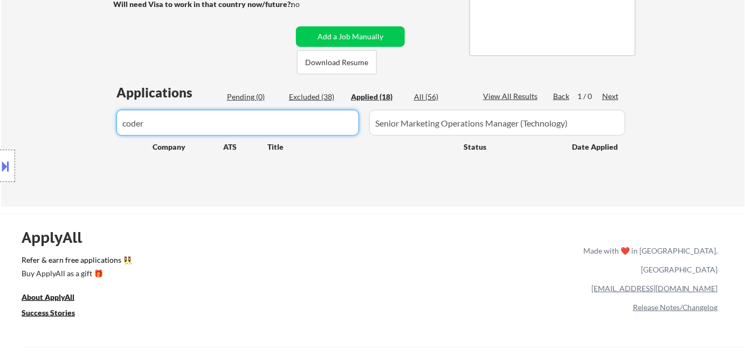
drag, startPoint x: 246, startPoint y: 129, endPoint x: 30, endPoint y: 114, distance: 216.7
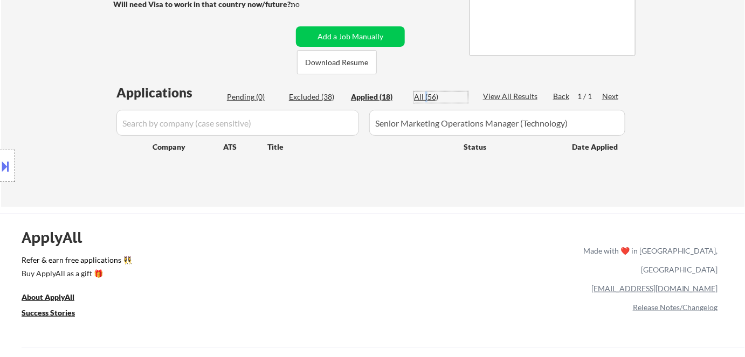
click at [425, 92] on div "All (56)" at bounding box center [441, 97] width 54 height 11
select select ""excluded__salary_""
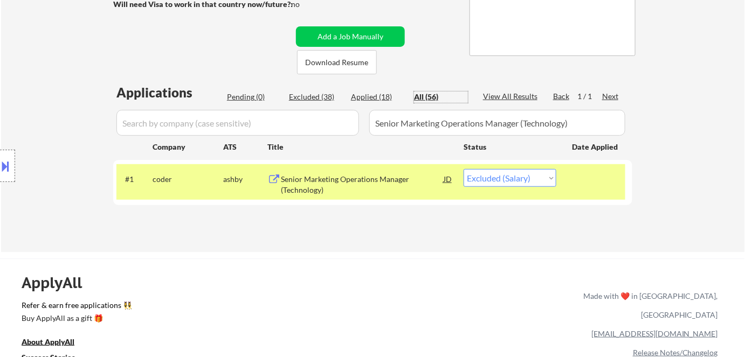
click at [326, 184] on div "Senior Marketing Operations Manager (Technology)" at bounding box center [362, 184] width 163 height 21
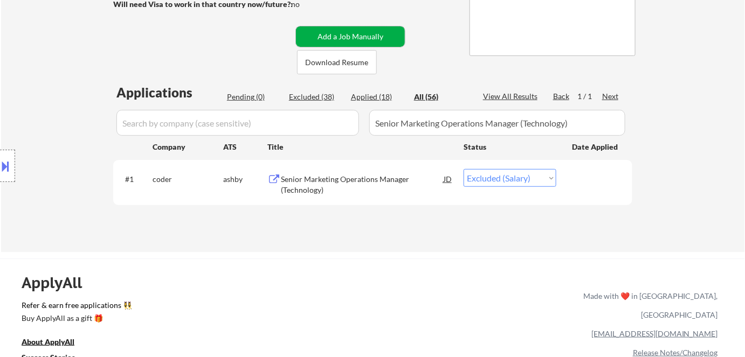
click at [349, 34] on button "Add a Job Manually" at bounding box center [350, 36] width 109 height 20
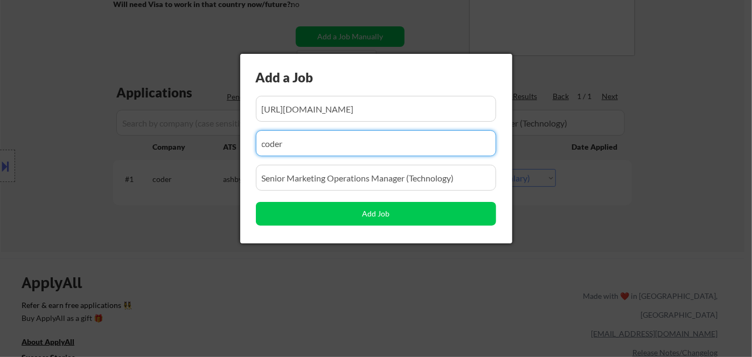
drag, startPoint x: 296, startPoint y: 141, endPoint x: 94, endPoint y: 121, distance: 202.6
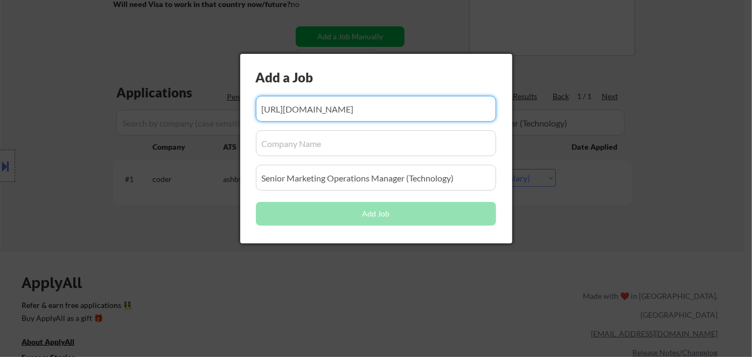
click at [319, 114] on input "input" at bounding box center [376, 109] width 240 height 26
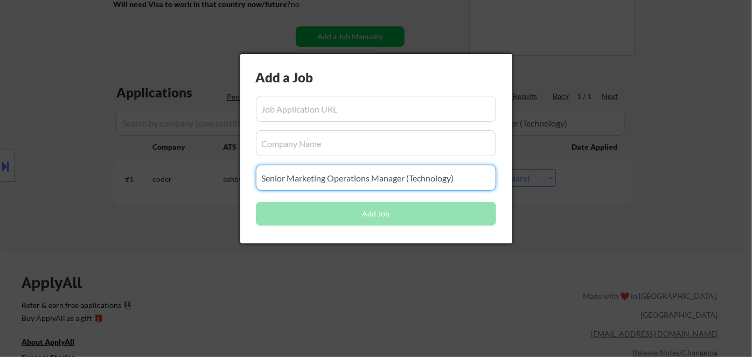
click at [313, 177] on input "input" at bounding box center [376, 178] width 240 height 26
click at [178, 262] on div at bounding box center [376, 178] width 752 height 357
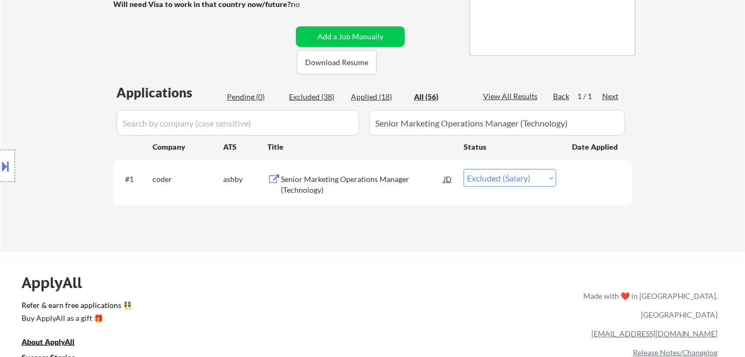
click at [372, 174] on div "Senior Marketing Operations Manager (Technology)" at bounding box center [362, 184] width 163 height 21
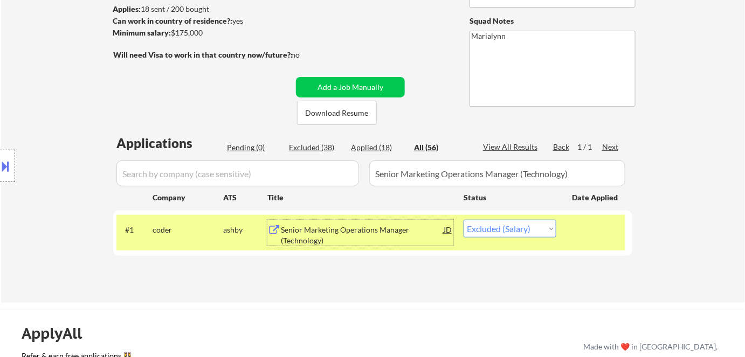
scroll to position [98, 0]
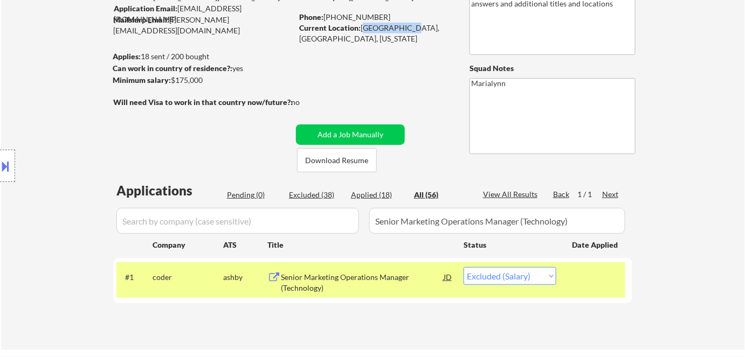
drag, startPoint x: 361, startPoint y: 30, endPoint x: 402, endPoint y: 31, distance: 41.0
click at [402, 31] on div "Current Location: Seattle, WA, Washington" at bounding box center [375, 33] width 153 height 21
copy div "Seattle, WA,"
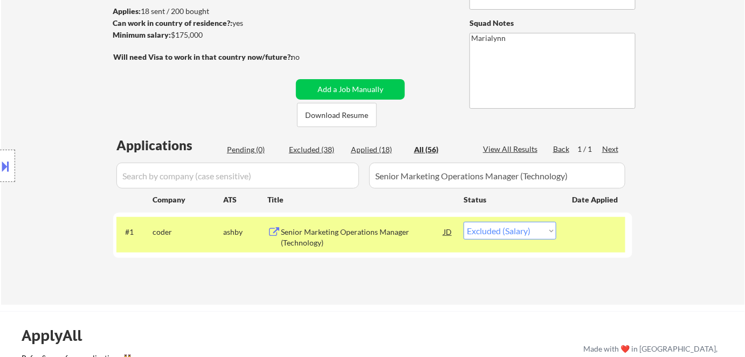
scroll to position [147, 0]
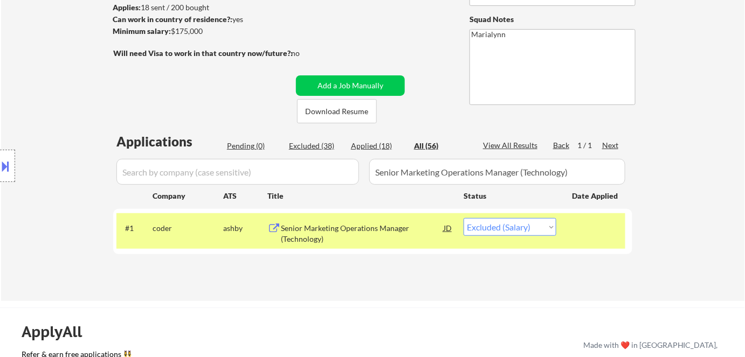
click at [494, 226] on select "Choose an option... Pending Applied Excluded (Questions) Excluded (Expired) Exc…" at bounding box center [510, 227] width 93 height 18
select select ""applied""
click at [464, 218] on select "Choose an option... Pending Applied Excluded (Questions) Excluded (Expired) Exc…" at bounding box center [510, 227] width 93 height 18
click at [378, 147] on div "Applied (19)" at bounding box center [378, 146] width 54 height 11
drag, startPoint x: 310, startPoint y: 144, endPoint x: 312, endPoint y: 150, distance: 5.5
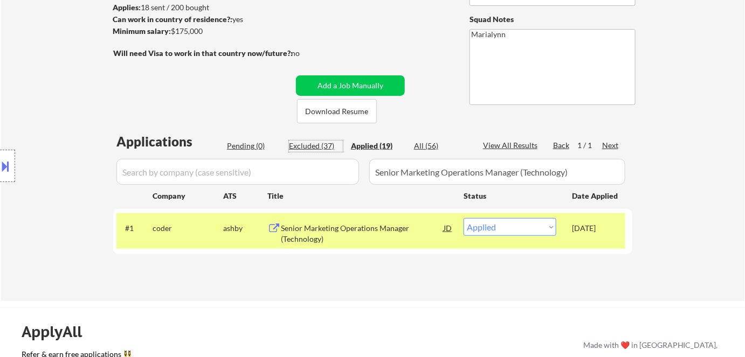
click at [310, 144] on div "Excluded (37)" at bounding box center [316, 146] width 54 height 11
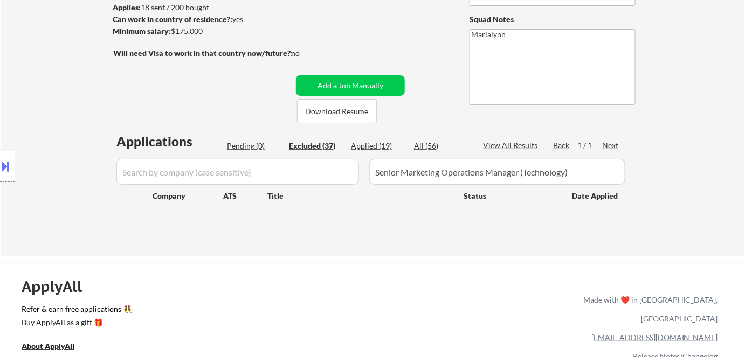
click at [365, 149] on div "Applied (19)" at bounding box center [378, 146] width 54 height 11
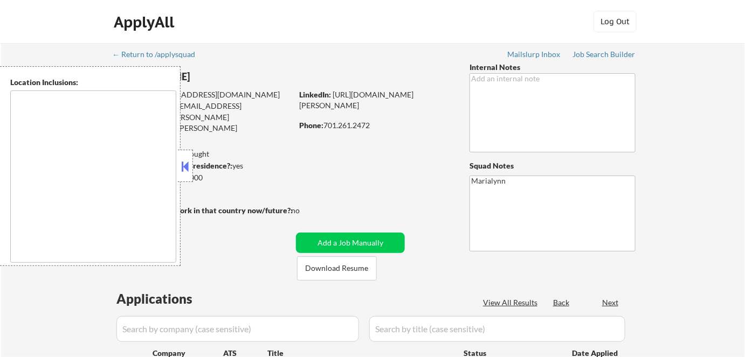
type textarea "Fargo, ND Moorhead, [GEOGRAPHIC_DATA] [GEOGRAPHIC_DATA], [GEOGRAPHIC_DATA] [GEO…"
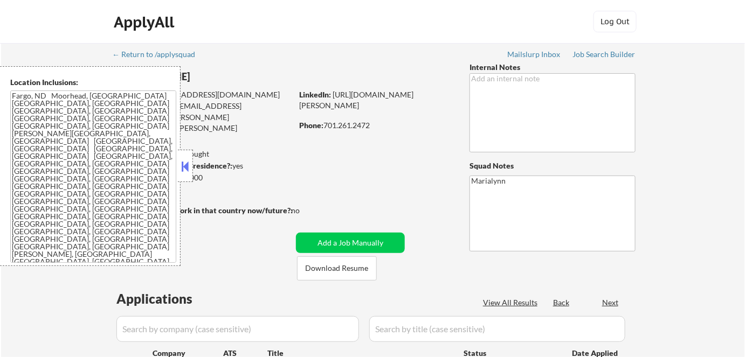
select select ""pending""
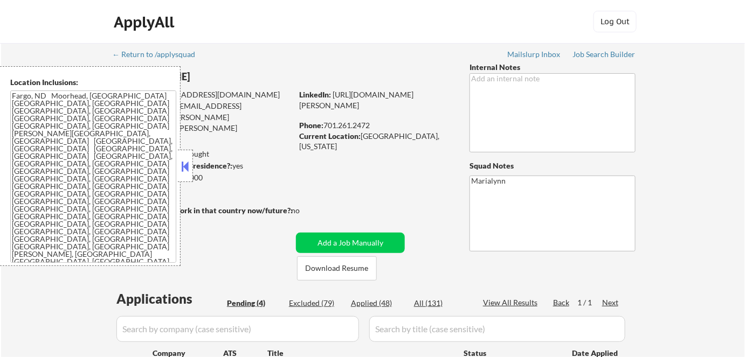
click at [191, 165] on button at bounding box center [185, 166] width 12 height 16
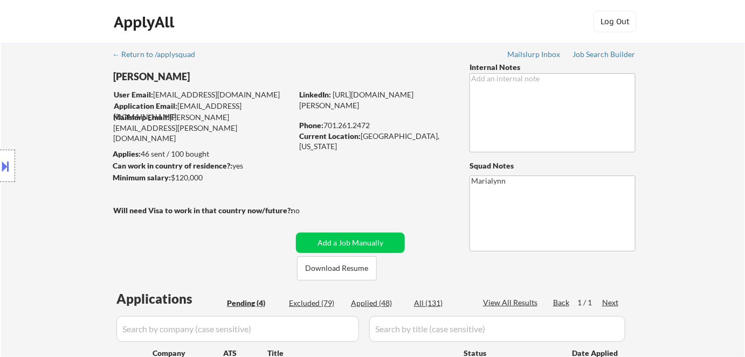
scroll to position [98, 0]
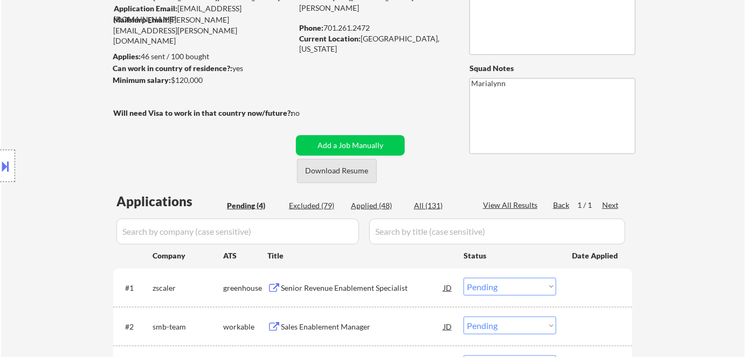
click at [347, 171] on button "Download Resume" at bounding box center [337, 171] width 80 height 24
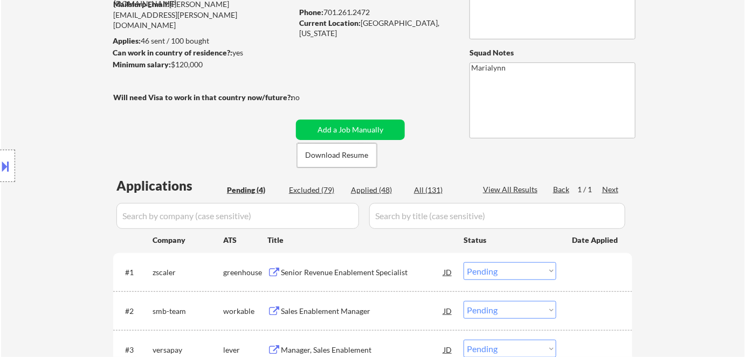
scroll to position [147, 0]
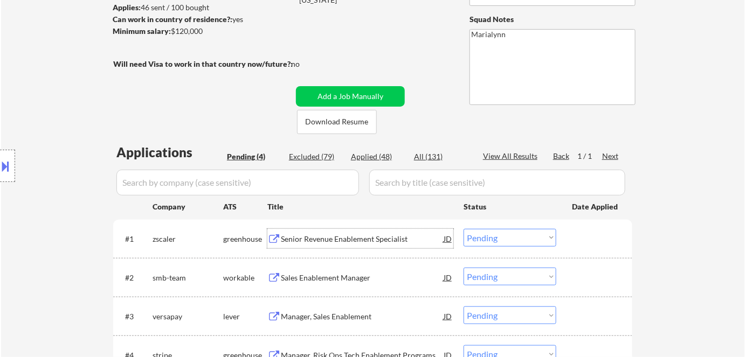
click at [320, 235] on div "Senior Revenue Enablement Specialist" at bounding box center [362, 239] width 163 height 11
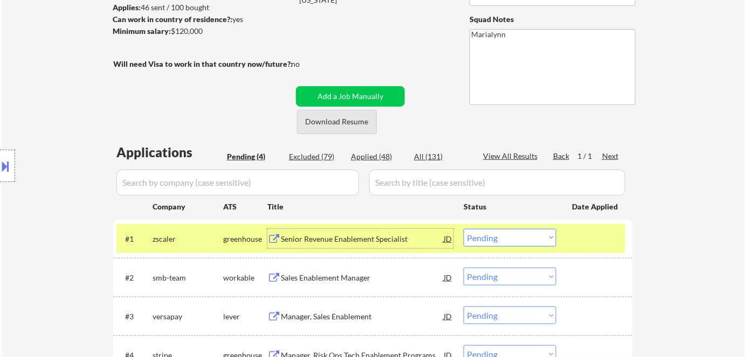
click at [337, 114] on button "Download Resume" at bounding box center [337, 122] width 80 height 24
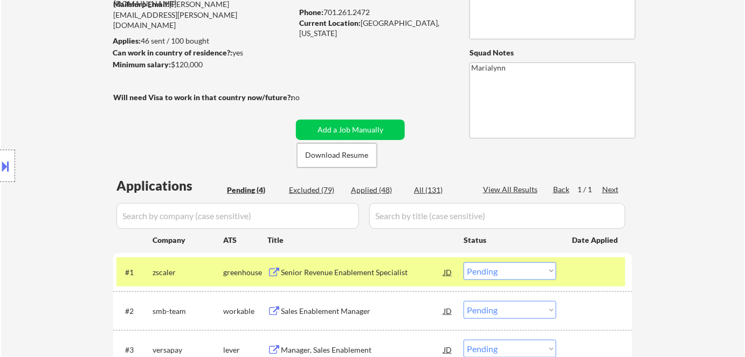
scroll to position [98, 0]
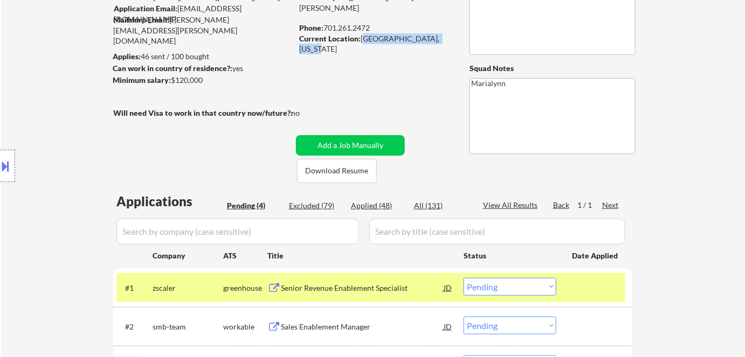
drag, startPoint x: 362, startPoint y: 38, endPoint x: 437, endPoint y: 40, distance: 75.0
click at [448, 40] on div "Current Location: [GEOGRAPHIC_DATA], [US_STATE]" at bounding box center [375, 43] width 153 height 21
copy div "[GEOGRAPHIC_DATA], [US_STATE]"
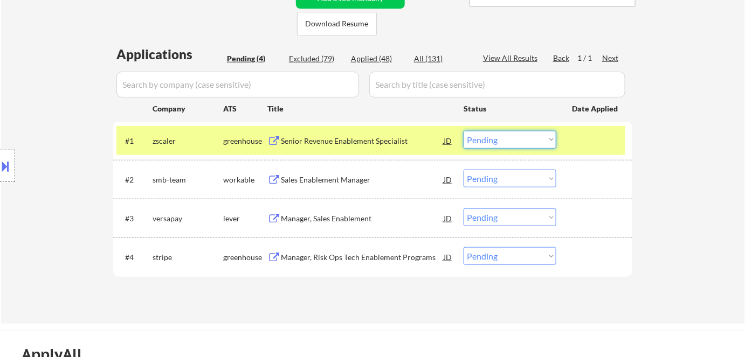
click at [504, 136] on select "Choose an option... Pending Applied Excluded (Questions) Excluded (Expired) Exc…" at bounding box center [510, 140] width 93 height 18
click at [464, 131] on select "Choose an option... Pending Applied Excluded (Questions) Excluded (Expired) Exc…" at bounding box center [510, 140] width 93 height 18
select select ""pending""
